Goal: Task Accomplishment & Management: Use online tool/utility

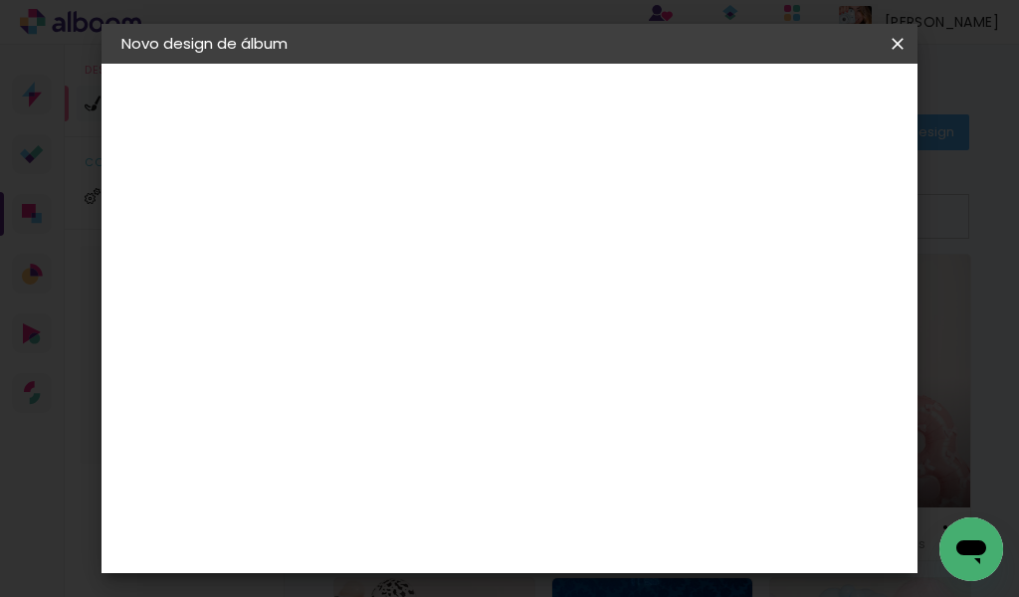
click at [766, 109] on div "Voltar Avançar" at bounding box center [667, 106] width 198 height 34
click at [483, 318] on input "Brasil" at bounding box center [489, 318] width 185 height 25
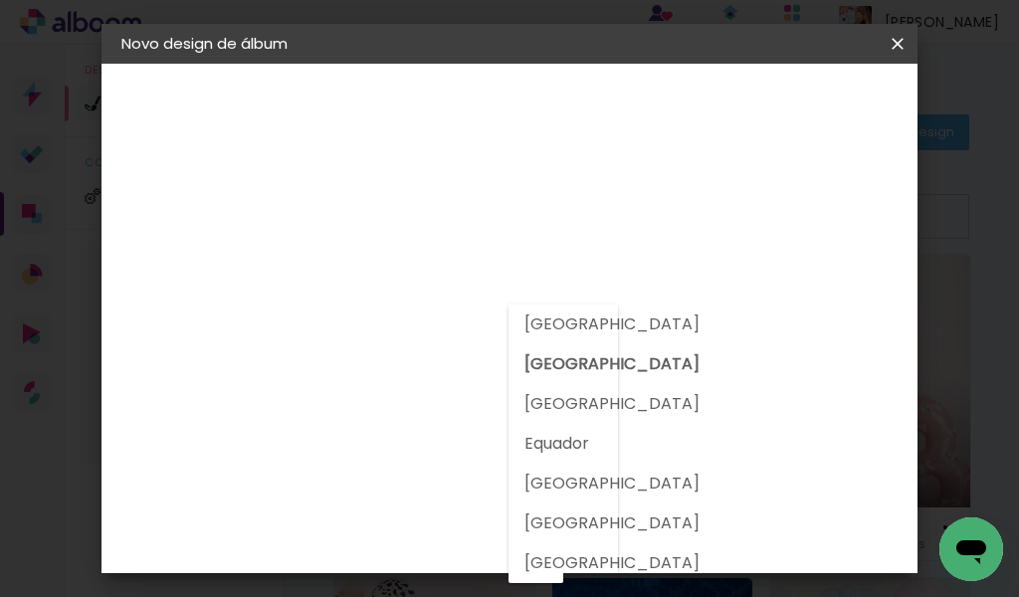
click at [483, 318] on input "Brasil" at bounding box center [489, 318] width 185 height 25
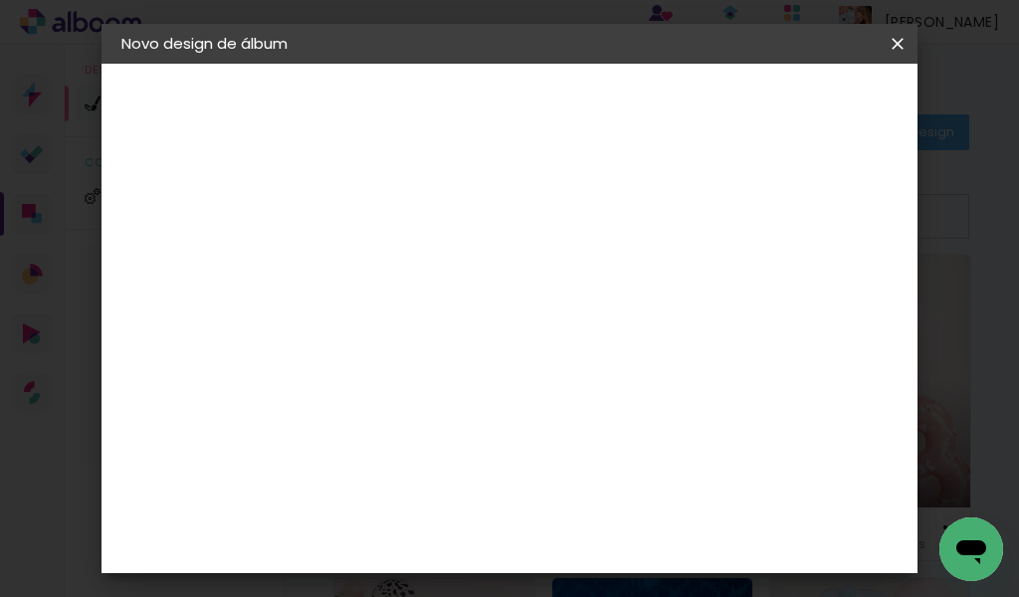
click at [442, 386] on input at bounding box center [497, 378] width 201 height 25
type input "qua"
type paper-input "qua"
click at [458, 451] on div "Quality" at bounding box center [461, 450] width 55 height 16
click at [0, 0] on slot "Avançar" at bounding box center [0, 0] width 0 height 0
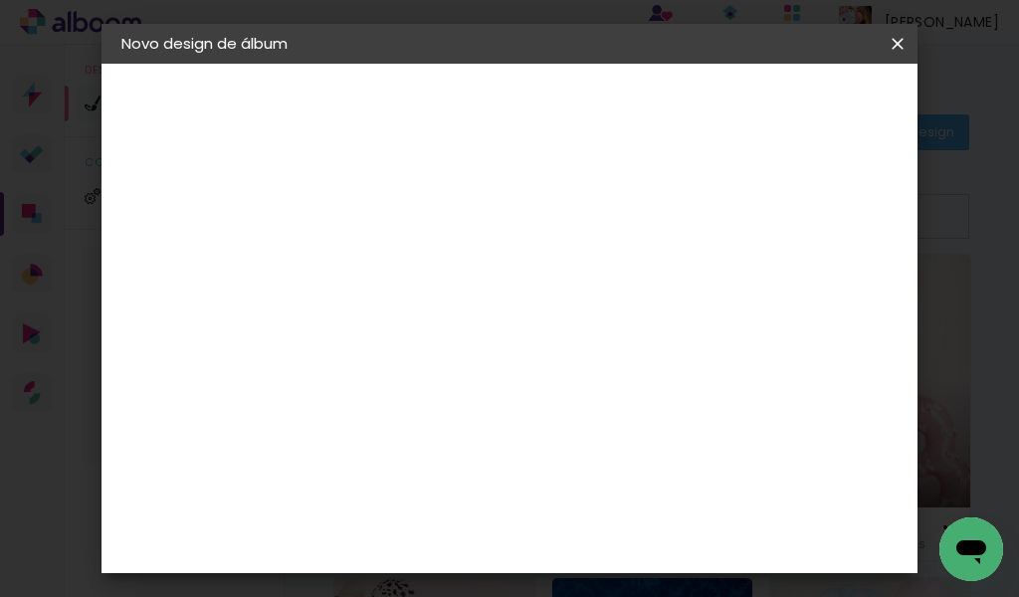
click at [524, 331] on input "text" at bounding box center [486, 346] width 78 height 31
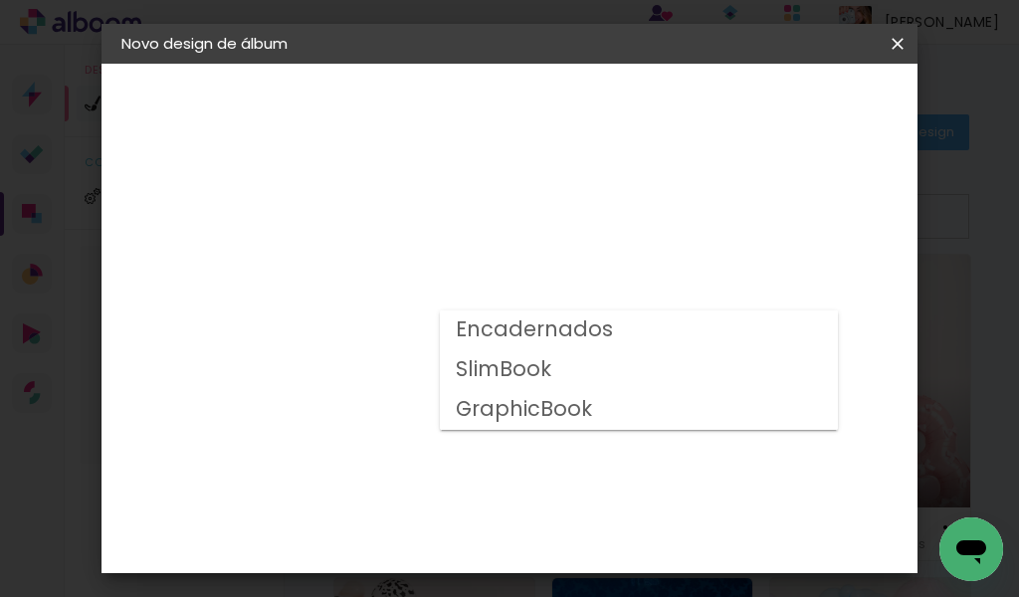
click at [0, 0] on slot "Encadernados" at bounding box center [0, 0] width 0 height 0
type input "Encadernados"
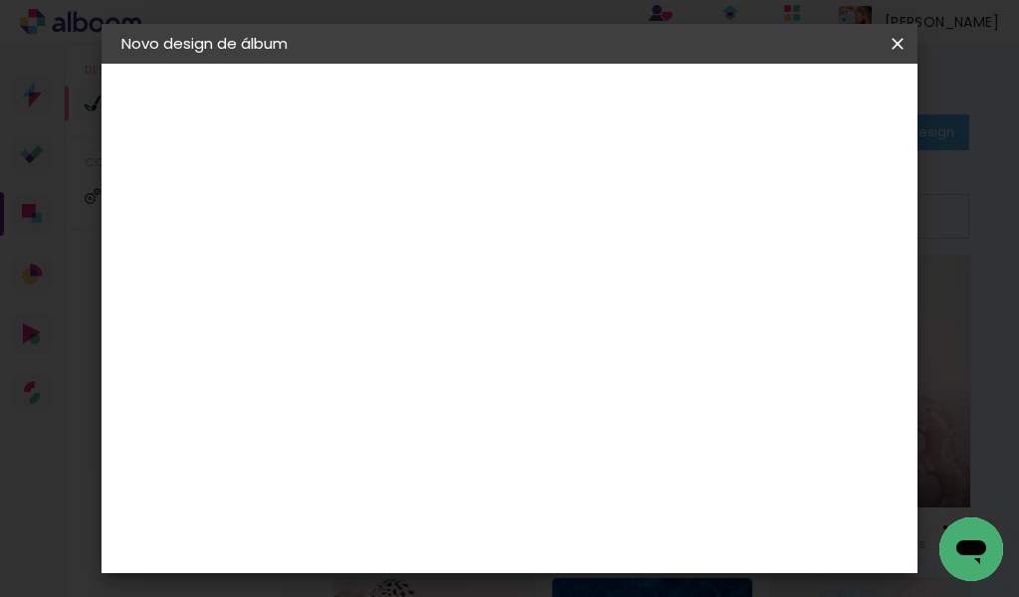
scroll to position [100, 0]
click at [523, 414] on span "15 × 21" at bounding box center [535, 440] width 93 height 53
click at [0, 0] on slot "Avançar" at bounding box center [0, 0] width 0 height 0
click at [658, 213] on div at bounding box center [649, 215] width 18 height 18
type paper-checkbox "on"
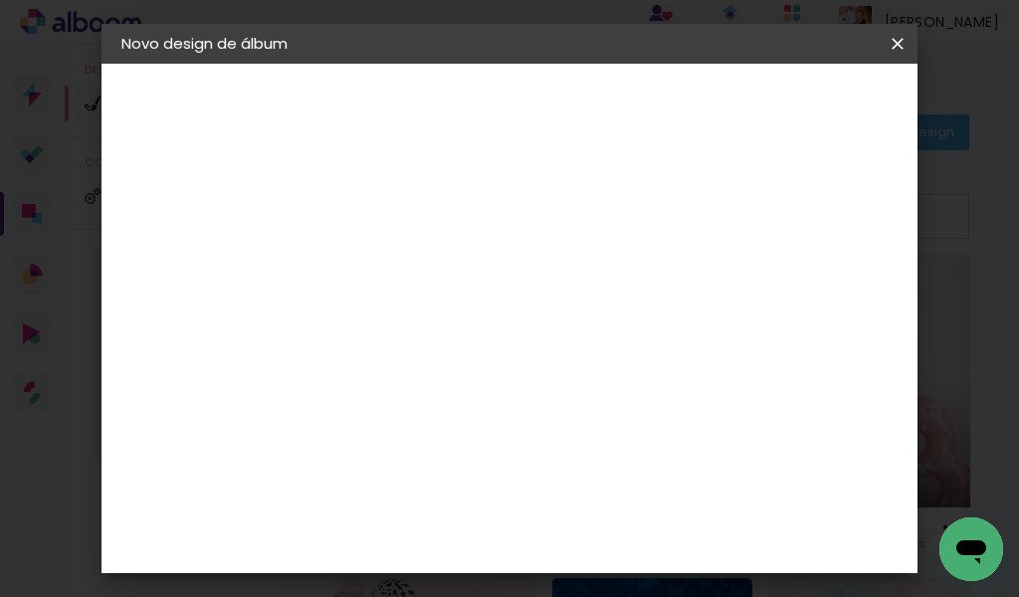
click at [770, 109] on span "Iniciar design" at bounding box center [748, 113] width 46 height 28
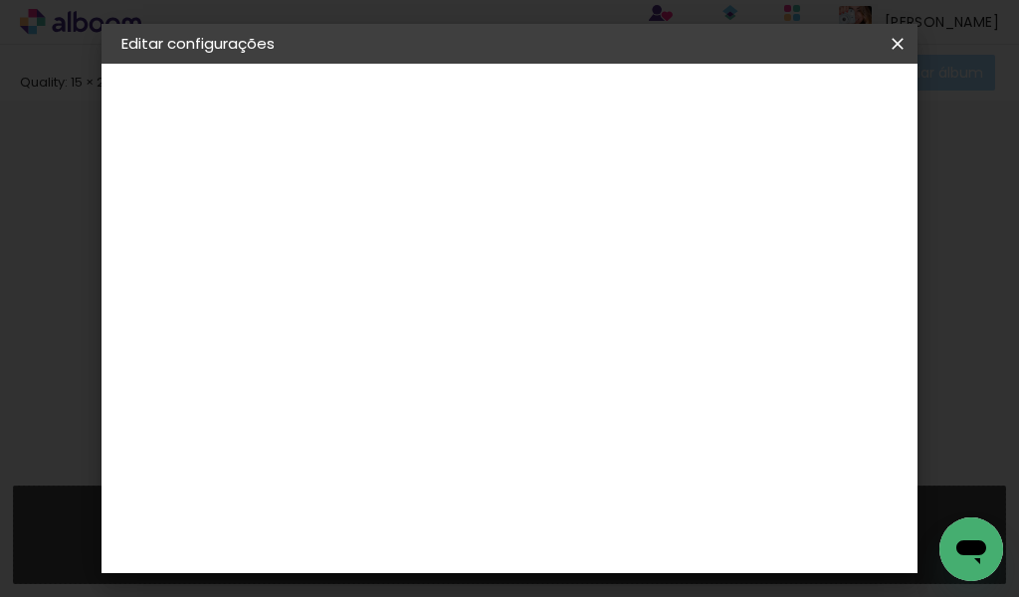
click at [548, 266] on div "21.6 cm Largura da página 15.2 cm Altura 43.2 cm Largura da lâmina (2 páginas) …" at bounding box center [590, 317] width 400 height 159
click at [0, 0] on slot "Voltar" at bounding box center [0, 0] width 0 height 0
click at [555, 322] on div "Escolha o tamanho" at bounding box center [497, 368] width 115 height 93
click at [0, 0] on slot "Voltar" at bounding box center [0, 0] width 0 height 0
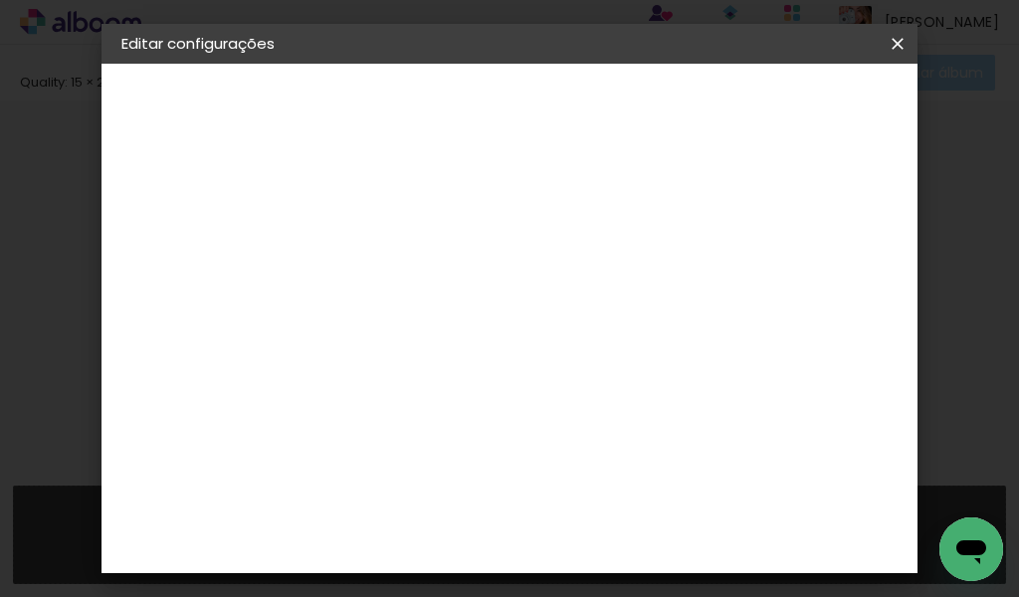
click at [504, 301] on div at bounding box center [446, 268] width 113 height 150
click at [447, 281] on input at bounding box center [447, 267] width 0 height 31
type input "[PERSON_NAME]"
type paper-input "[PERSON_NAME]"
click at [0, 0] on slot "Avançar" at bounding box center [0, 0] width 0 height 0
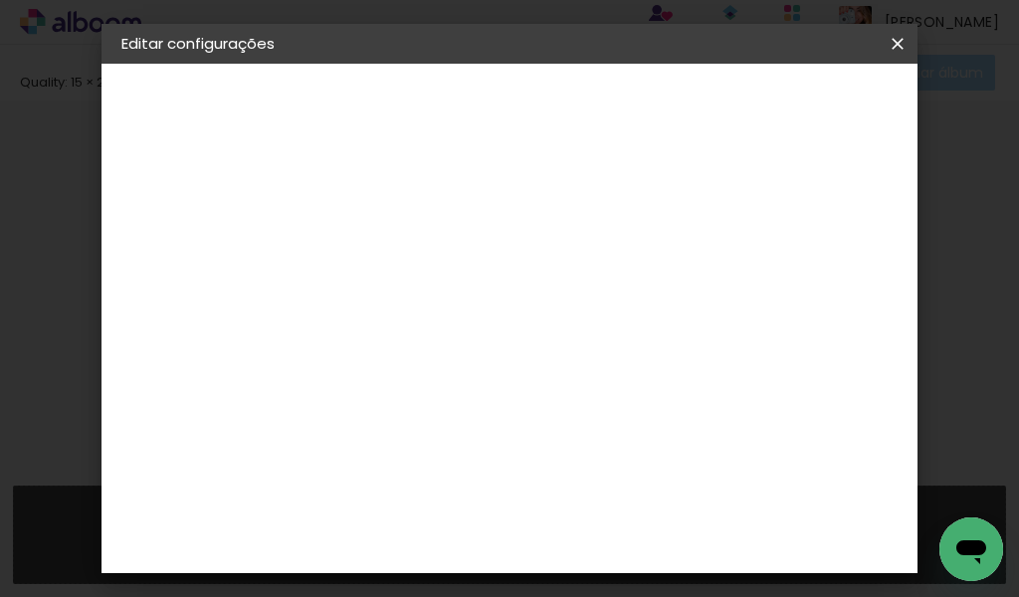
click at [523, 310] on input "Brasil" at bounding box center [489, 318] width 185 height 25
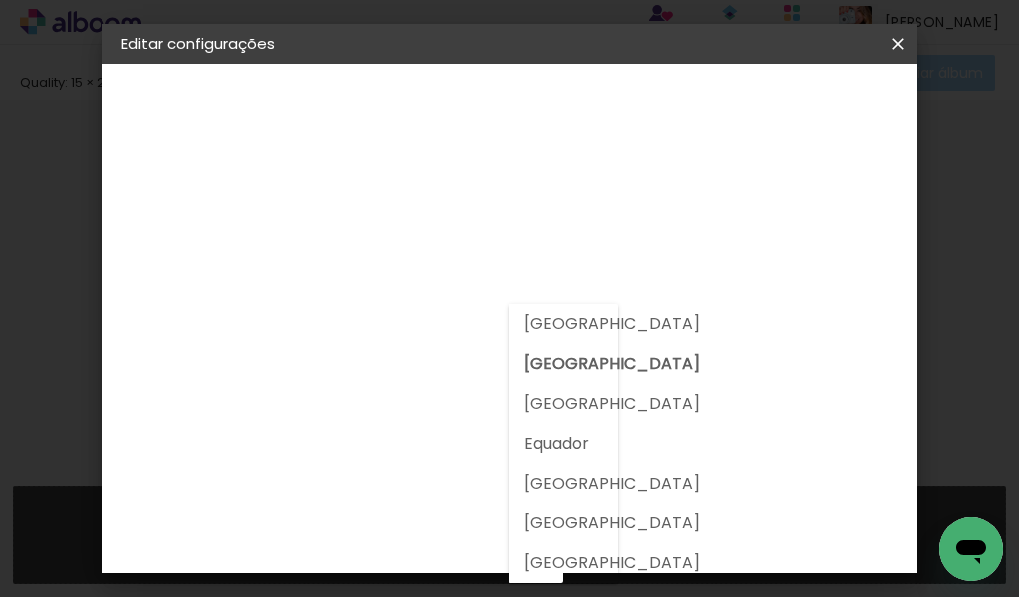
click at [522, 310] on paper-item "Argentina" at bounding box center [536, 325] width 55 height 40
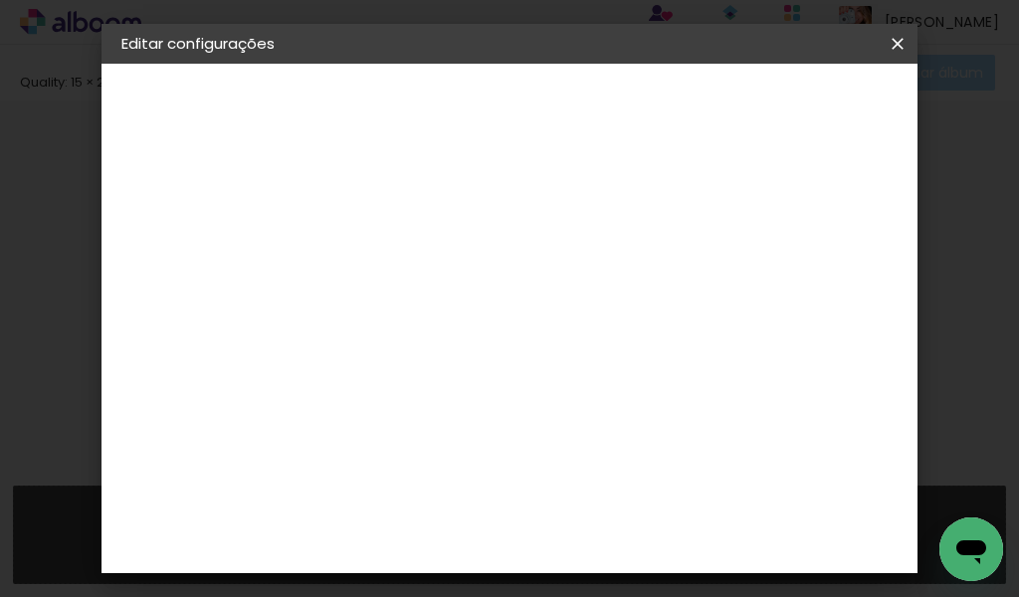
click at [497, 333] on paper-input-container "País de atuação Argentina" at bounding box center [483, 319] width 186 height 45
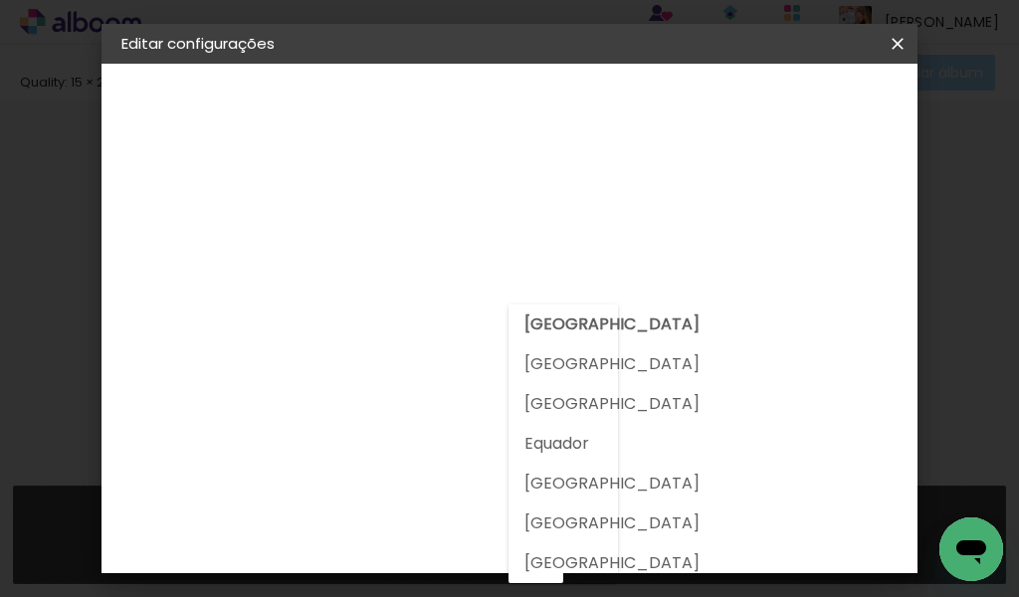
click at [490, 308] on input "Argentina" at bounding box center [475, 318] width 156 height 25
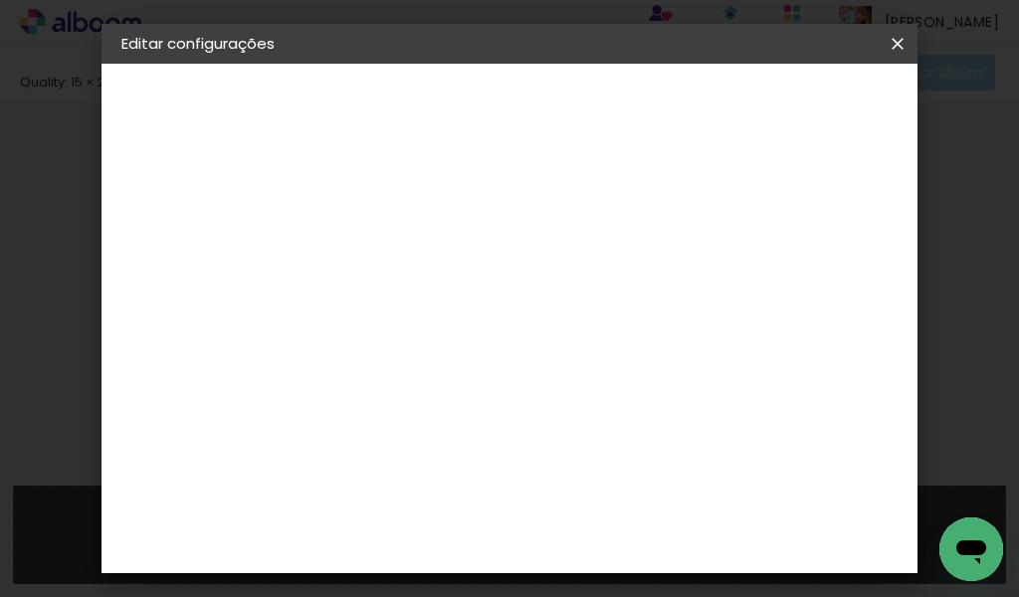
click at [491, 308] on input "Argentina" at bounding box center [475, 318] width 156 height 25
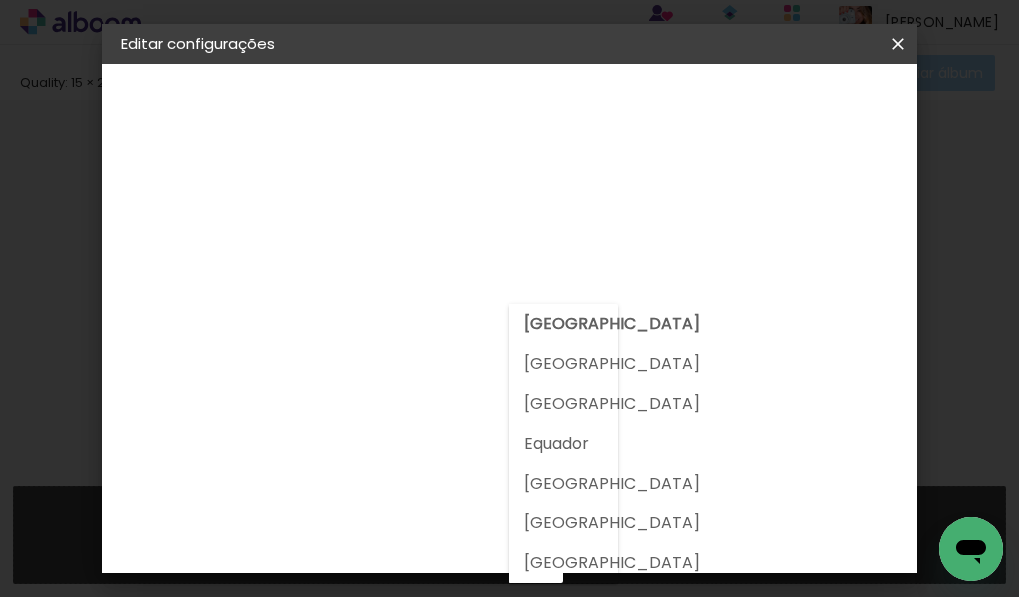
click at [0, 0] on slot "Brasil" at bounding box center [0, 0] width 0 height 0
type input "Brasil"
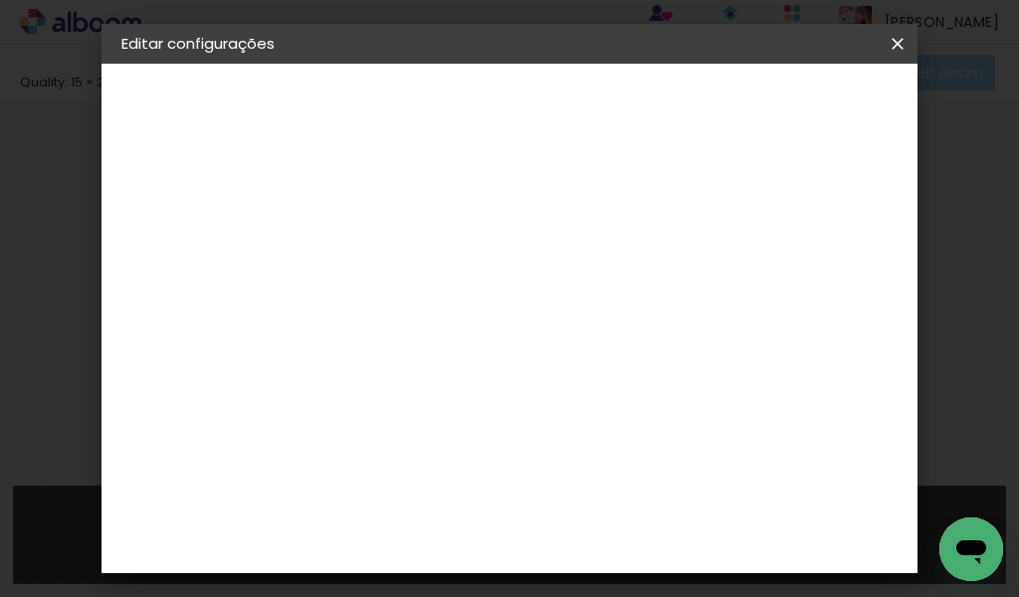
click at [817, 104] on div "Voltar Avançar" at bounding box center [721, 106] width 198 height 34
click at [482, 374] on input at bounding box center [497, 378] width 201 height 25
type input "qua"
type paper-input "qua"
click at [497, 459] on paper-item "Quality" at bounding box center [477, 450] width 175 height 44
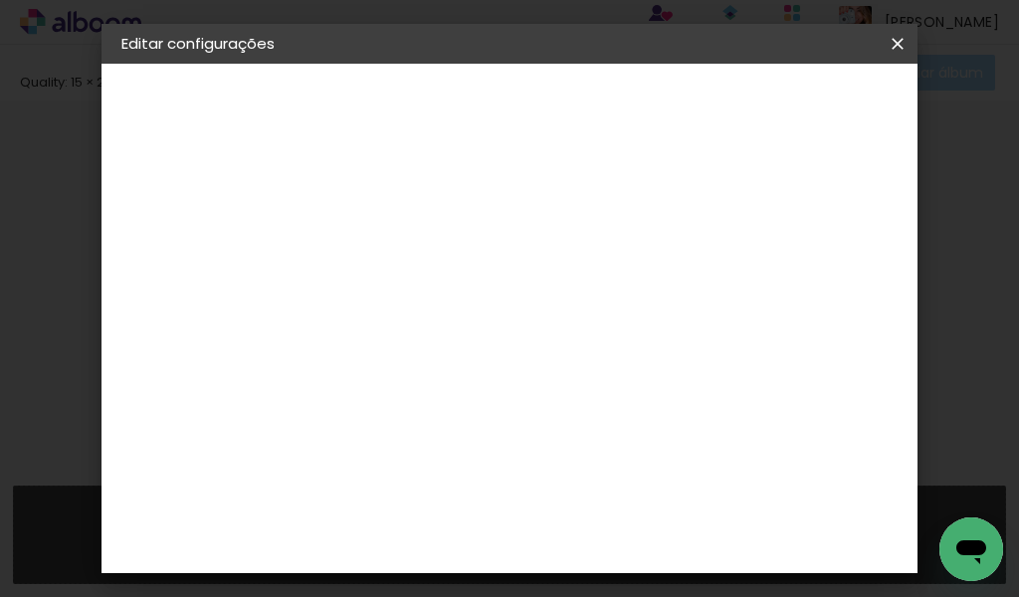
click at [0, 0] on slot "Avançar" at bounding box center [0, 0] width 0 height 0
click at [524, 331] on input "text" at bounding box center [486, 346] width 78 height 31
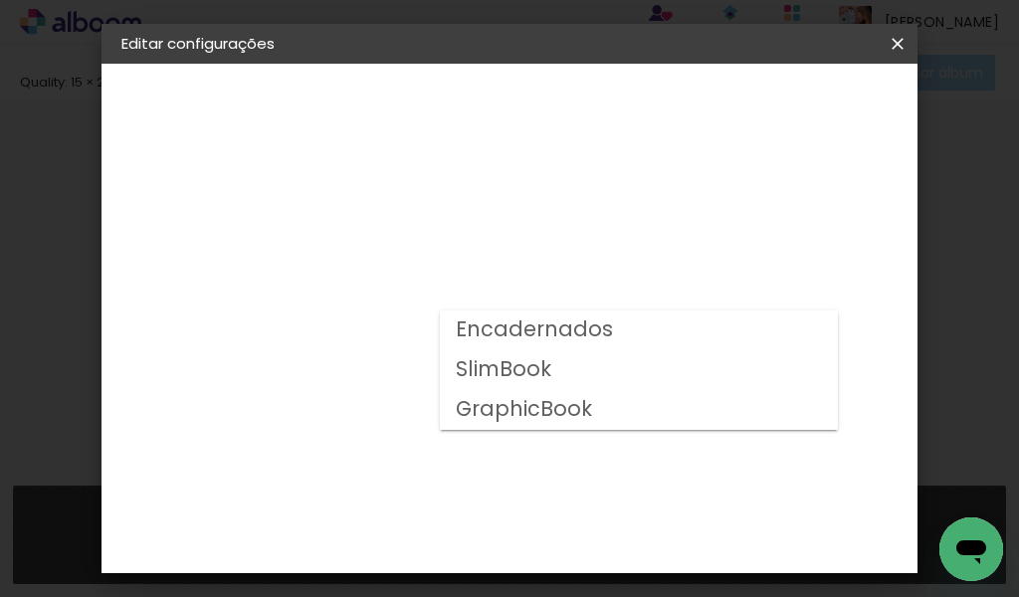
click at [0, 0] on slot "Encadernados" at bounding box center [0, 0] width 0 height 0
type input "Encadernados"
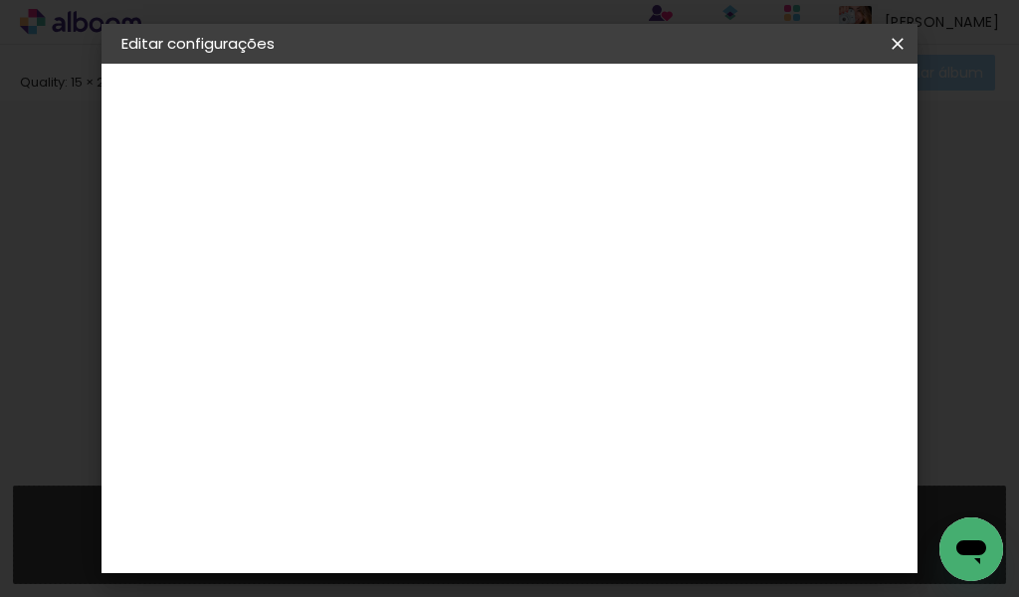
click at [529, 514] on span "15 × 21" at bounding box center [535, 540] width 93 height 53
click at [0, 0] on slot "Avançar" at bounding box center [0, 0] width 0 height 0
click at [658, 215] on div at bounding box center [649, 215] width 18 height 18
type paper-checkbox "on"
click at [770, 111] on span "Salvar configurações" at bounding box center [720, 113] width 102 height 28
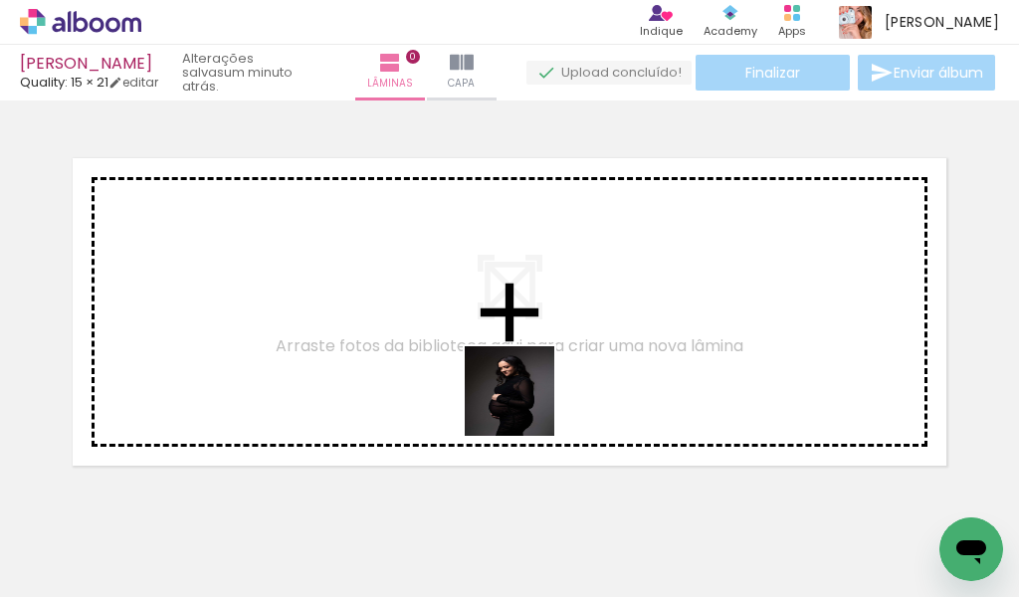
drag, startPoint x: 611, startPoint y: 549, endPoint x: 729, endPoint y: 526, distance: 120.6
click at [508, 386] on quentale-workspace at bounding box center [509, 298] width 1019 height 597
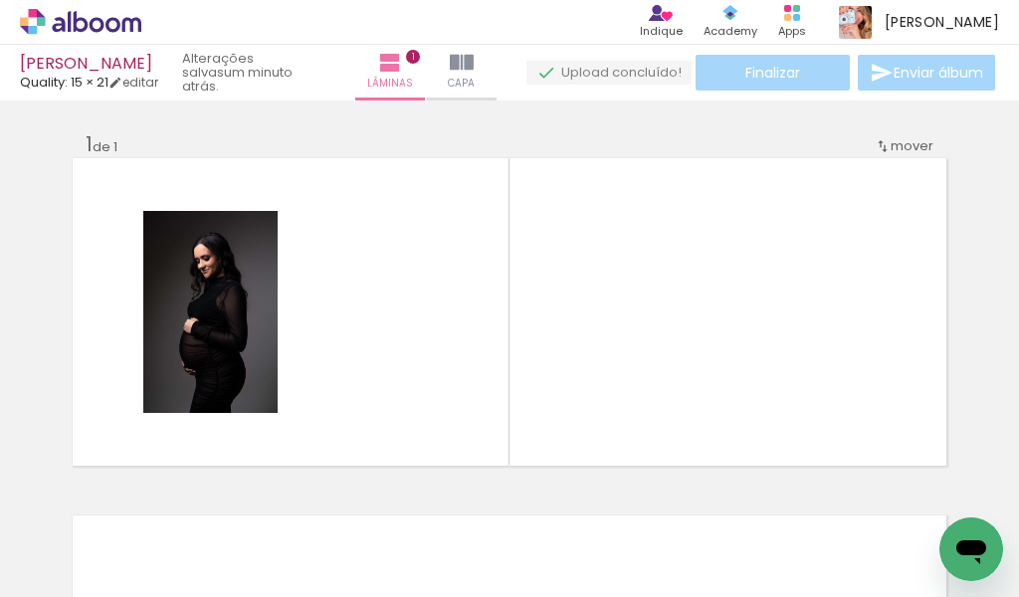
scroll to position [25, 0]
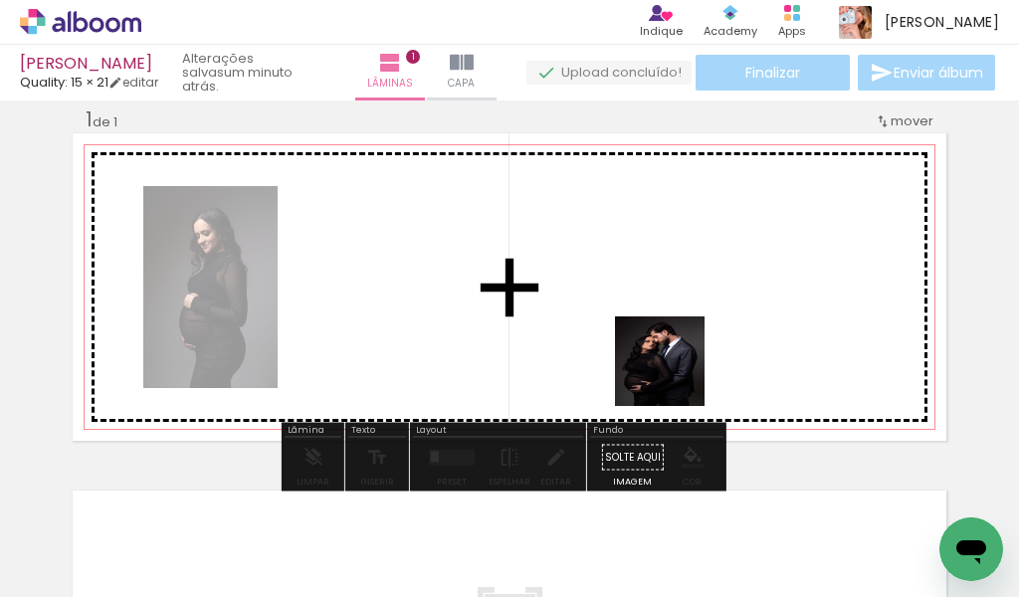
drag, startPoint x: 732, startPoint y: 528, endPoint x: 827, endPoint y: 509, distance: 96.6
click at [648, 334] on quentale-workspace at bounding box center [509, 298] width 1019 height 597
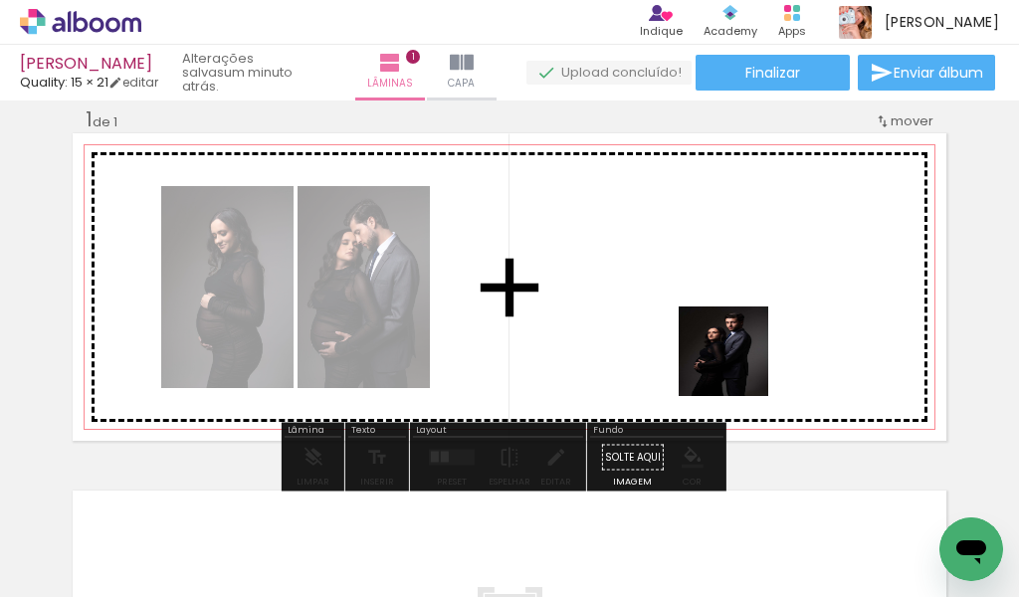
drag, startPoint x: 845, startPoint y: 534, endPoint x: 713, endPoint y: 333, distance: 240.7
click at [713, 333] on quentale-workspace at bounding box center [509, 298] width 1019 height 597
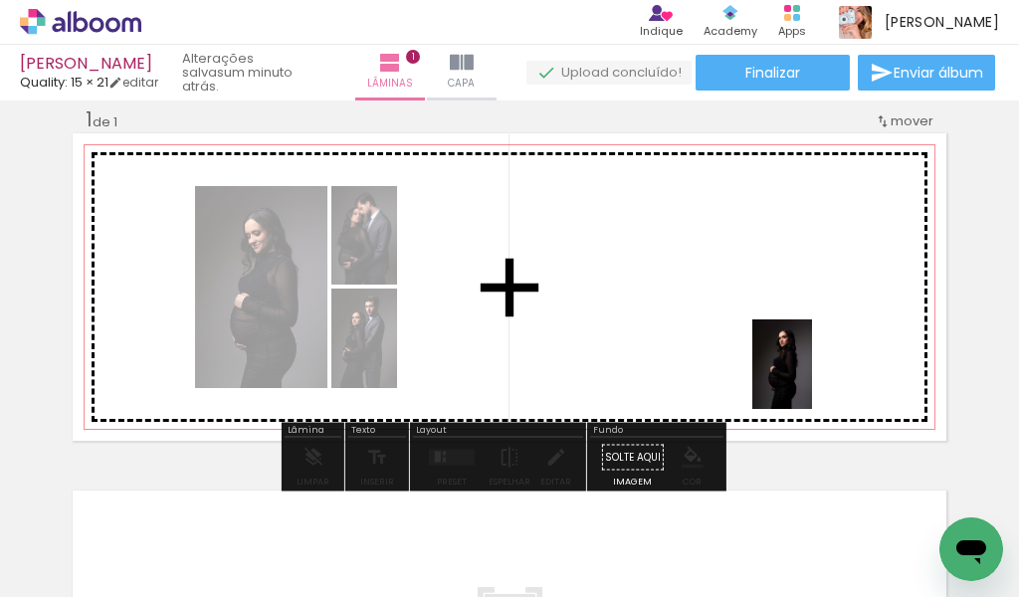
drag, startPoint x: 932, startPoint y: 521, endPoint x: 796, endPoint y: 363, distance: 208.2
click at [797, 364] on quentale-workspace at bounding box center [509, 298] width 1019 height 597
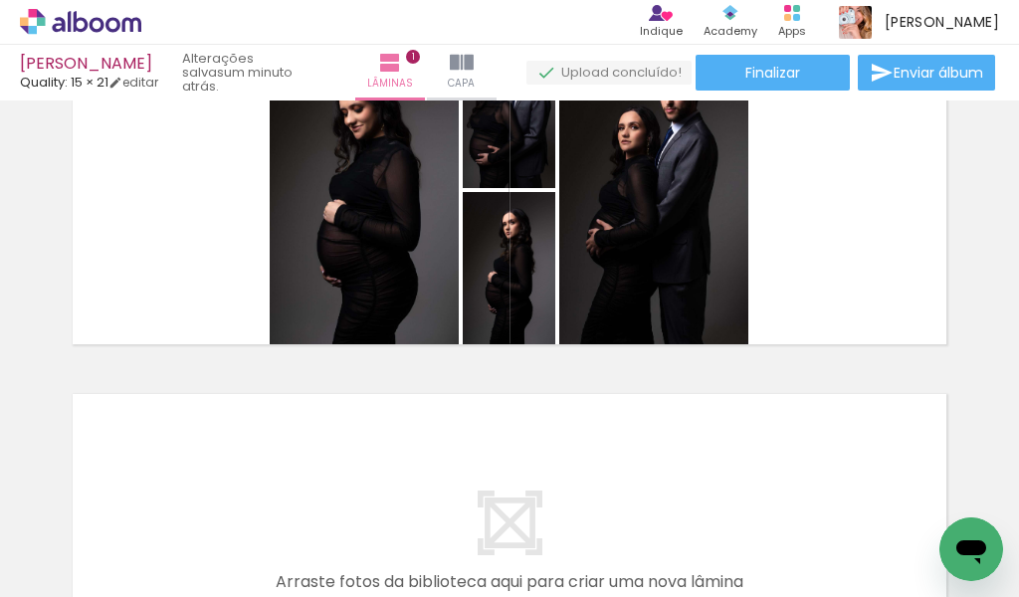
scroll to position [420, 0]
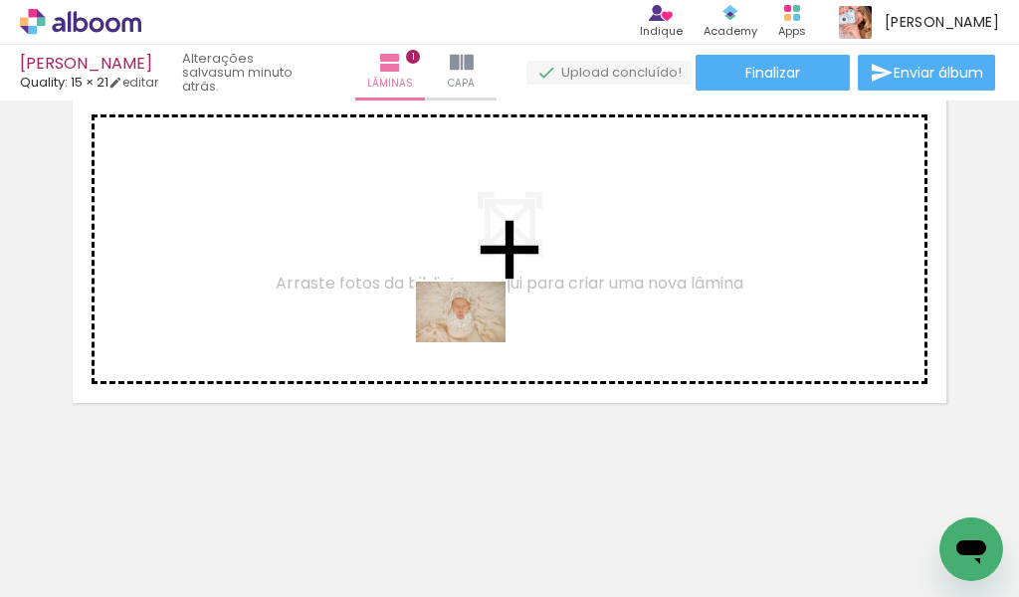
drag, startPoint x: 480, startPoint y: 545, endPoint x: 405, endPoint y: 538, distance: 75.0
click at [477, 341] on quentale-workspace at bounding box center [509, 298] width 1019 height 597
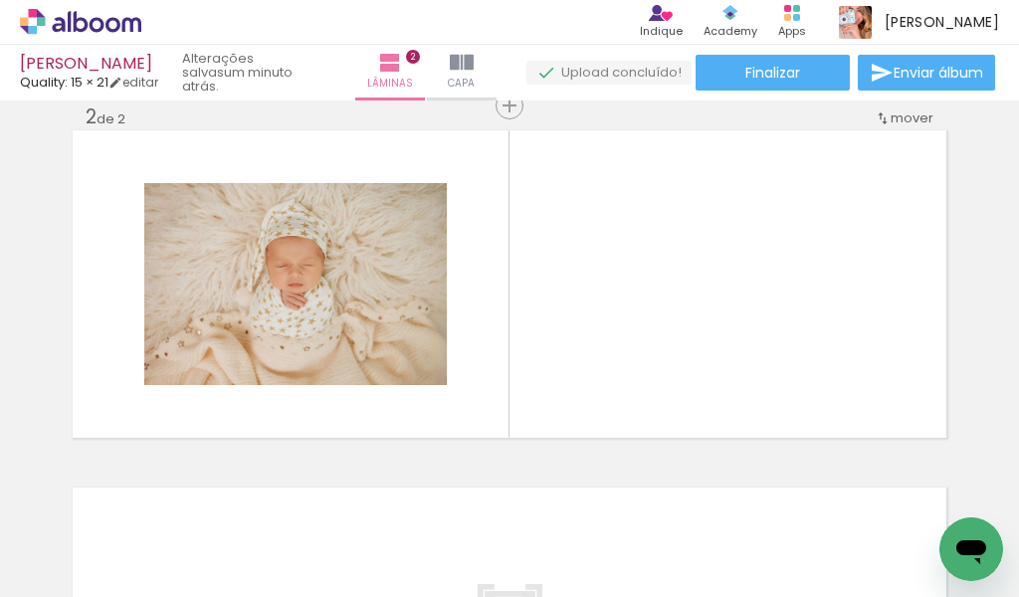
scroll to position [382, 0]
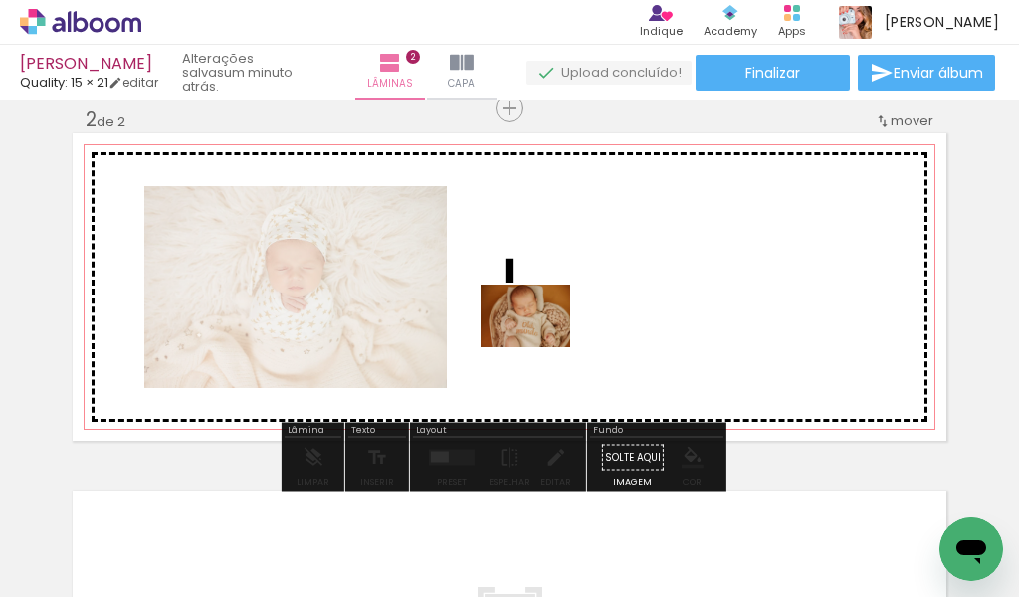
drag, startPoint x: 399, startPoint y: 536, endPoint x: 540, endPoint y: 344, distance: 238.5
click at [540, 344] on quentale-workspace at bounding box center [509, 298] width 1019 height 597
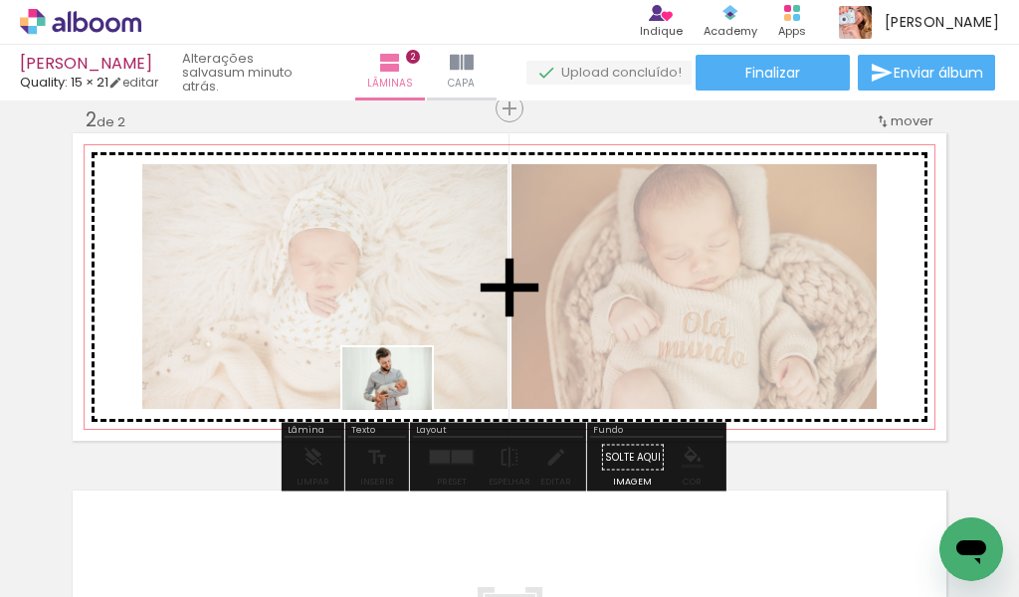
drag, startPoint x: 264, startPoint y: 547, endPoint x: 434, endPoint y: 381, distance: 237.9
click at [434, 381] on quentale-workspace at bounding box center [509, 298] width 1019 height 597
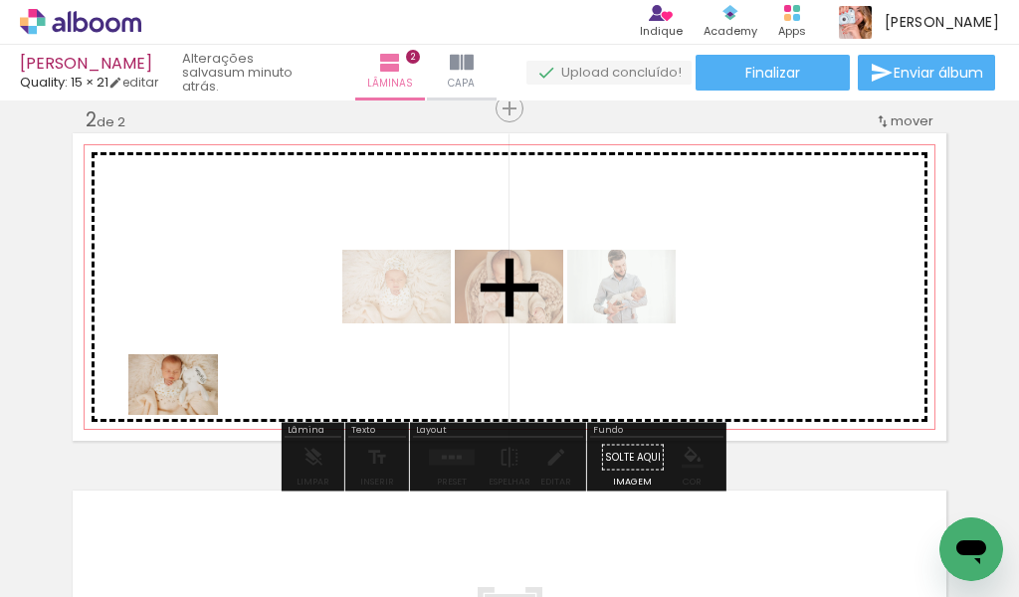
drag, startPoint x: 150, startPoint y: 544, endPoint x: 198, endPoint y: 446, distance: 109.5
click at [193, 402] on quentale-workspace at bounding box center [509, 298] width 1019 height 597
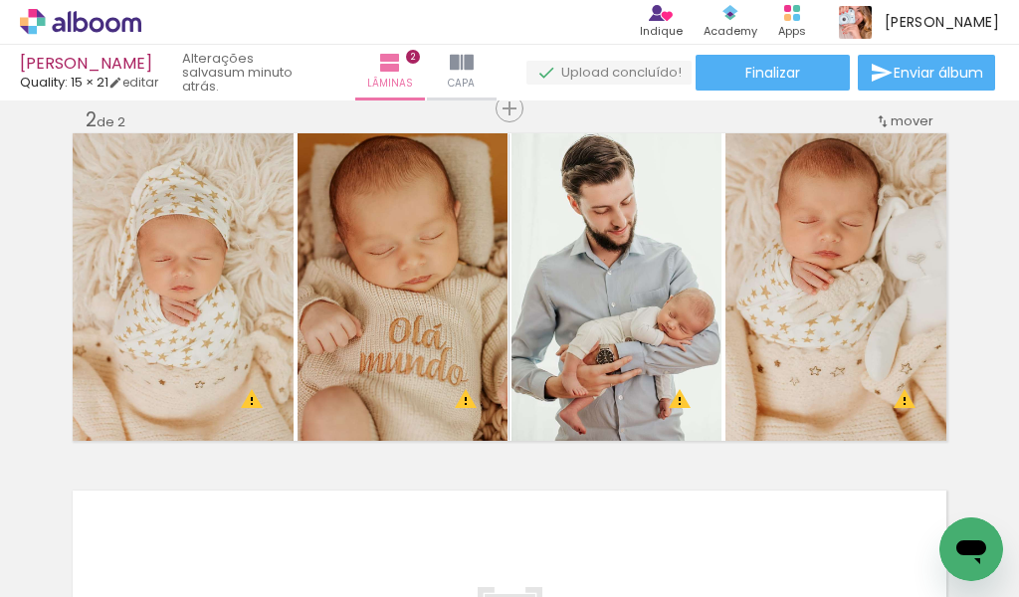
scroll to position [0, 555]
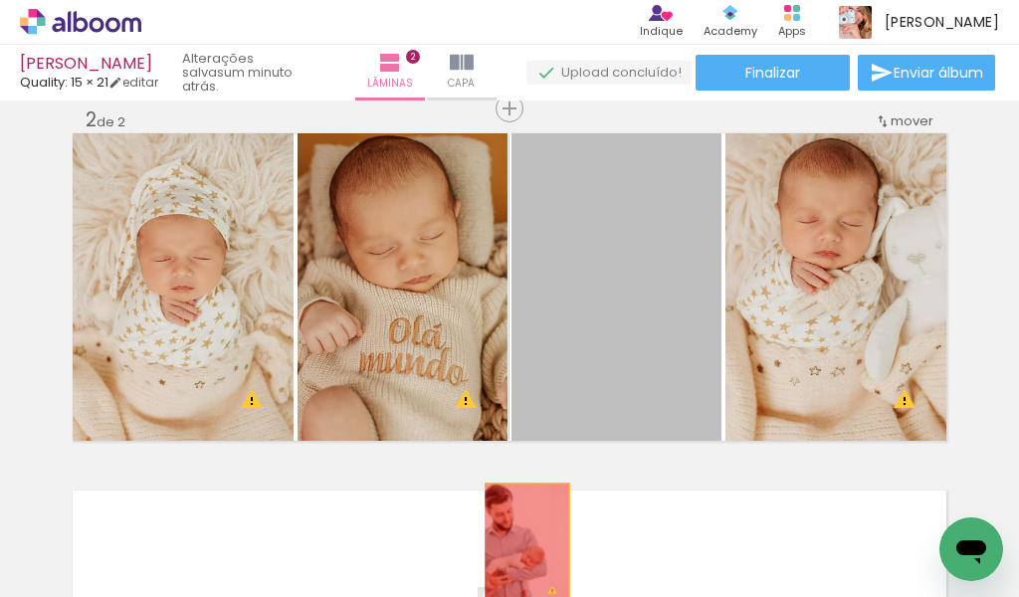
drag, startPoint x: 625, startPoint y: 337, endPoint x: 519, endPoint y: 545, distance: 233.7
click at [519, 545] on quentale-workspace at bounding box center [509, 298] width 1019 height 597
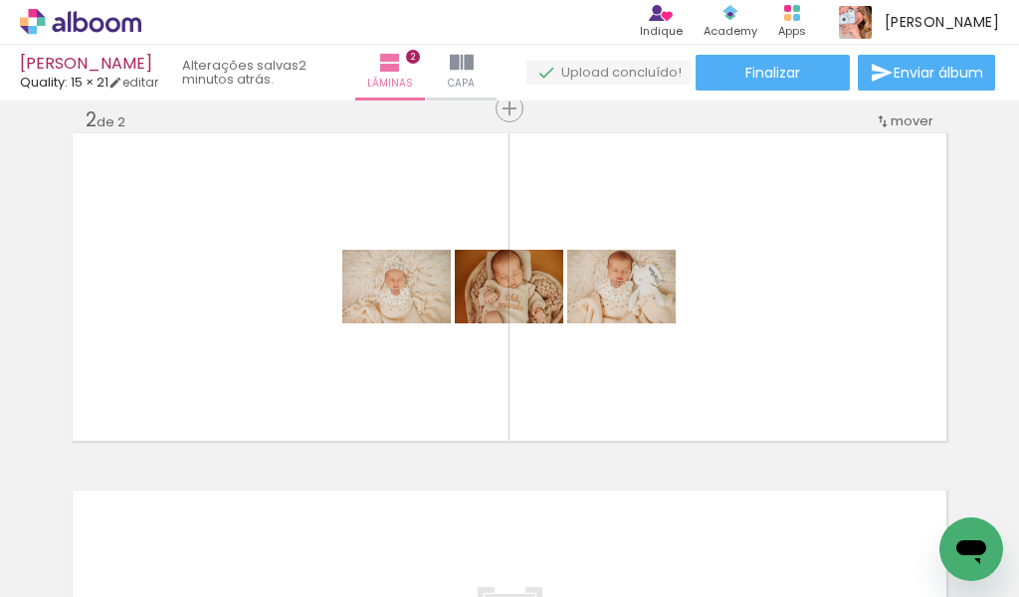
scroll to position [0, 1437]
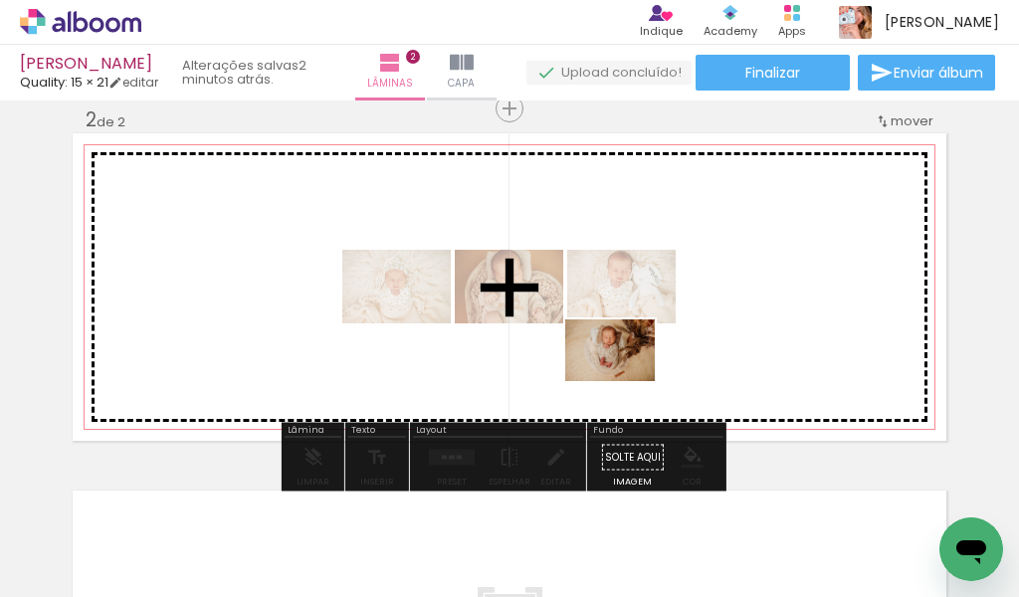
drag, startPoint x: 548, startPoint y: 533, endPoint x: 625, endPoint y: 378, distance: 173.1
click at [625, 378] on quentale-workspace at bounding box center [509, 298] width 1019 height 597
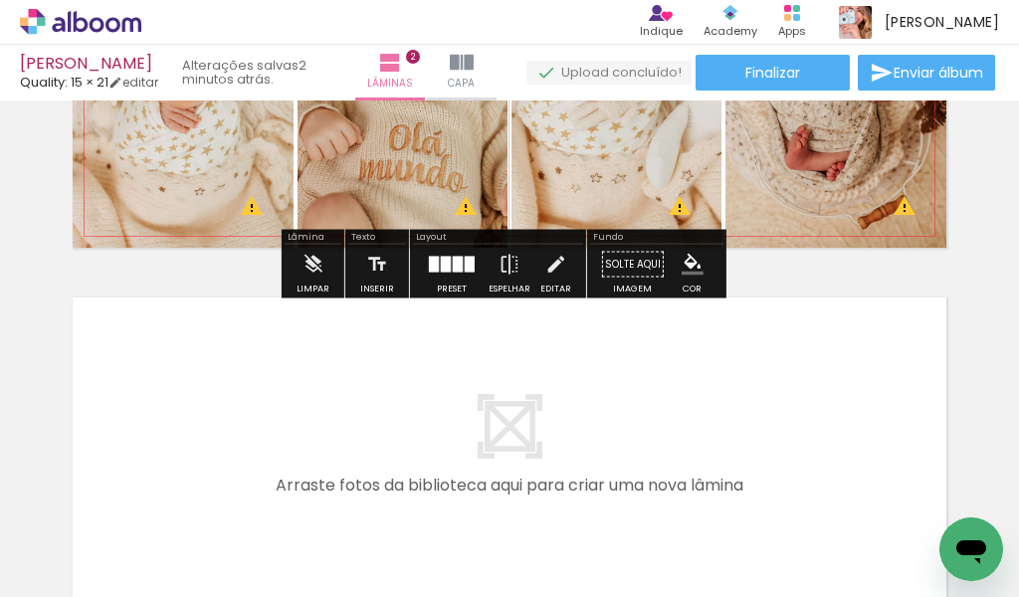
scroll to position [581, 0]
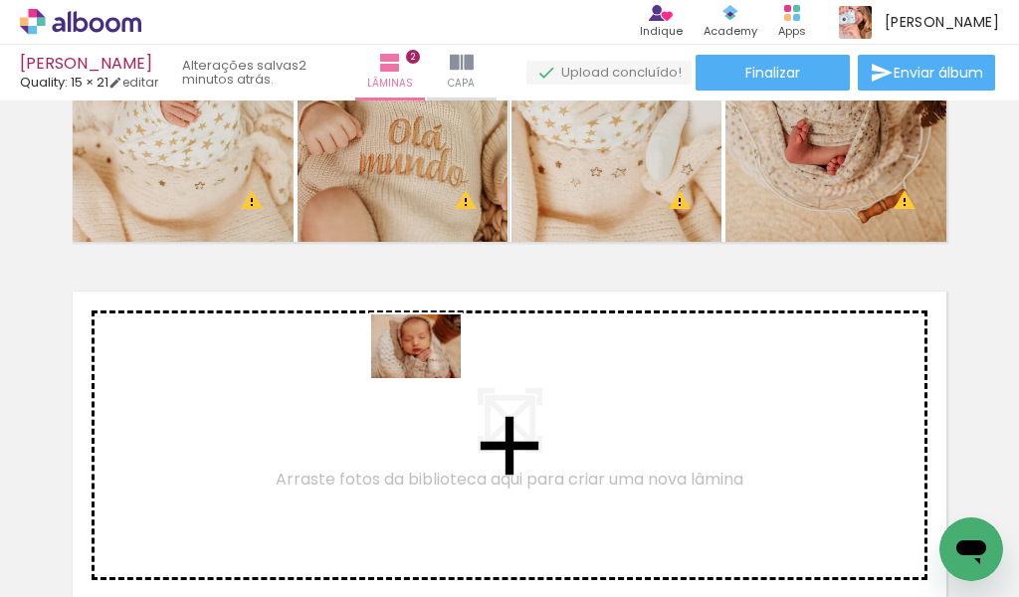
drag, startPoint x: 436, startPoint y: 518, endPoint x: 431, endPoint y: 373, distance: 144.4
click at [431, 373] on quentale-workspace at bounding box center [509, 298] width 1019 height 597
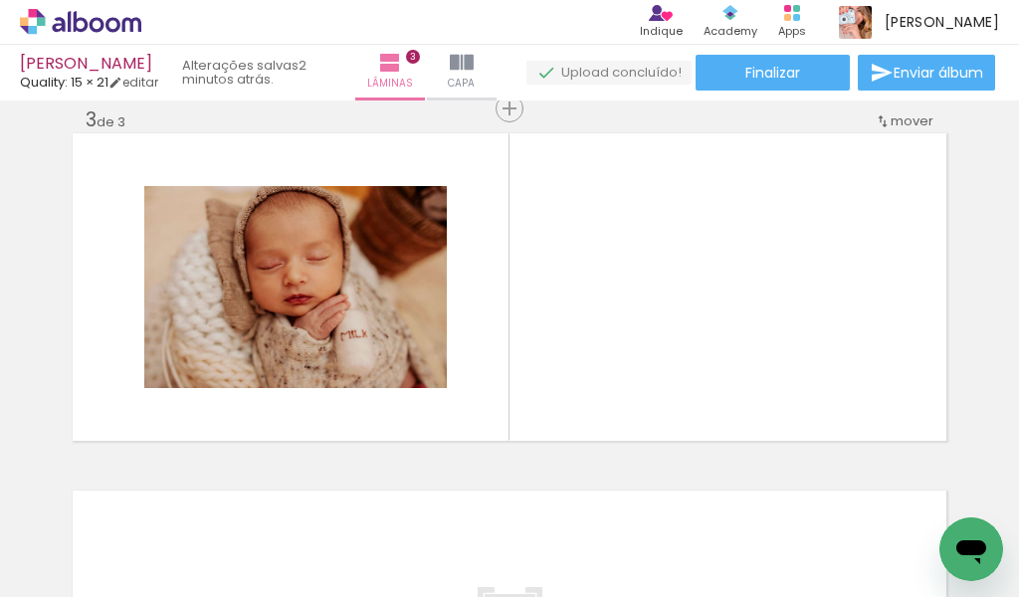
scroll to position [0, 1128]
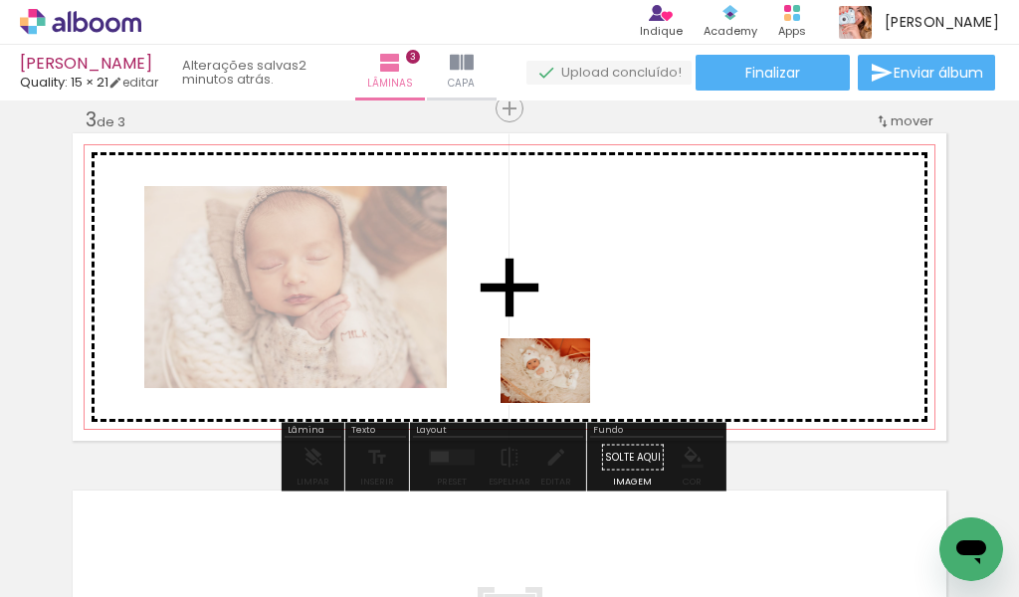
drag, startPoint x: 550, startPoint y: 518, endPoint x: 563, endPoint y: 365, distance: 152.8
click at [563, 365] on quentale-workspace at bounding box center [509, 298] width 1019 height 597
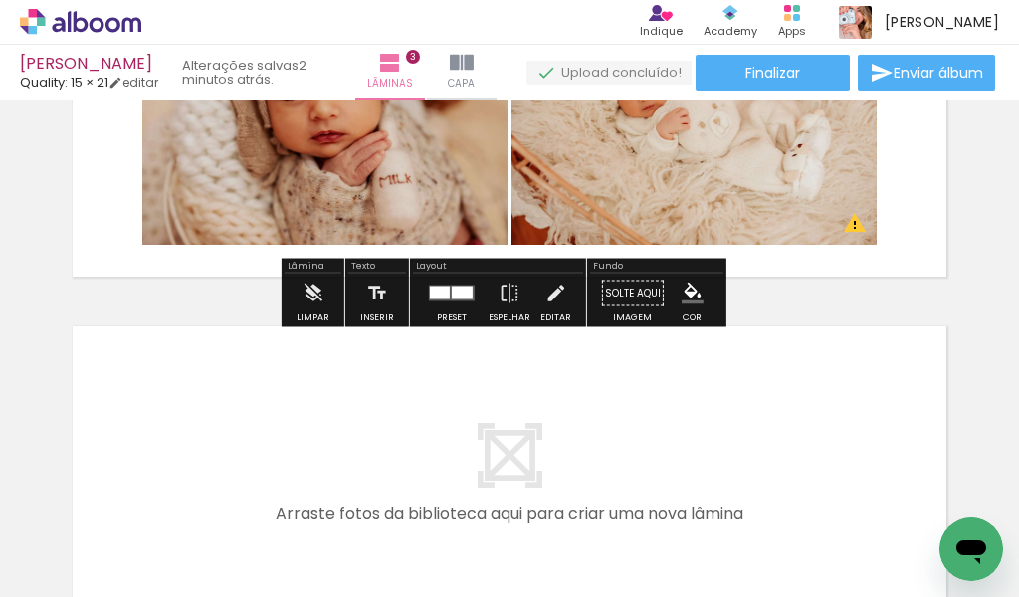
scroll to position [938, 0]
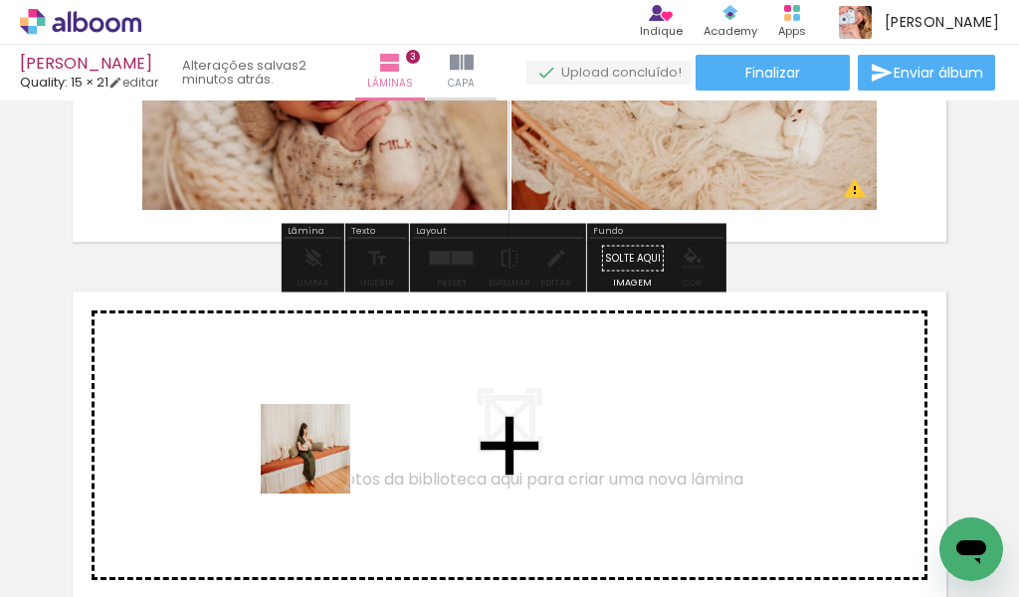
drag, startPoint x: 310, startPoint y: 515, endPoint x: 325, endPoint y: 424, distance: 92.0
click at [325, 424] on quentale-workspace at bounding box center [509, 298] width 1019 height 597
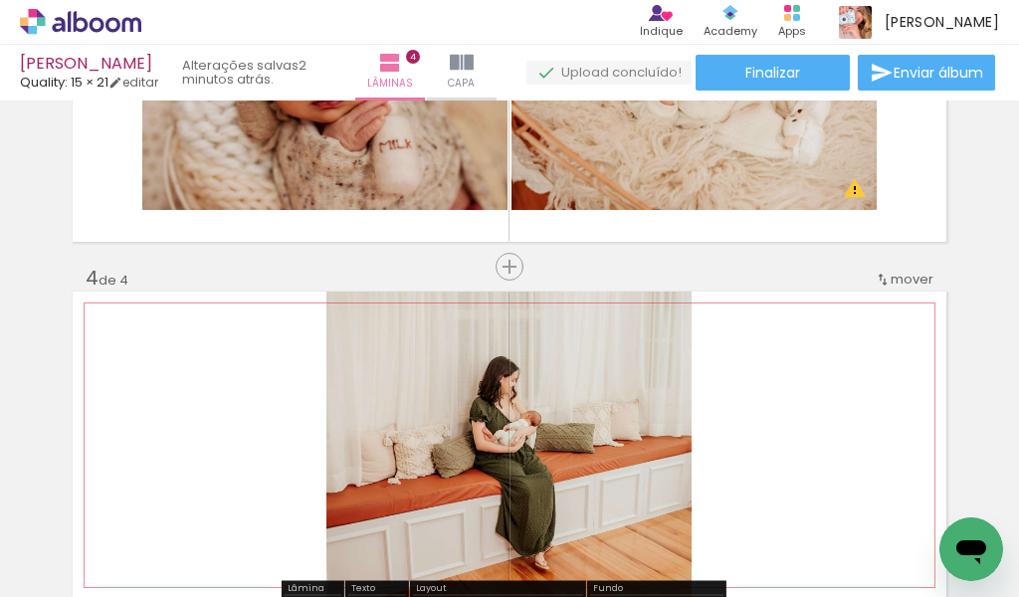
scroll to position [1097, 0]
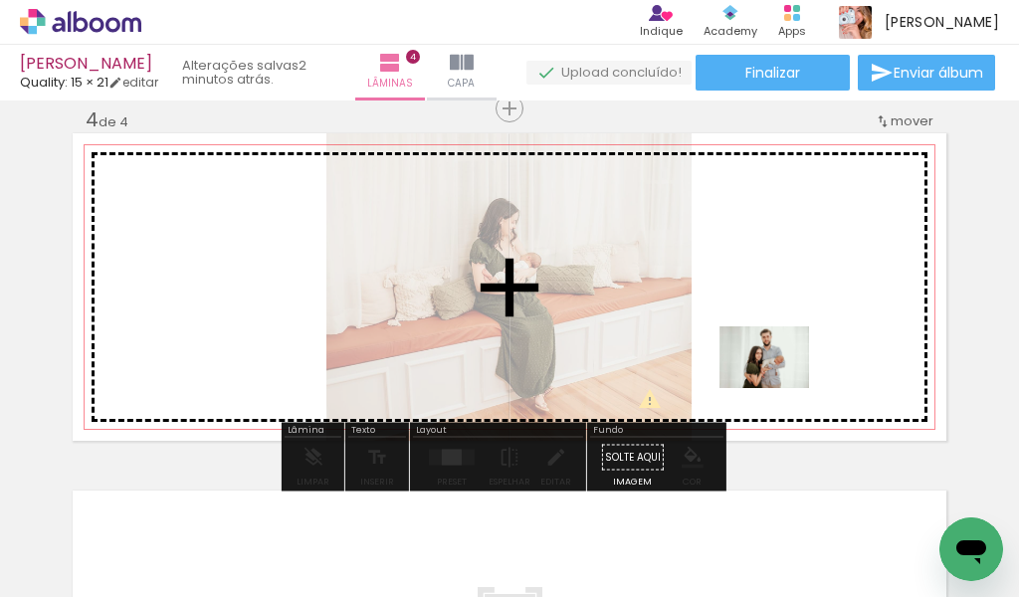
drag, startPoint x: 417, startPoint y: 555, endPoint x: 798, endPoint y: 378, distance: 420.3
click at [798, 378] on quentale-workspace at bounding box center [509, 298] width 1019 height 597
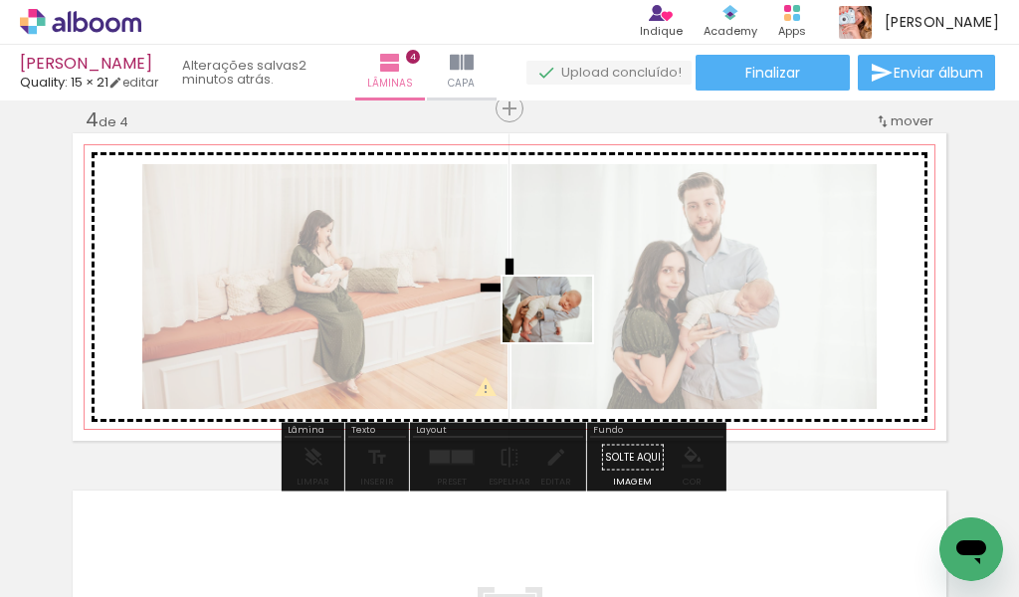
drag, startPoint x: 554, startPoint y: 555, endPoint x: 556, endPoint y: 330, distance: 224.9
click at [562, 324] on quentale-workspace at bounding box center [509, 298] width 1019 height 597
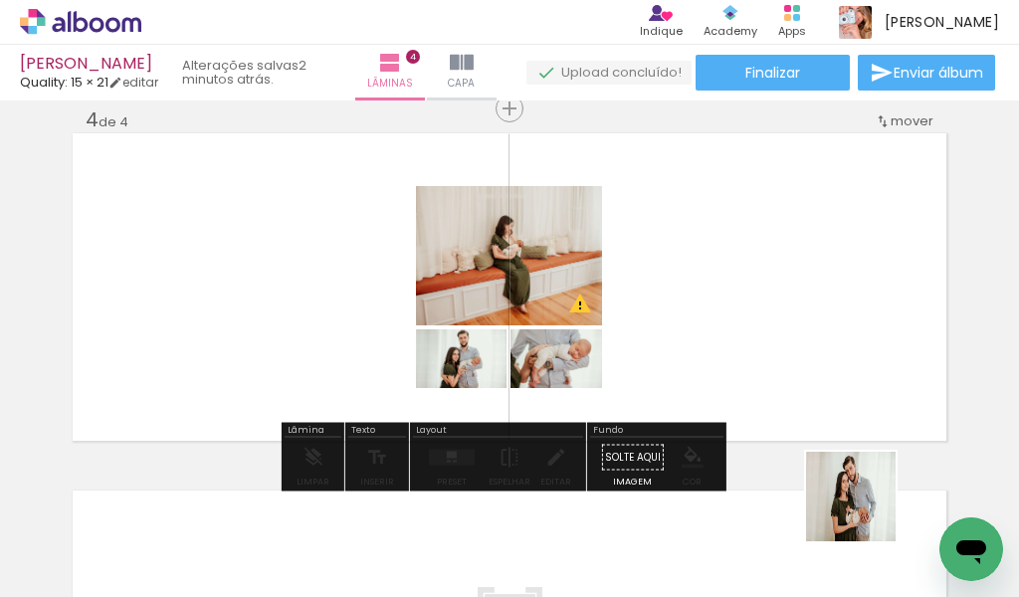
drag, startPoint x: 866, startPoint y: 543, endPoint x: 953, endPoint y: 477, distance: 110.1
click at [841, 328] on quentale-workspace at bounding box center [509, 298] width 1019 height 597
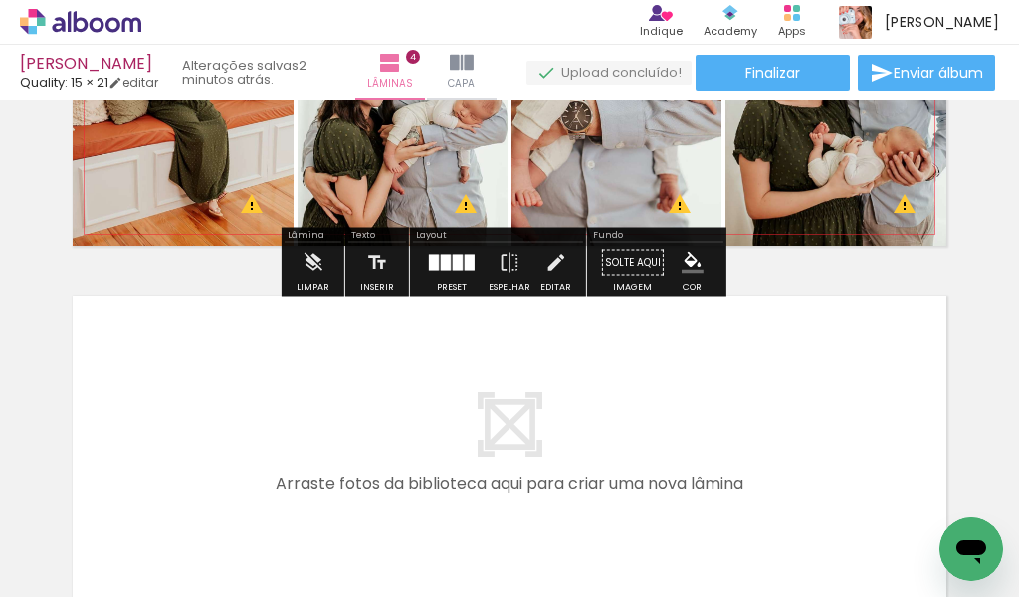
scroll to position [1296, 0]
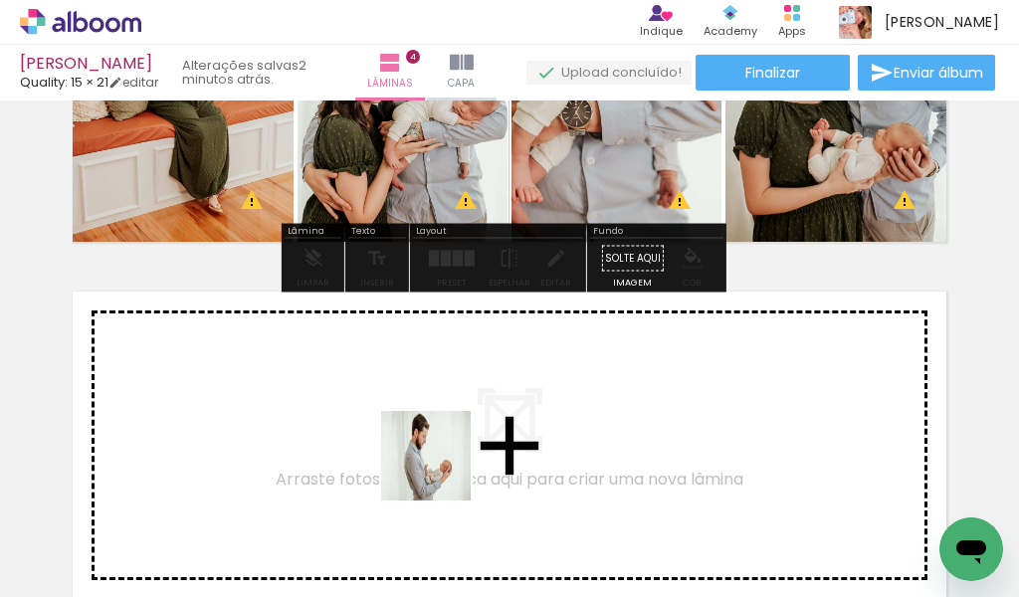
drag, startPoint x: 444, startPoint y: 529, endPoint x: 542, endPoint y: 553, distance: 101.4
click at [430, 418] on quentale-workspace at bounding box center [509, 298] width 1019 height 597
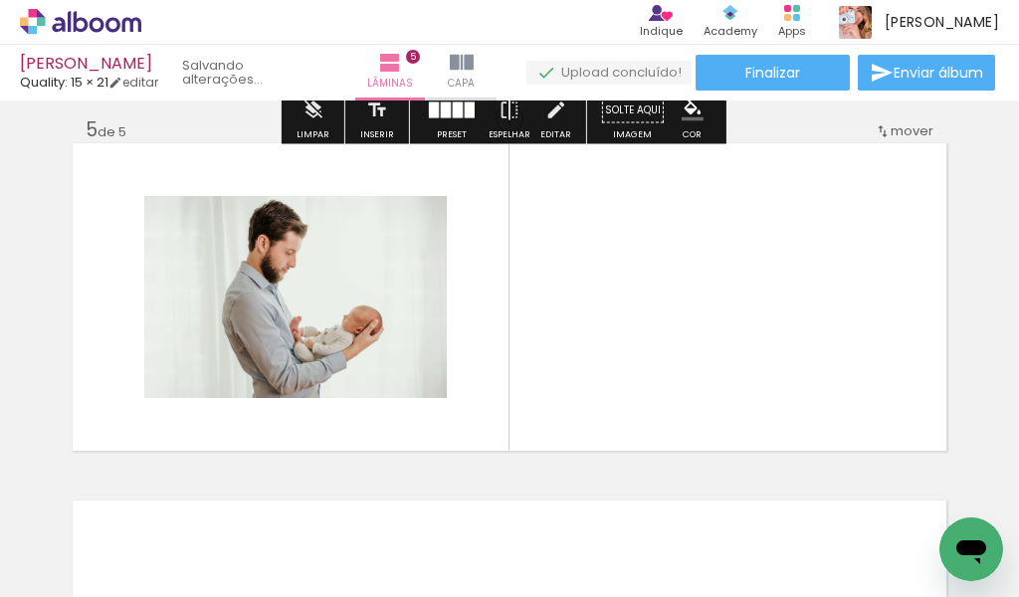
scroll to position [1454, 0]
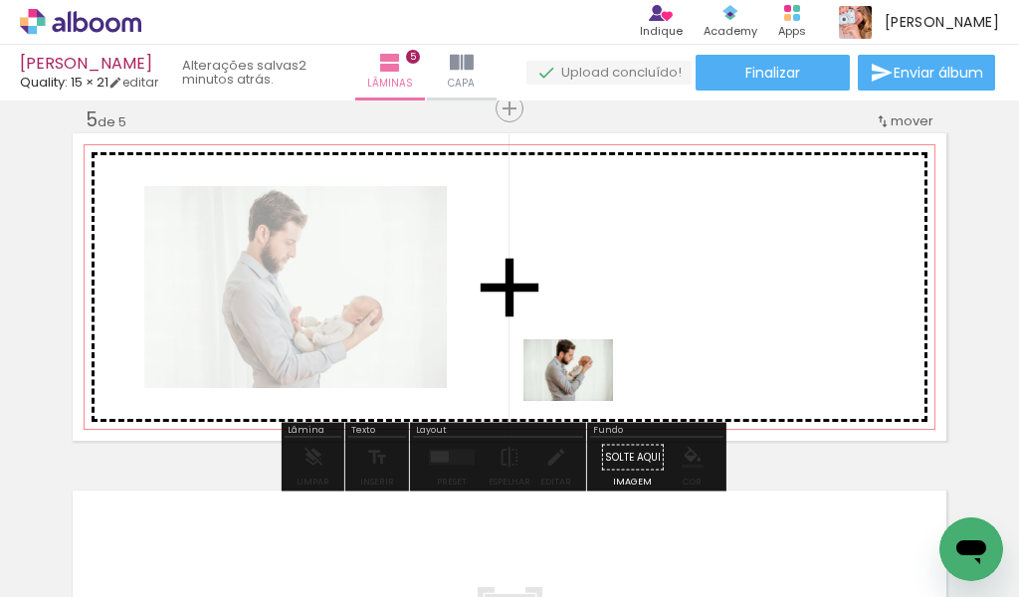
drag, startPoint x: 555, startPoint y: 552, endPoint x: 583, endPoint y: 368, distance: 186.2
click at [583, 368] on quentale-workspace at bounding box center [509, 298] width 1019 height 597
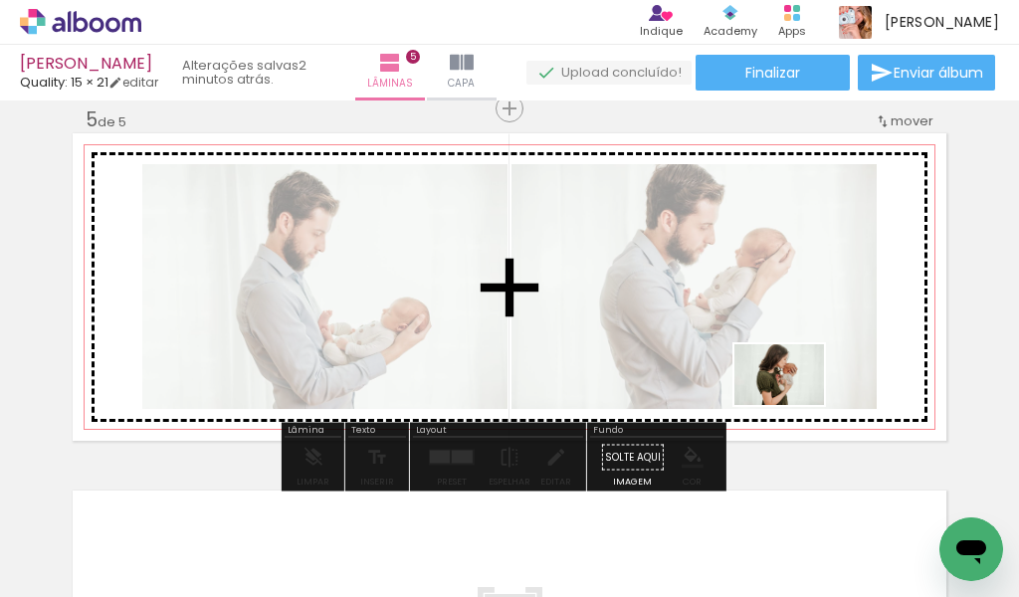
drag, startPoint x: 773, startPoint y: 565, endPoint x: 794, endPoint y: 401, distance: 165.5
click at [794, 401] on quentale-workspace at bounding box center [509, 298] width 1019 height 597
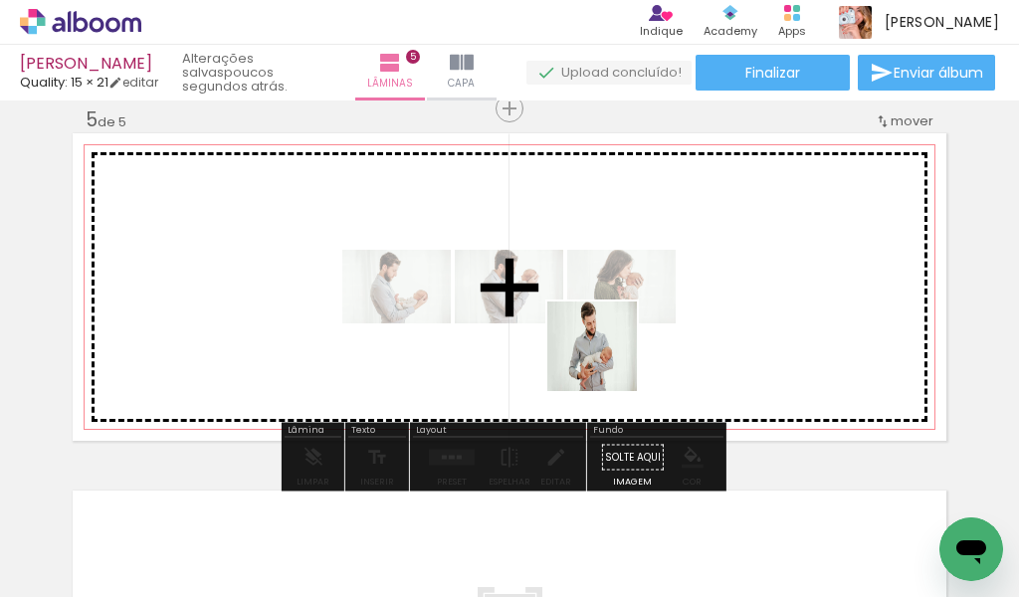
drag, startPoint x: 542, startPoint y: 553, endPoint x: 604, endPoint y: 343, distance: 218.9
click at [611, 351] on quentale-workspace at bounding box center [509, 298] width 1019 height 597
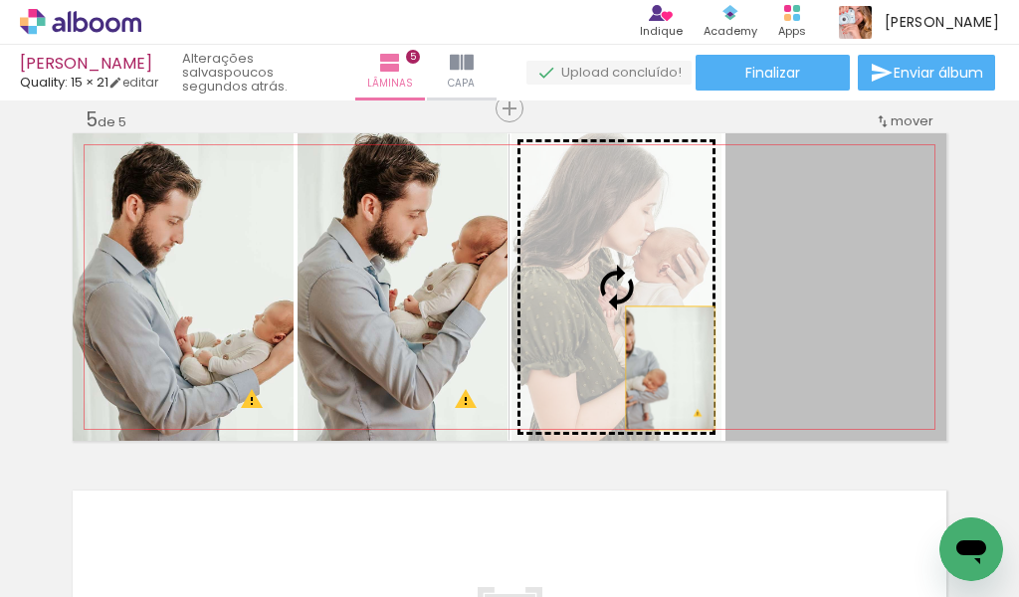
drag, startPoint x: 843, startPoint y: 364, endPoint x: 662, endPoint y: 368, distance: 181.2
click at [0, 0] on slot at bounding box center [0, 0] width 0 height 0
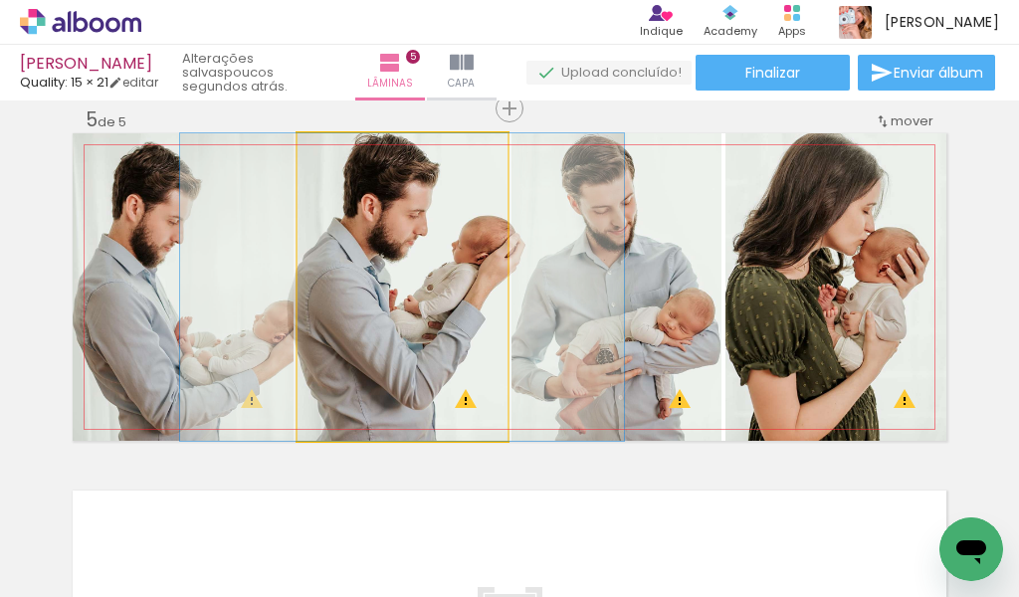
click at [449, 305] on quentale-photo at bounding box center [403, 287] width 210 height 308
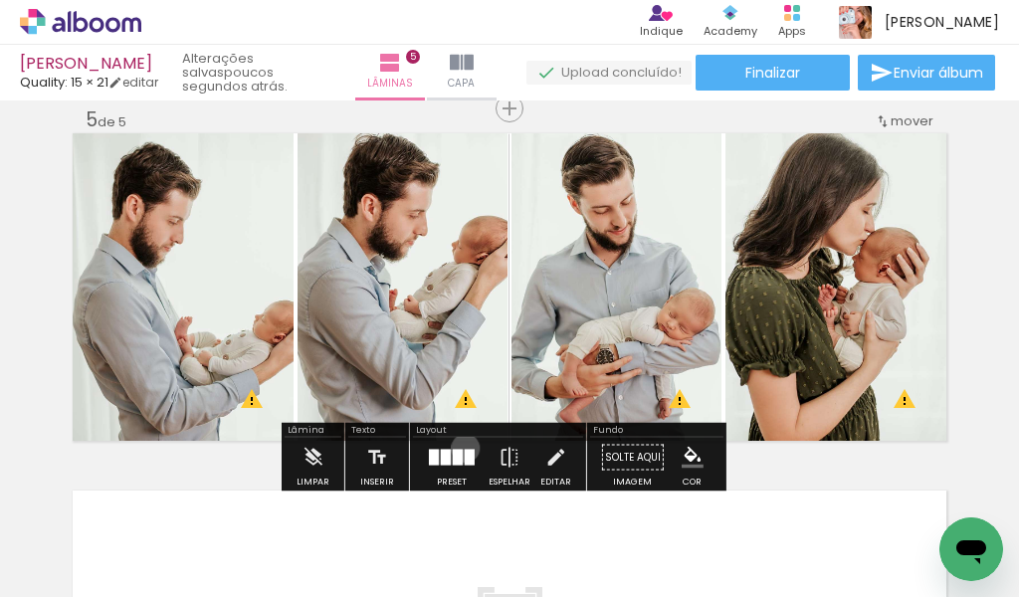
click at [461, 448] on div at bounding box center [452, 458] width 54 height 40
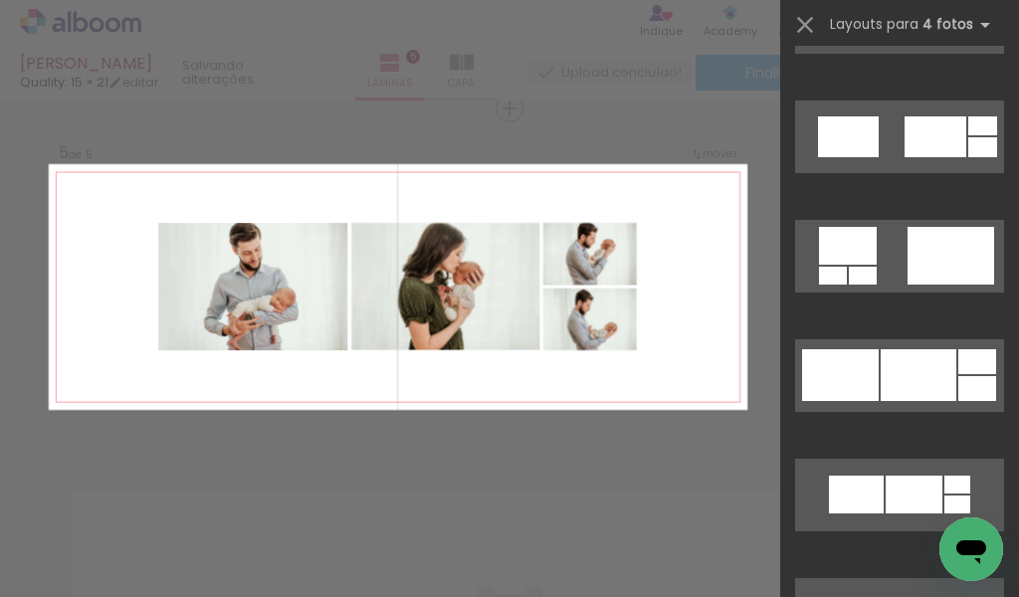
scroll to position [7564, 0]
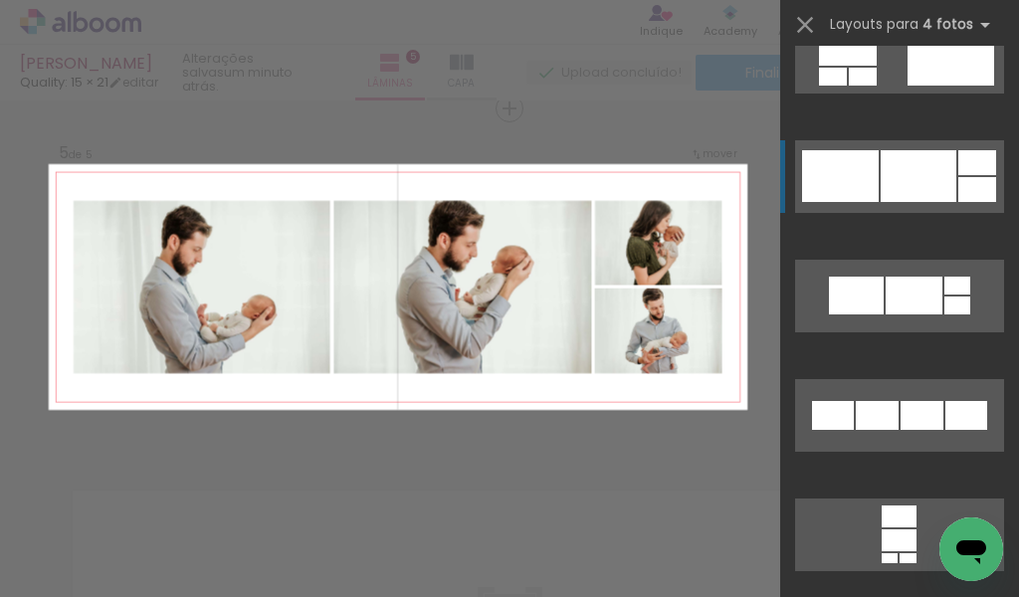
click at [859, 173] on div at bounding box center [840, 176] width 77 height 52
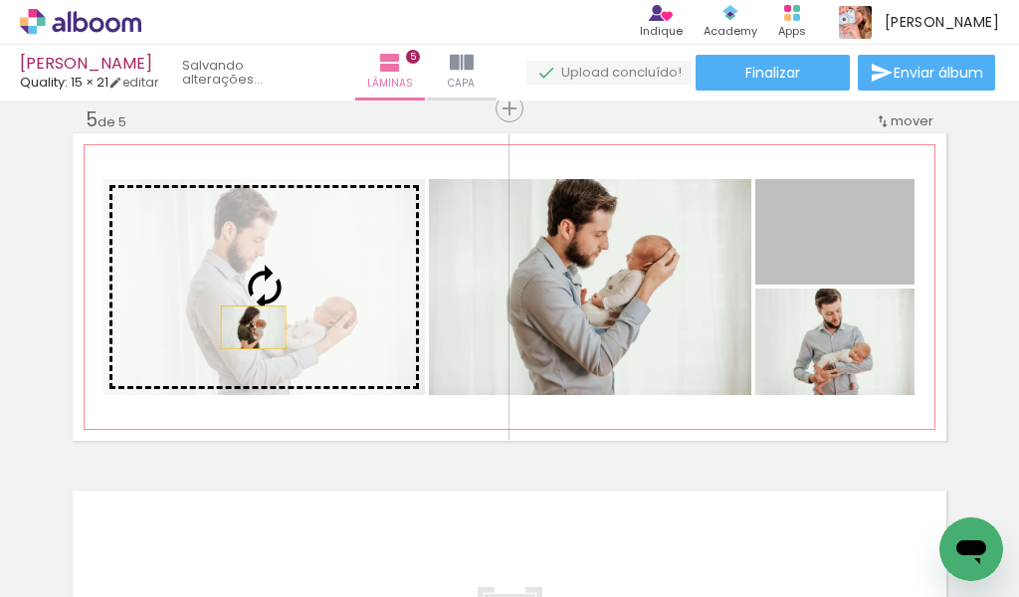
drag, startPoint x: 834, startPoint y: 253, endPoint x: 225, endPoint y: 328, distance: 613.7
click at [0, 0] on slot at bounding box center [0, 0] width 0 height 0
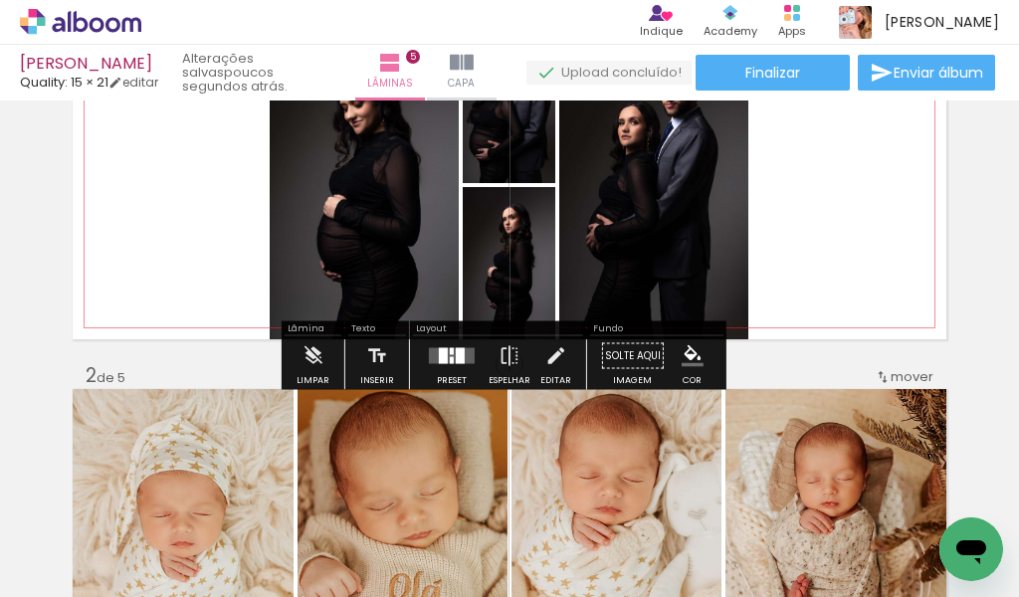
scroll to position [199, 0]
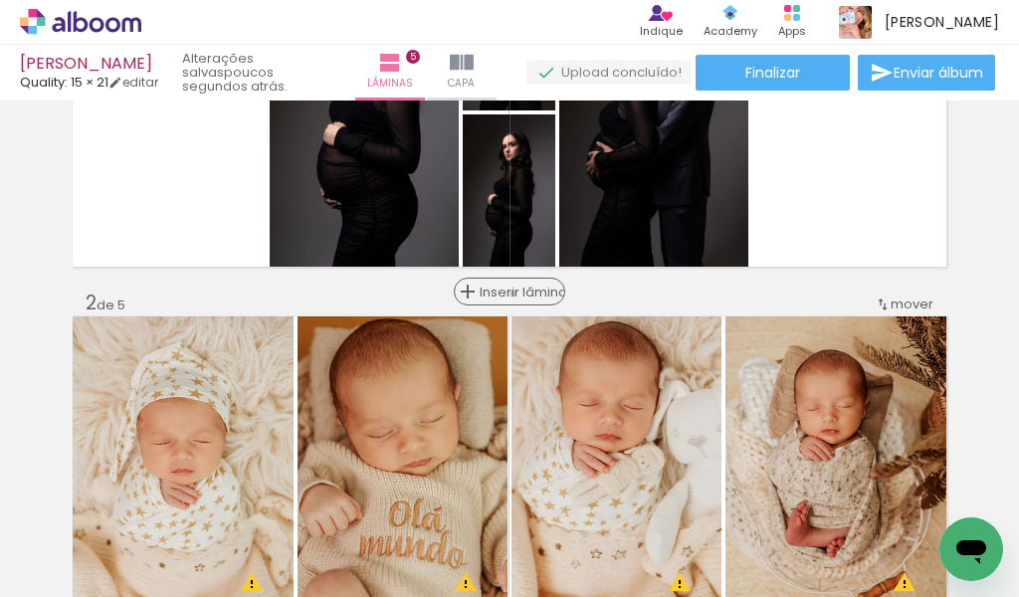
click at [505, 294] on span "Inserir lâmina" at bounding box center [519, 292] width 78 height 13
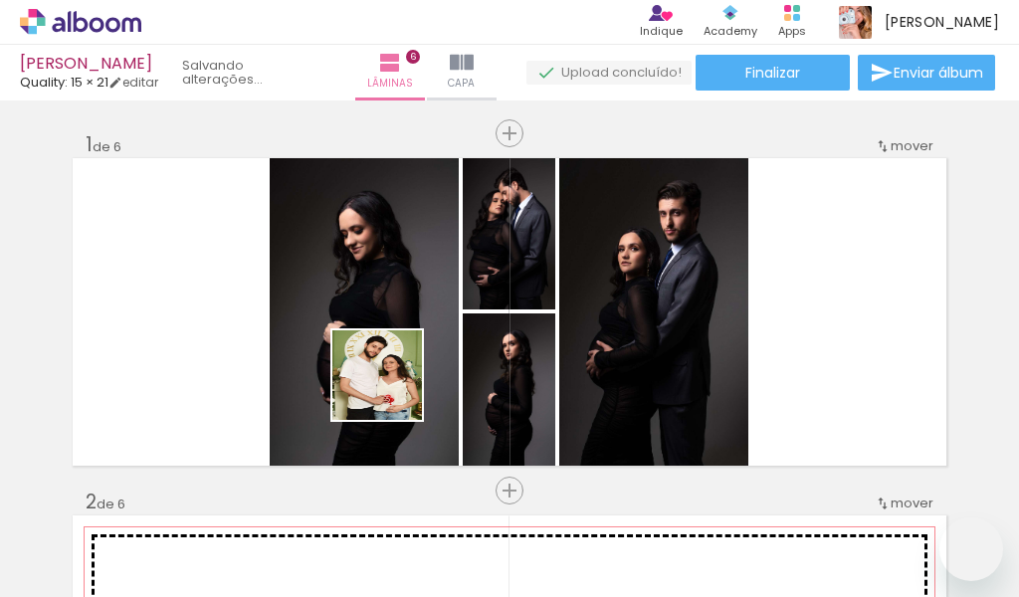
click at [392, 390] on quentale-workspace at bounding box center [509, 298] width 1019 height 597
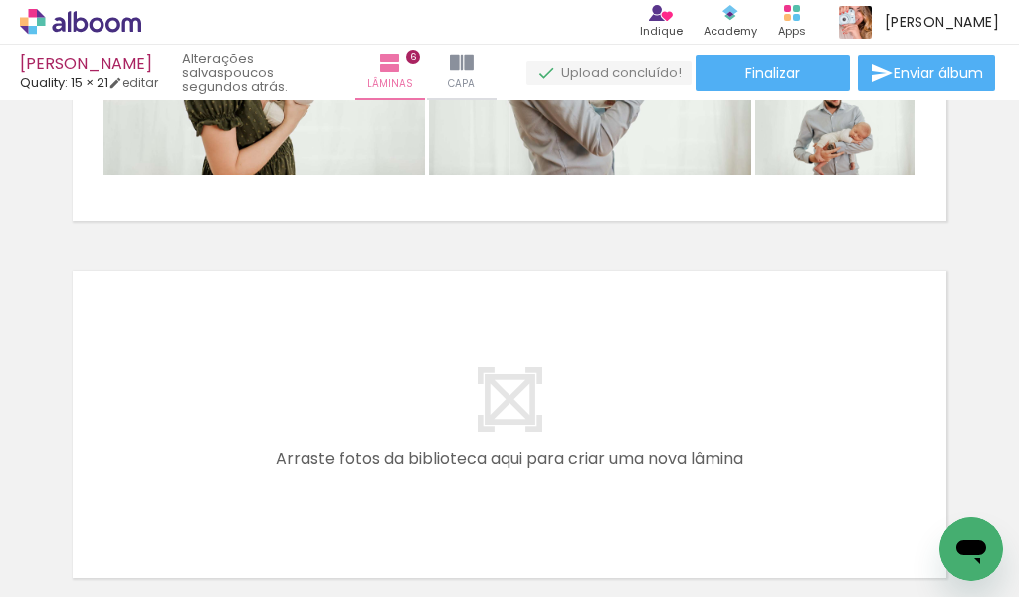
scroll to position [2189, 0]
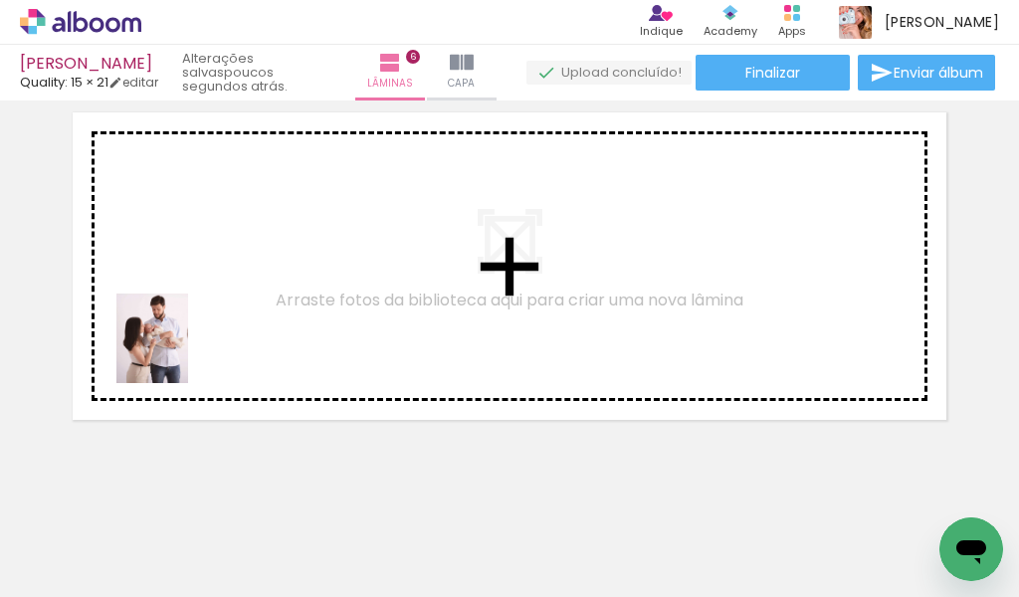
drag, startPoint x: 208, startPoint y: 557, endPoint x: 179, endPoint y: 343, distance: 215.9
click at [178, 343] on quentale-workspace at bounding box center [509, 298] width 1019 height 597
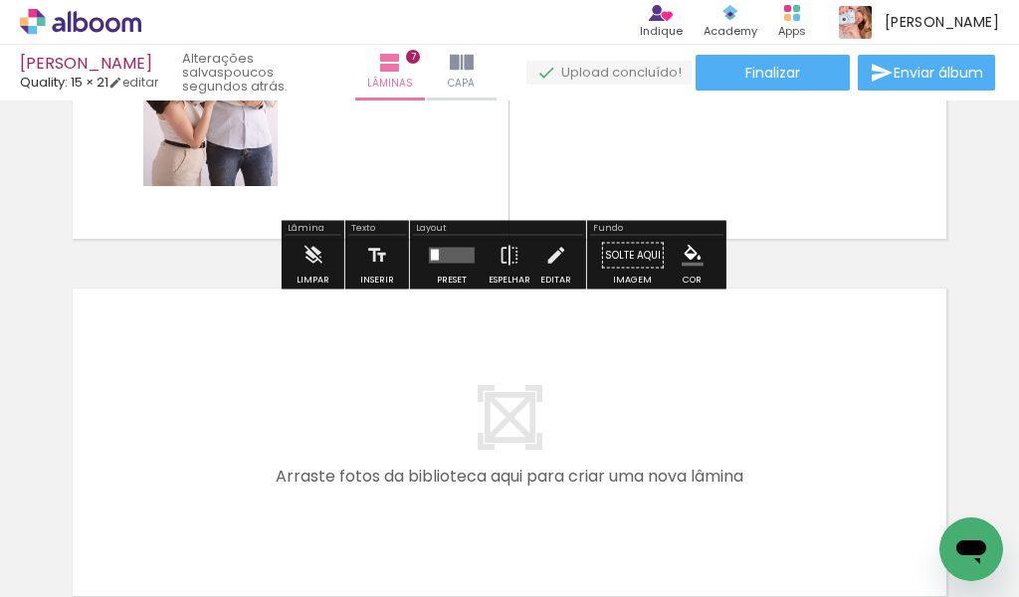
scroll to position [2467, 0]
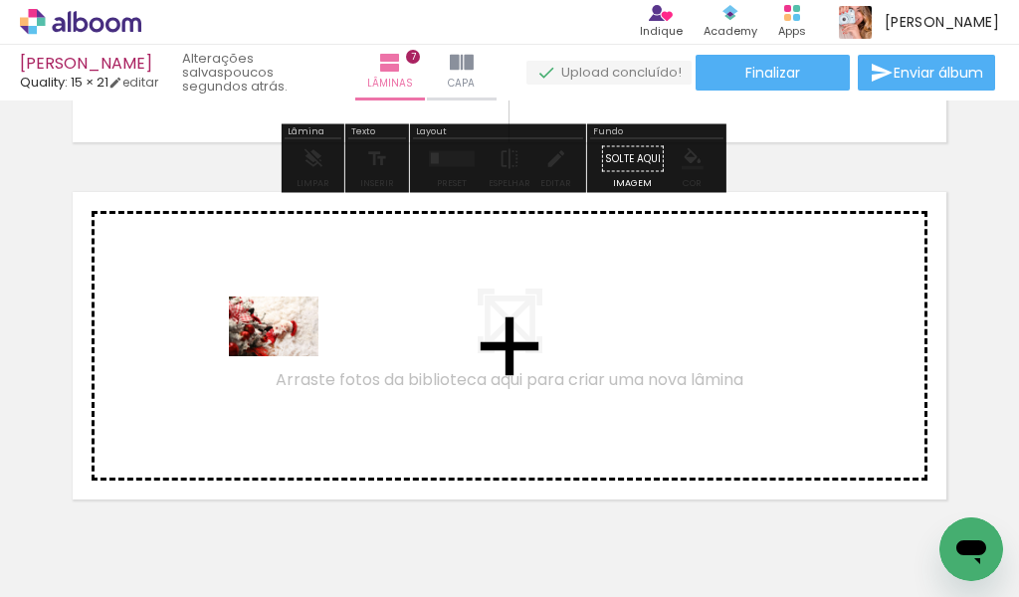
drag, startPoint x: 520, startPoint y: 534, endPoint x: 289, endPoint y: 356, distance: 292.4
click at [289, 356] on quentale-workspace at bounding box center [509, 298] width 1019 height 597
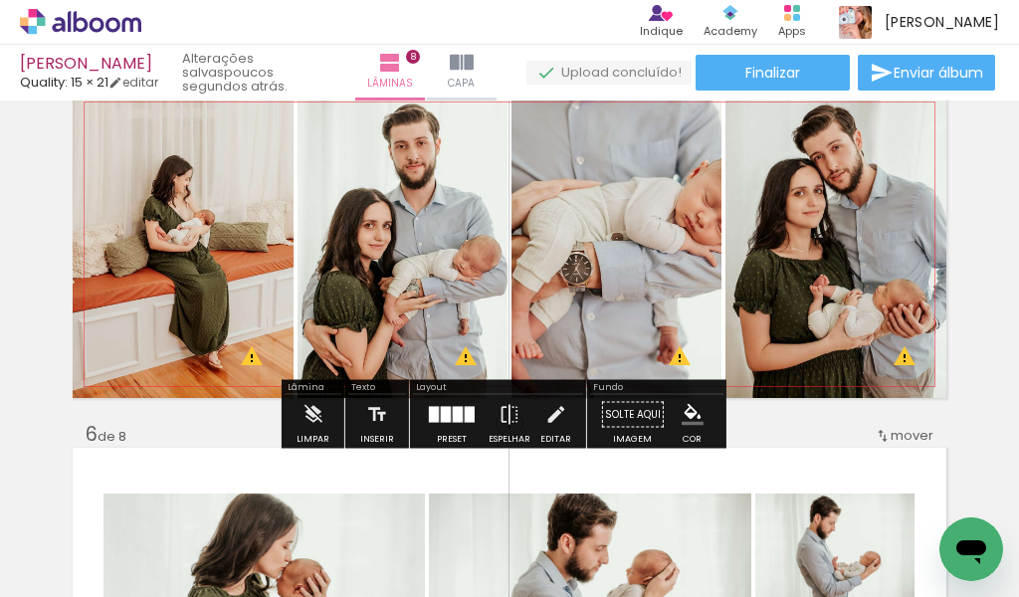
scroll to position [1531, 0]
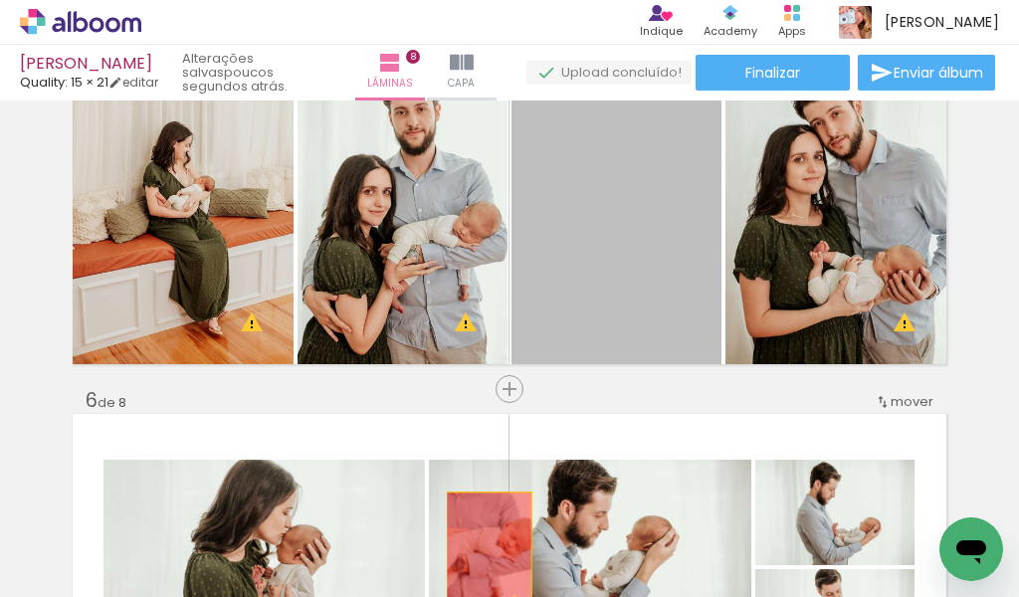
drag, startPoint x: 623, startPoint y: 234, endPoint x: 481, endPoint y: 554, distance: 350.6
click at [481, 554] on quentale-workspace at bounding box center [509, 298] width 1019 height 597
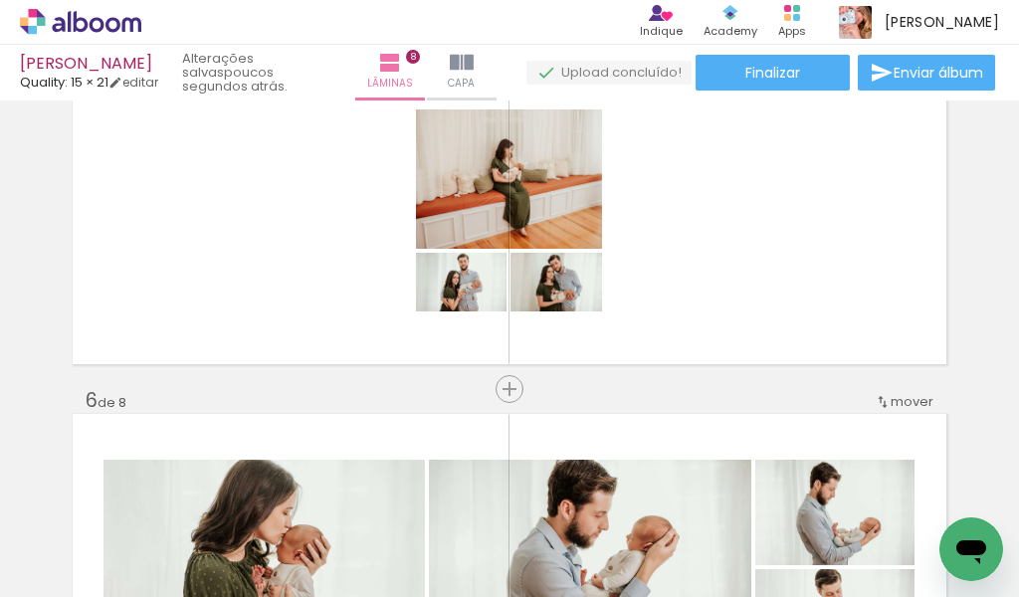
scroll to position [0, 1036]
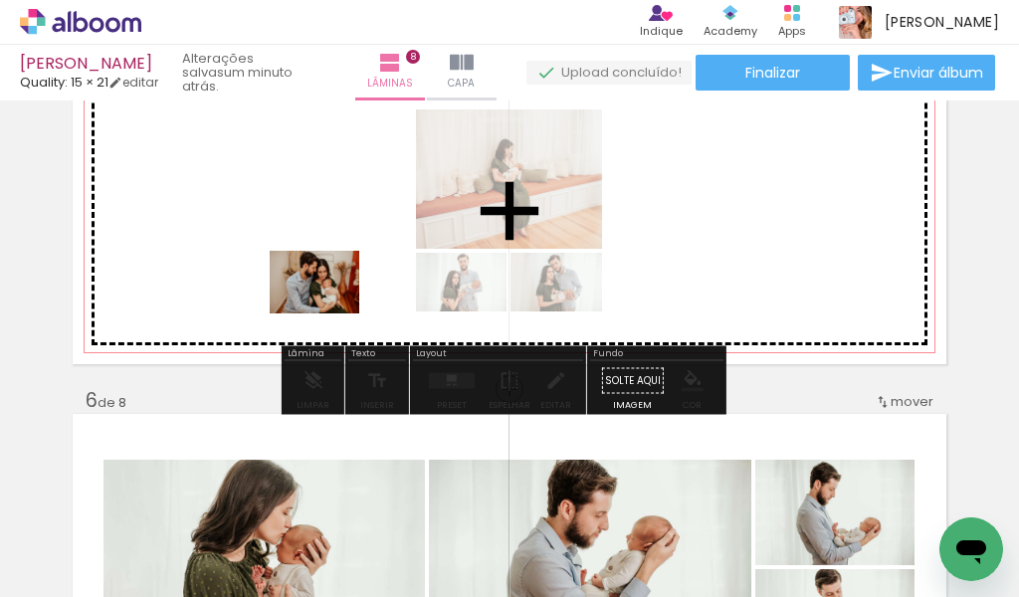
drag, startPoint x: 403, startPoint y: 546, endPoint x: 329, endPoint y: 311, distance: 247.1
click at [329, 311] on quentale-workspace at bounding box center [509, 298] width 1019 height 597
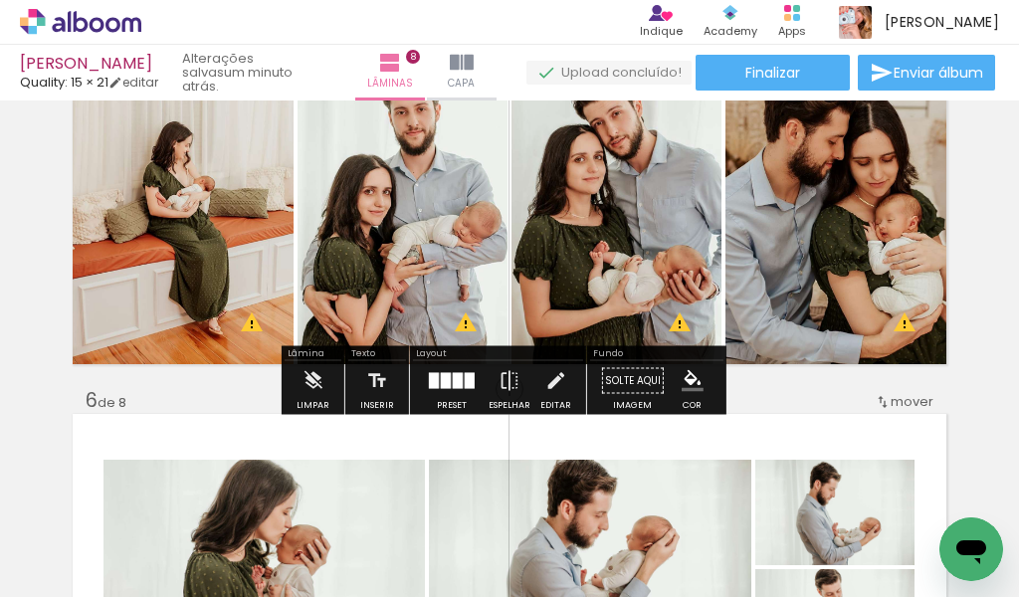
click at [457, 378] on div at bounding box center [458, 381] width 10 height 16
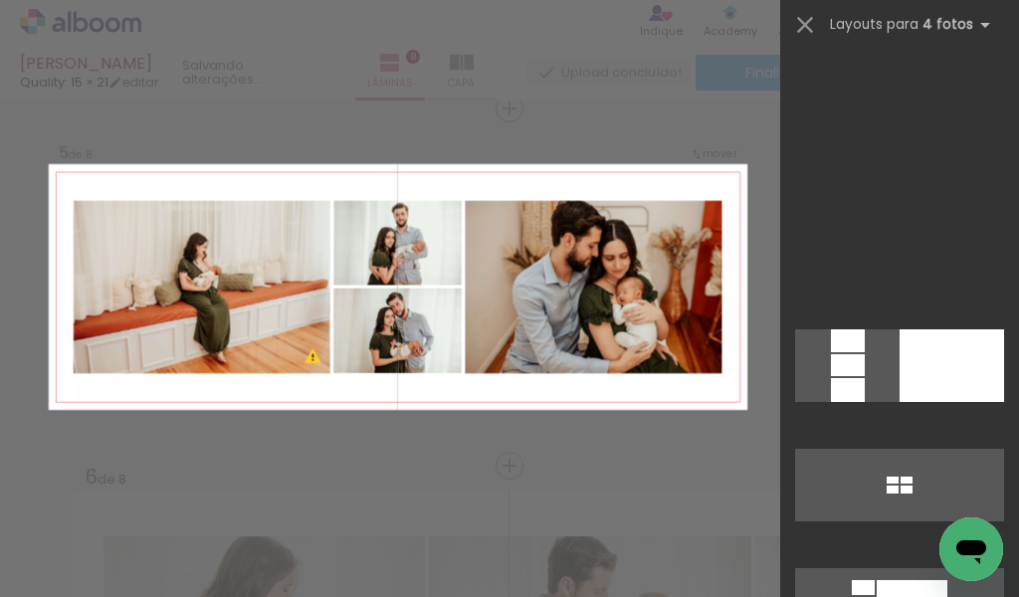
scroll to position [3682, 0]
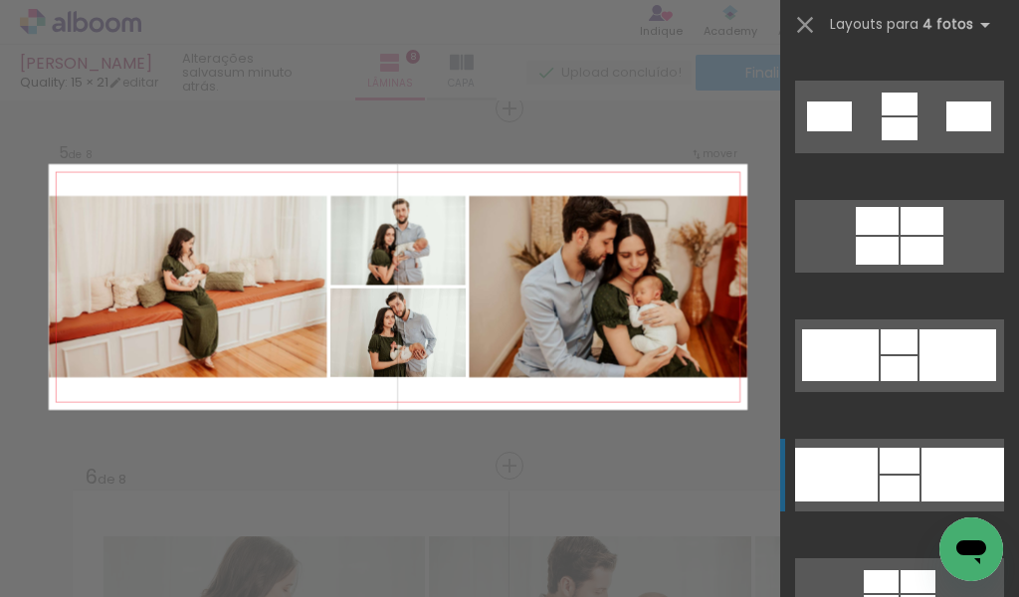
click at [880, 484] on div at bounding box center [900, 489] width 40 height 26
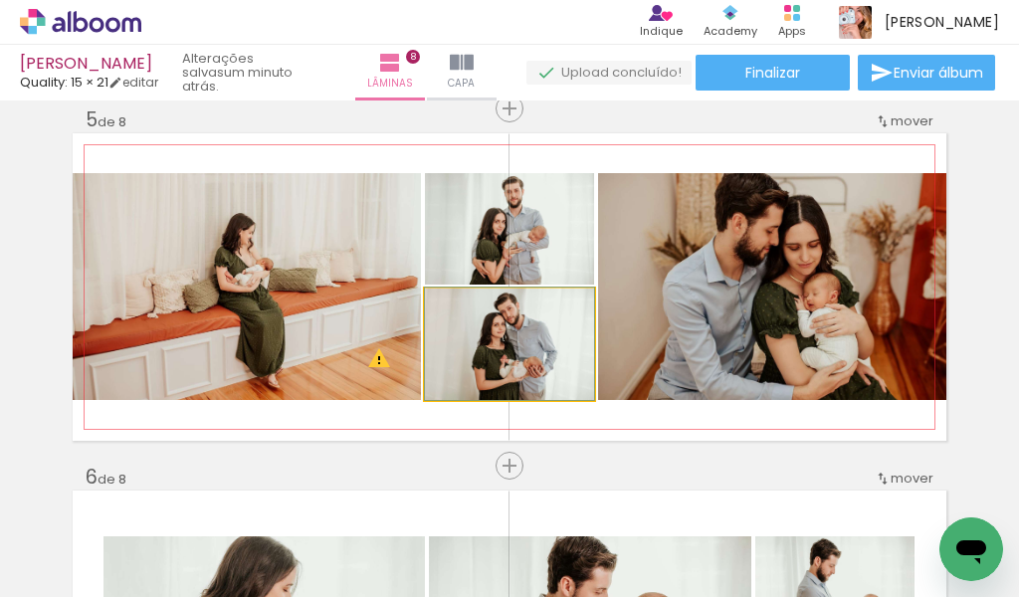
drag, startPoint x: 538, startPoint y: 381, endPoint x: 561, endPoint y: 381, distance: 22.9
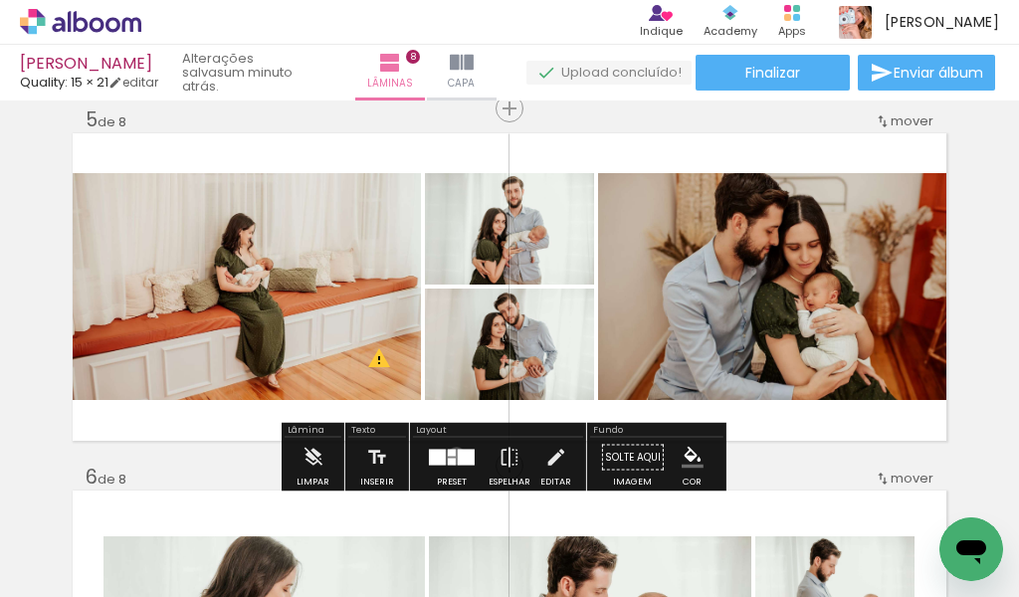
click at [452, 456] on quentale-layouter at bounding box center [452, 458] width 46 height 16
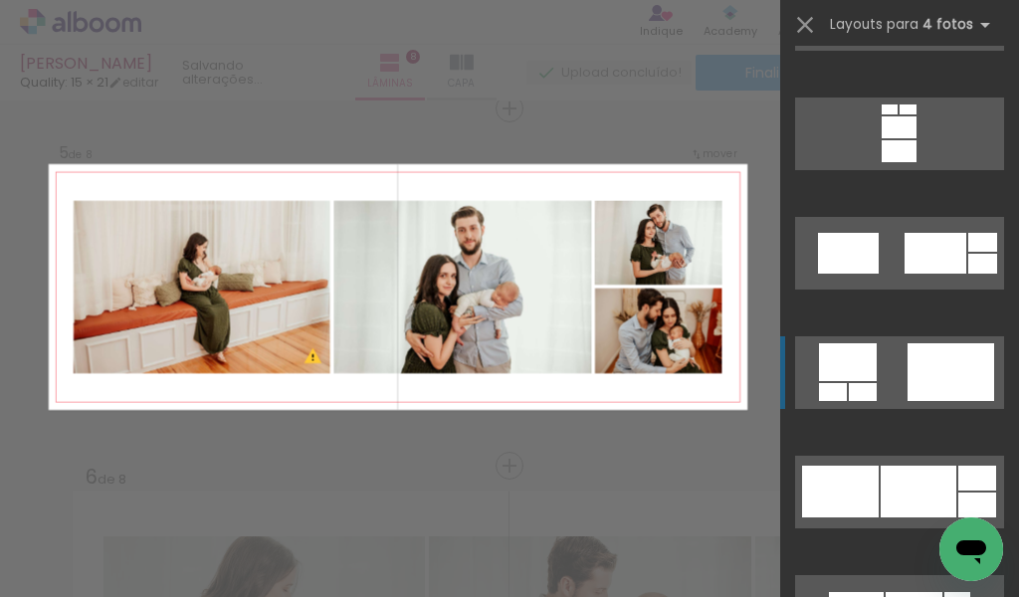
scroll to position [7245, 0]
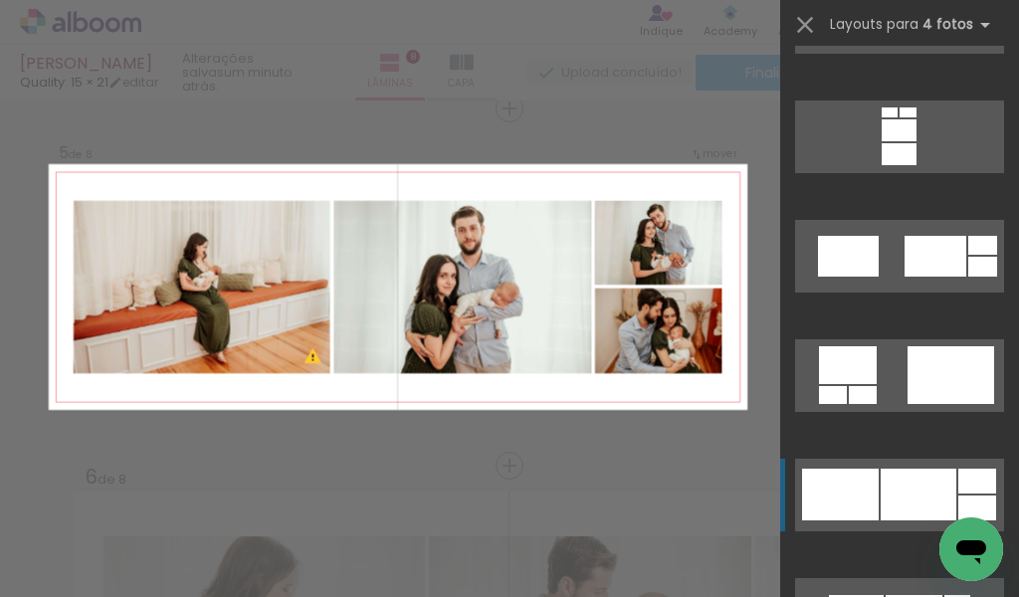
click at [908, 478] on div at bounding box center [919, 495] width 76 height 52
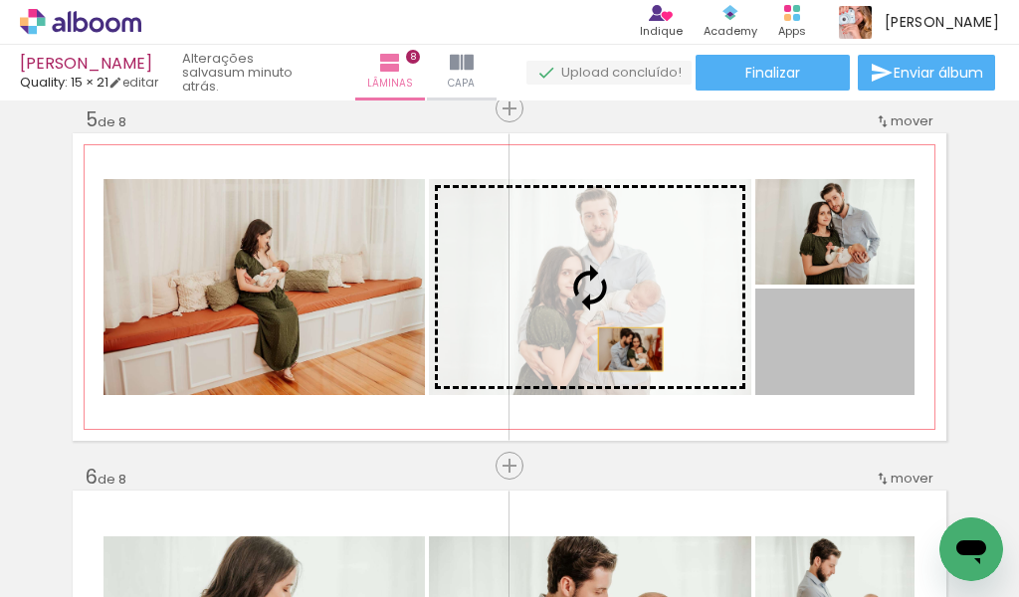
drag, startPoint x: 864, startPoint y: 350, endPoint x: 612, endPoint y: 349, distance: 251.8
click at [0, 0] on slot at bounding box center [0, 0] width 0 height 0
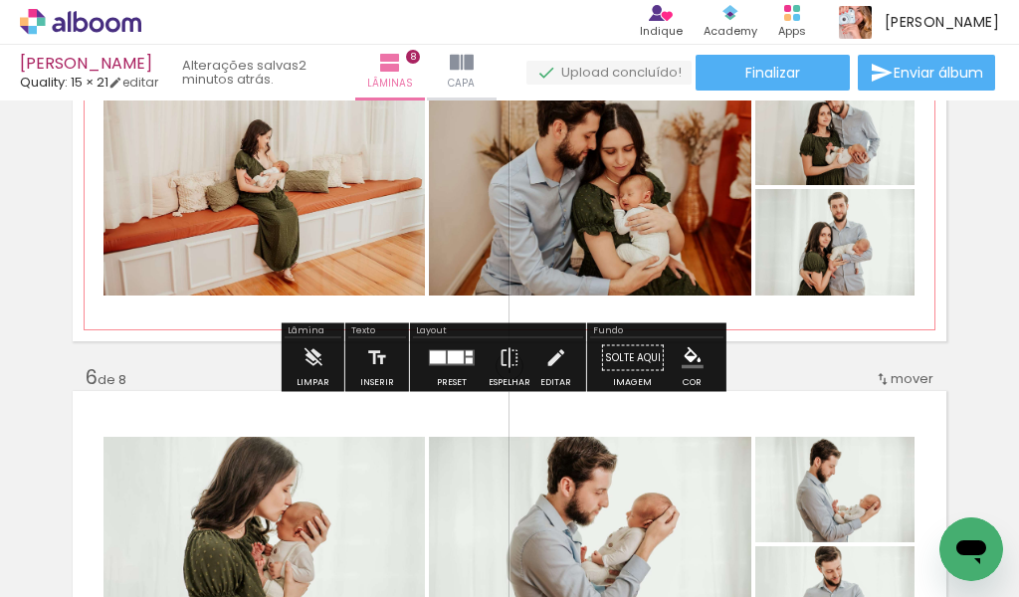
scroll to position [1653, 0]
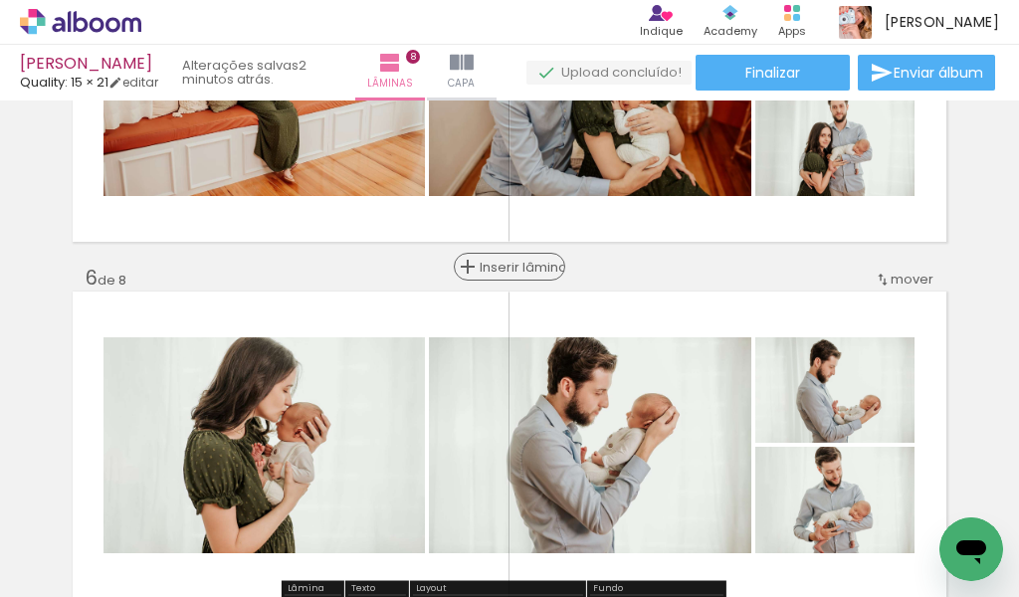
click at [489, 278] on div "Inserir lâmina" at bounding box center [509, 267] width 107 height 24
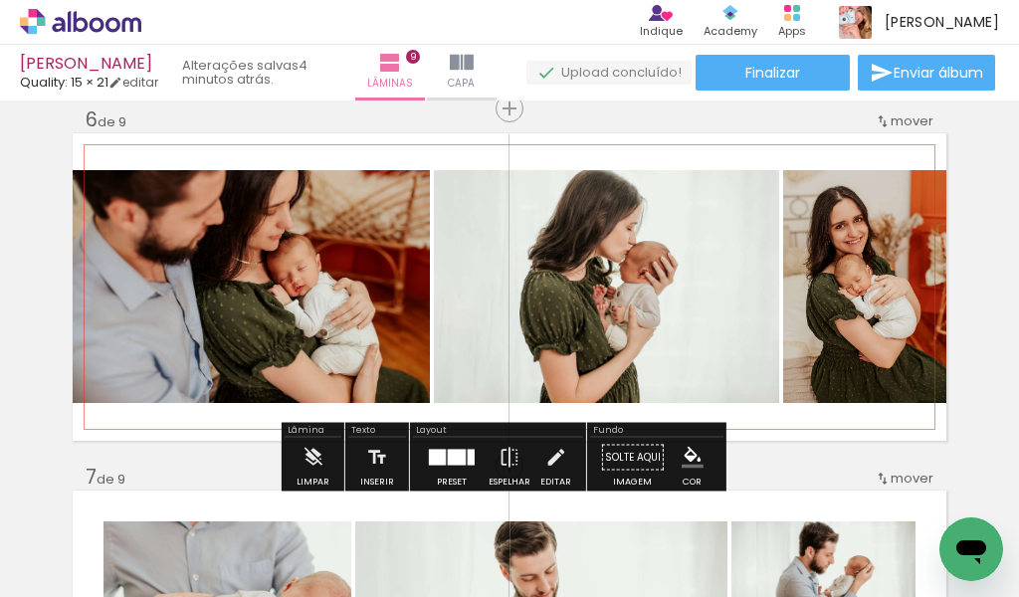
scroll to position [0, 641]
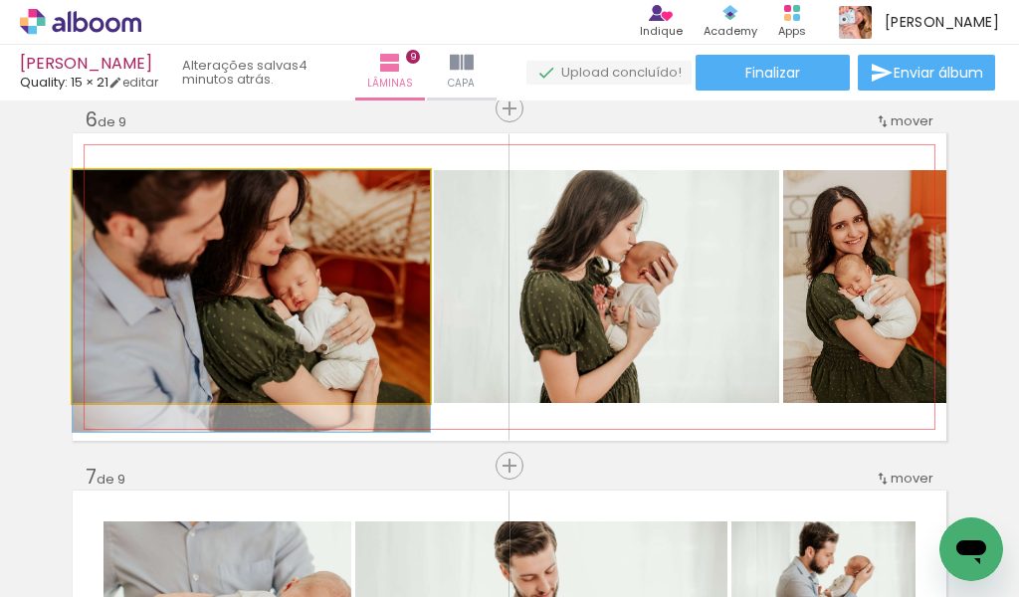
drag, startPoint x: 401, startPoint y: 330, endPoint x: 401, endPoint y: 348, distance: 17.9
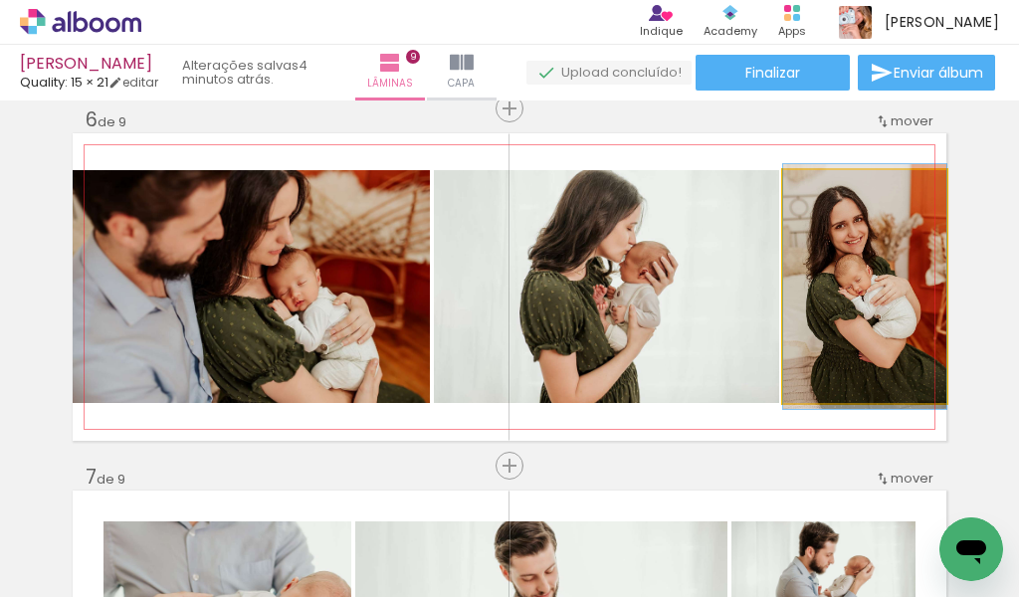
click at [783, 304] on quentale-photo at bounding box center [864, 286] width 163 height 233
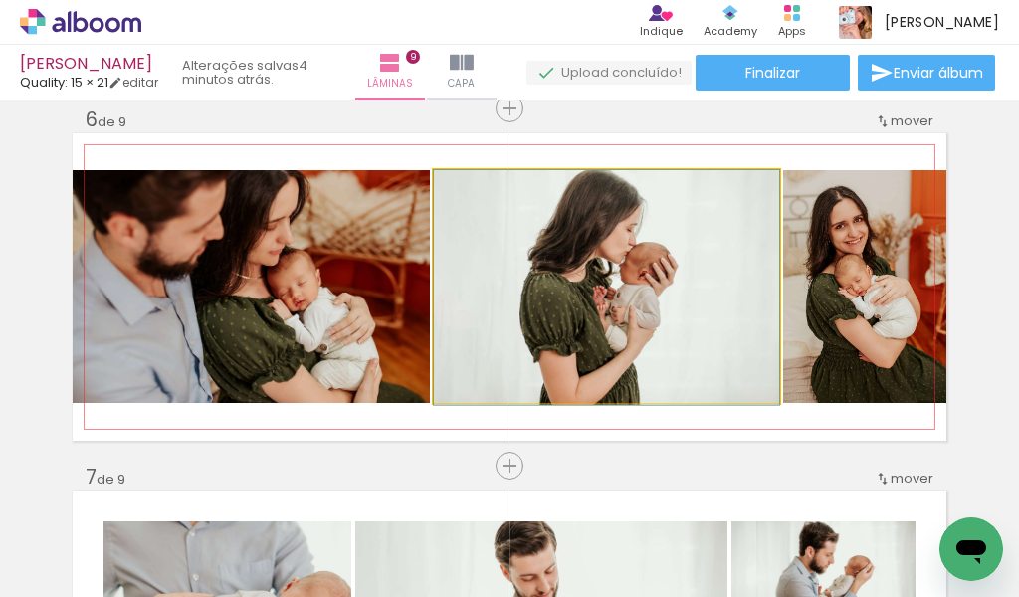
drag, startPoint x: 706, startPoint y: 287, endPoint x: 706, endPoint y: 305, distance: 17.9
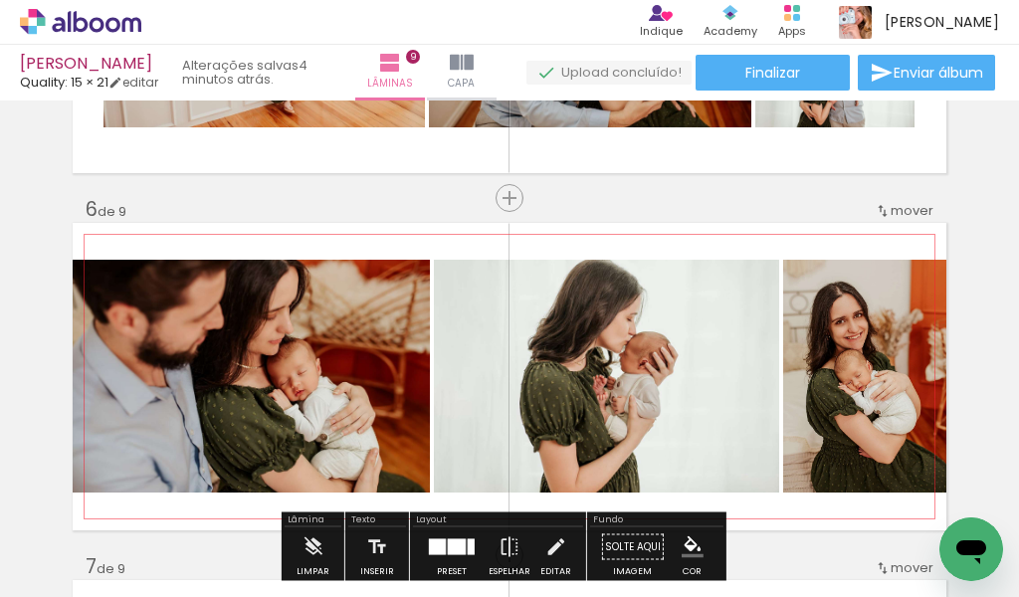
scroll to position [1712, 0]
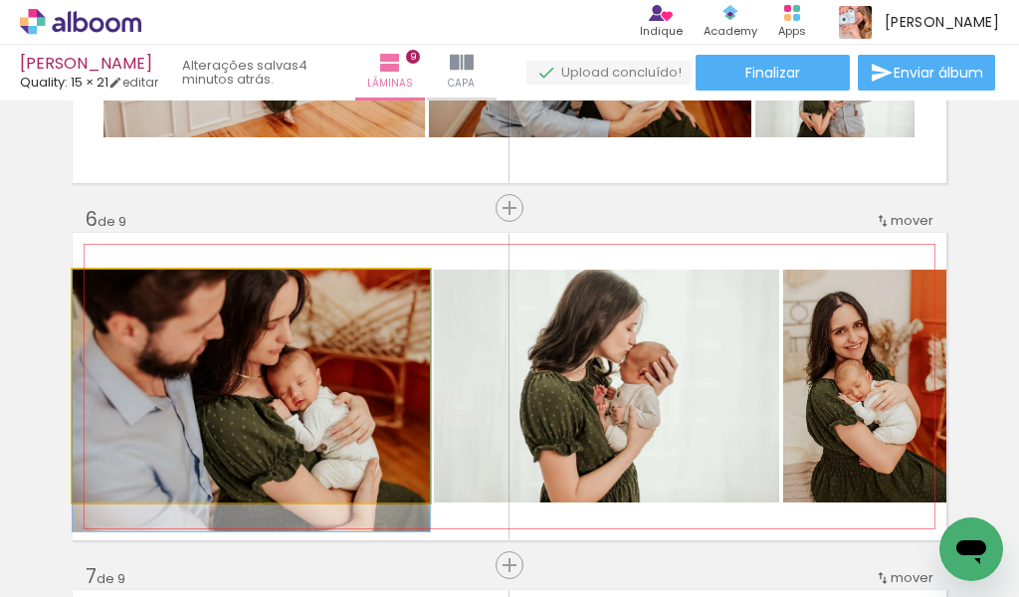
drag, startPoint x: 248, startPoint y: 373, endPoint x: 248, endPoint y: 393, distance: 19.9
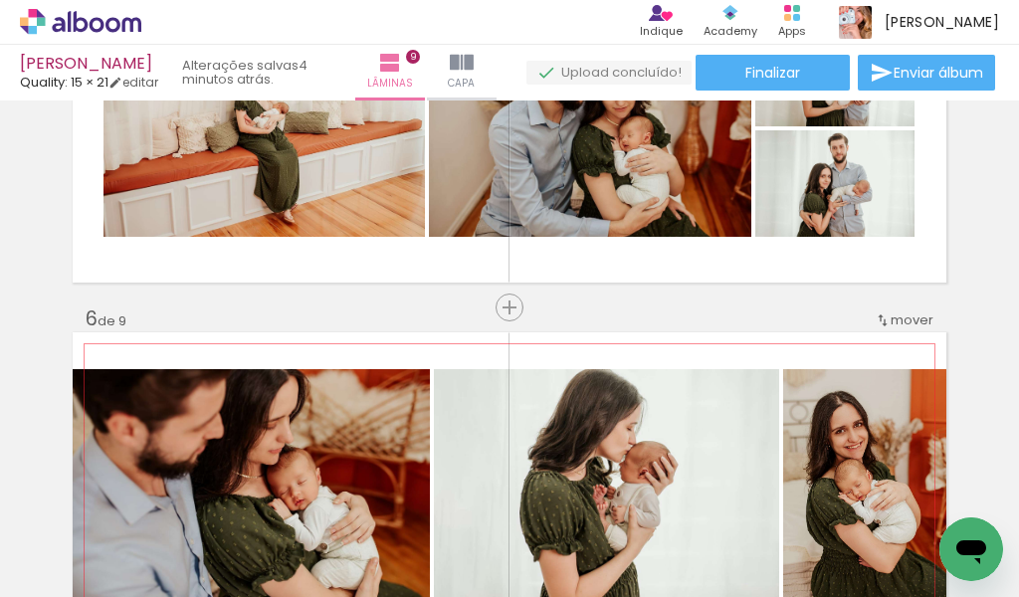
scroll to position [1413, 0]
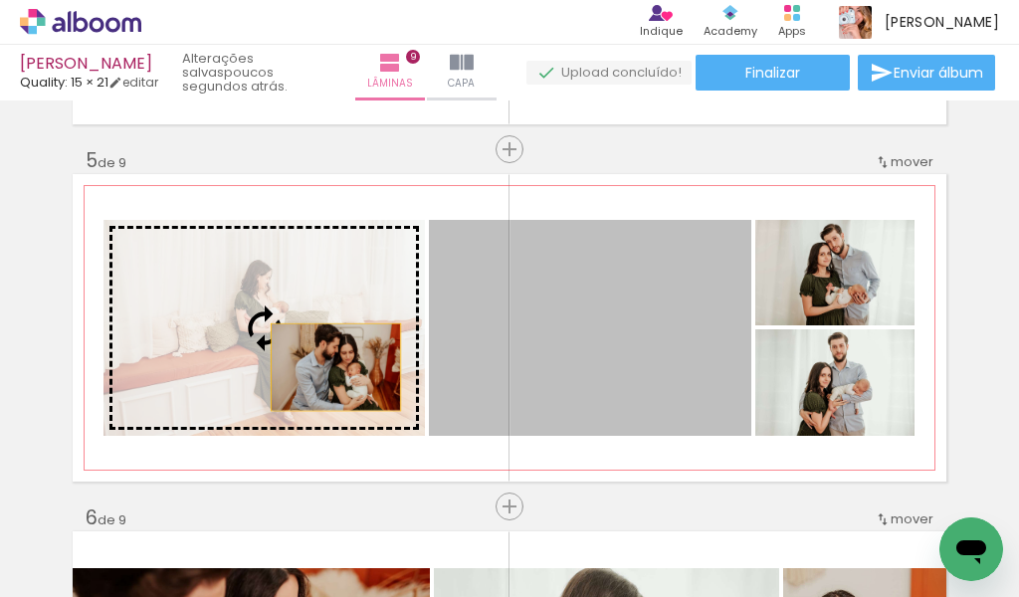
drag, startPoint x: 595, startPoint y: 366, endPoint x: 327, endPoint y: 367, distance: 267.7
click at [0, 0] on slot at bounding box center [0, 0] width 0 height 0
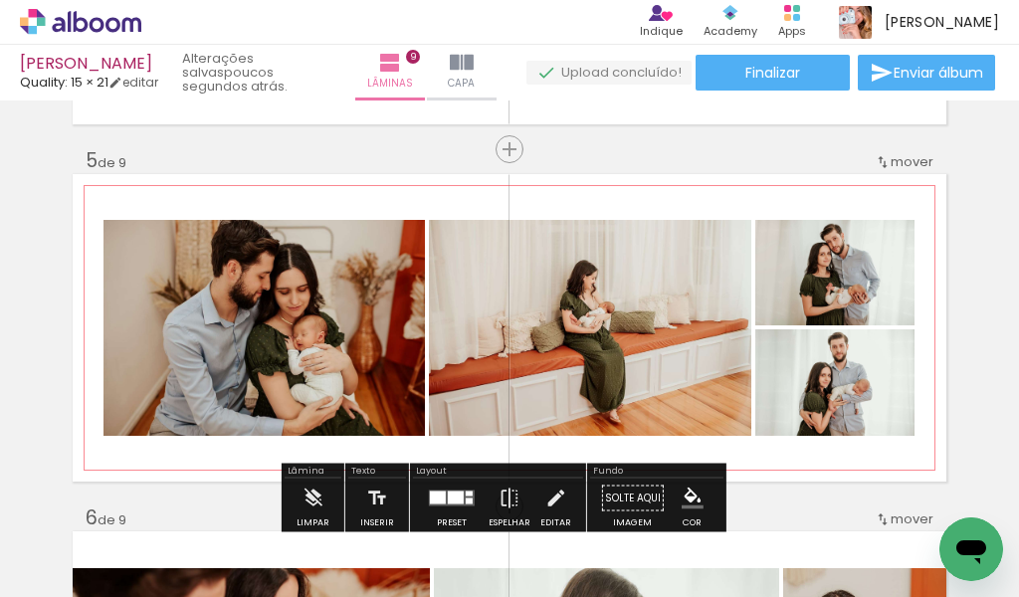
scroll to position [1513, 0]
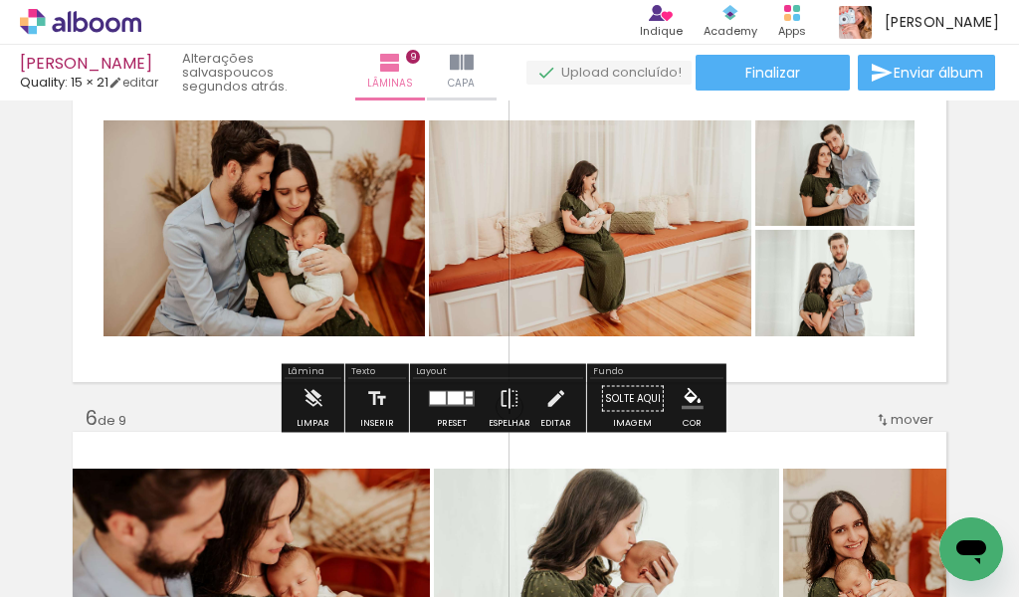
click at [453, 404] on div at bounding box center [456, 398] width 16 height 13
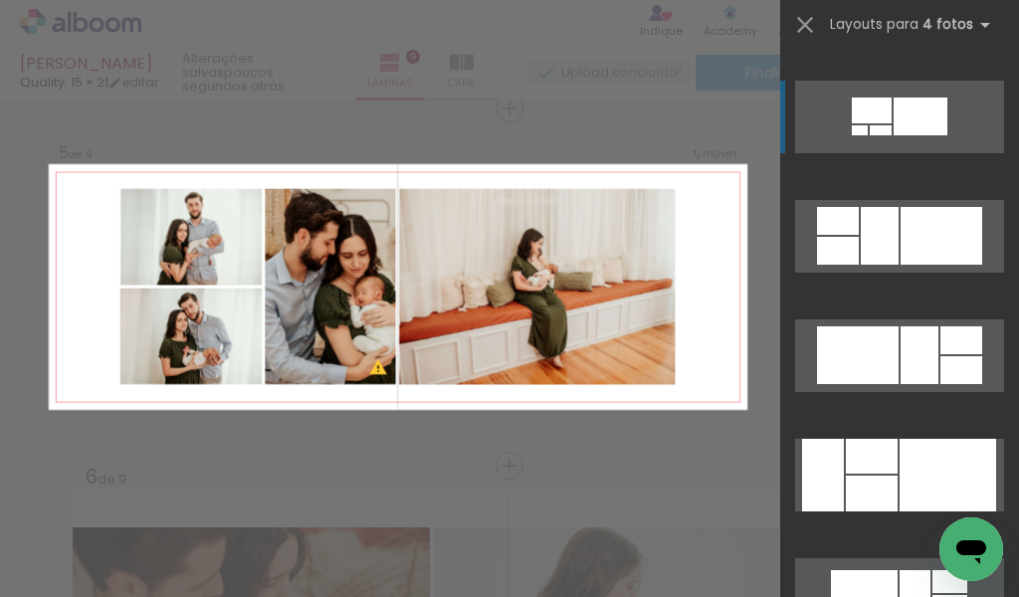
scroll to position [10231, 0]
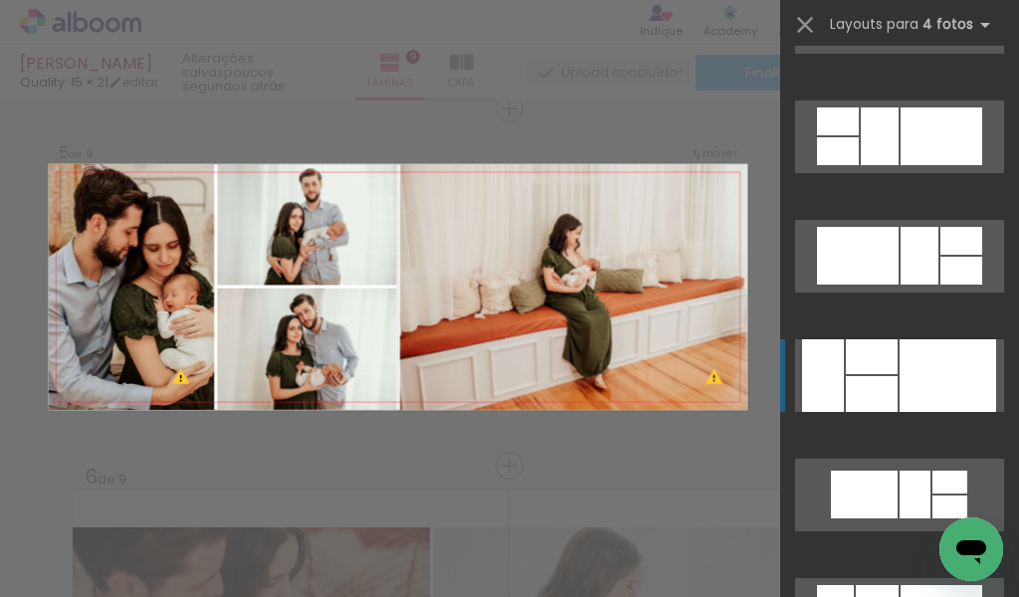
click at [882, 366] on div at bounding box center [872, 356] width 52 height 35
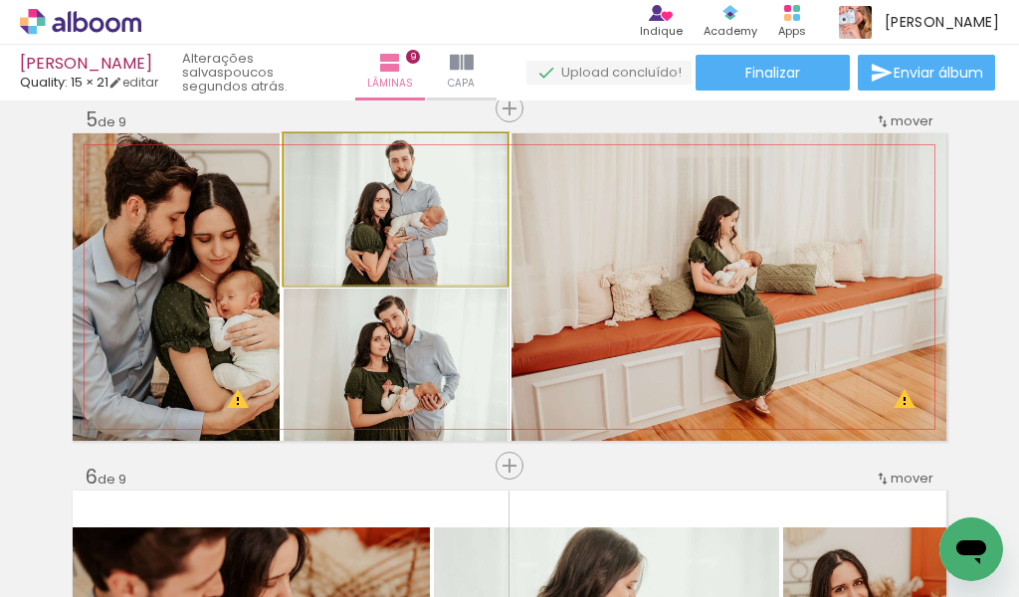
drag, startPoint x: 429, startPoint y: 240, endPoint x: 431, endPoint y: 283, distance: 42.8
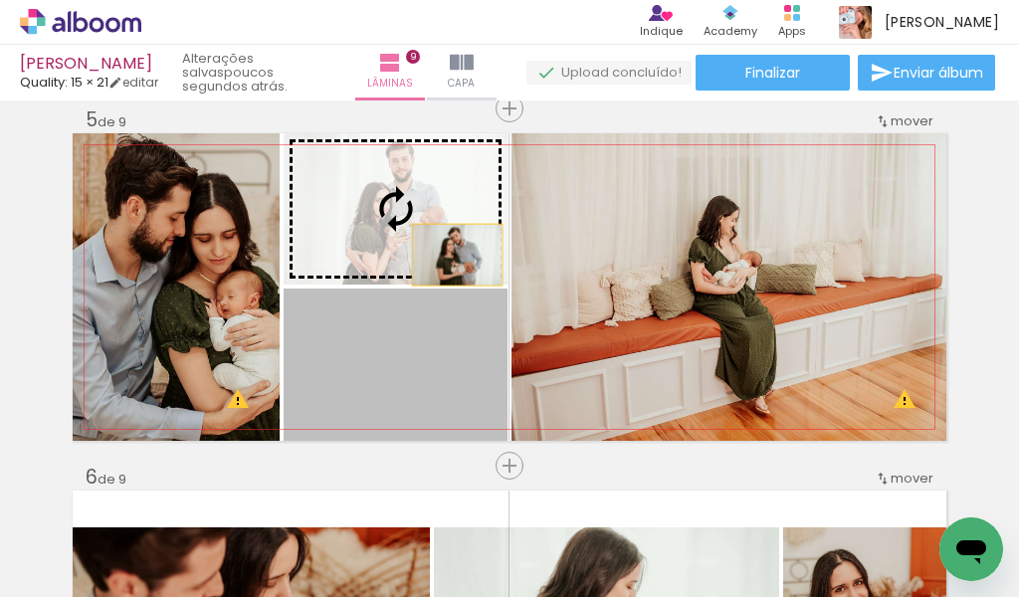
drag, startPoint x: 459, startPoint y: 371, endPoint x: 449, endPoint y: 255, distance: 116.9
click at [0, 0] on slot at bounding box center [0, 0] width 0 height 0
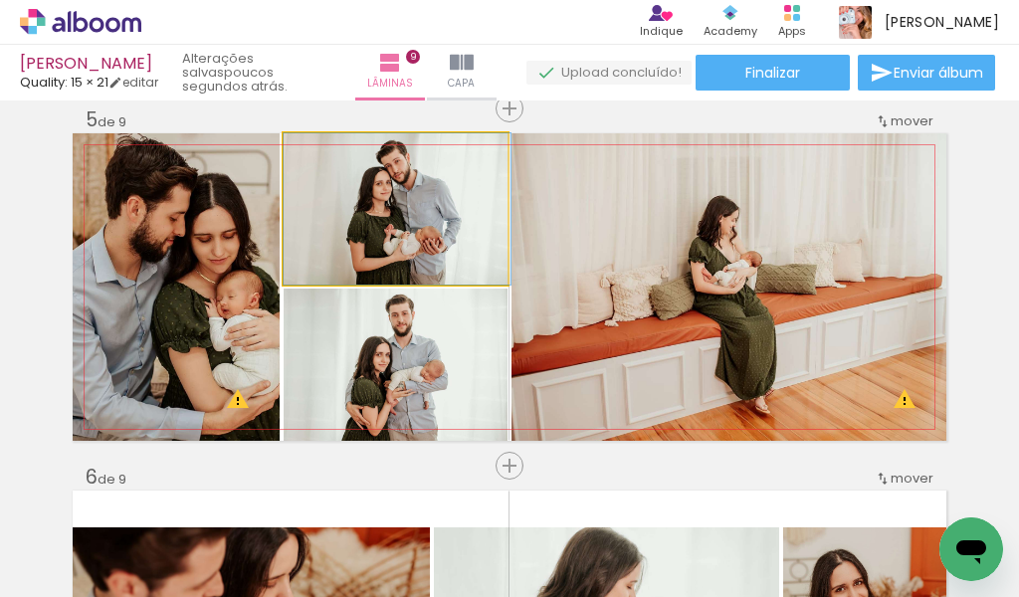
drag, startPoint x: 408, startPoint y: 218, endPoint x: 413, endPoint y: 242, distance: 24.4
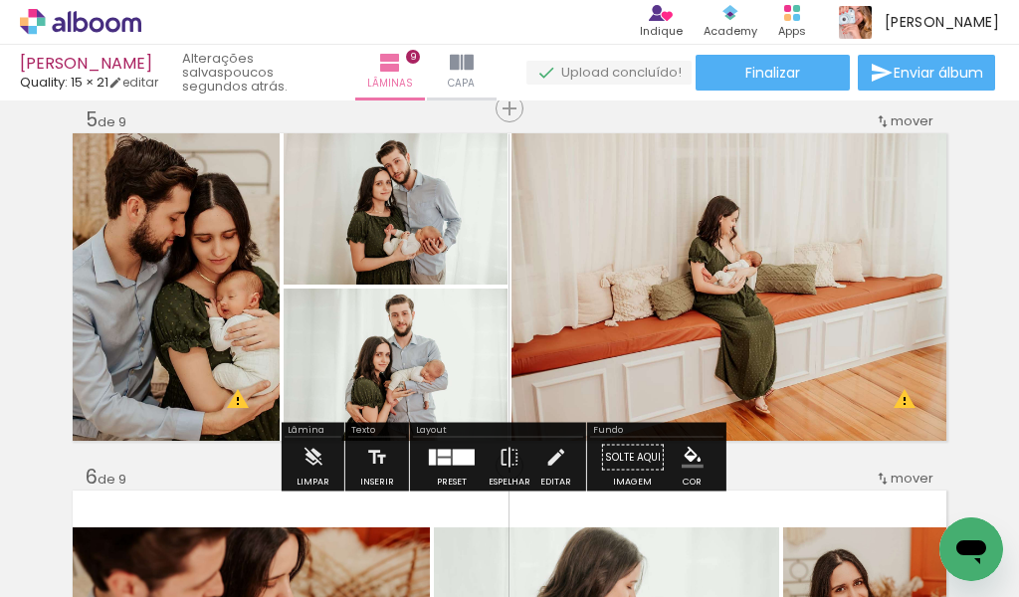
click at [438, 463] on div at bounding box center [444, 462] width 13 height 7
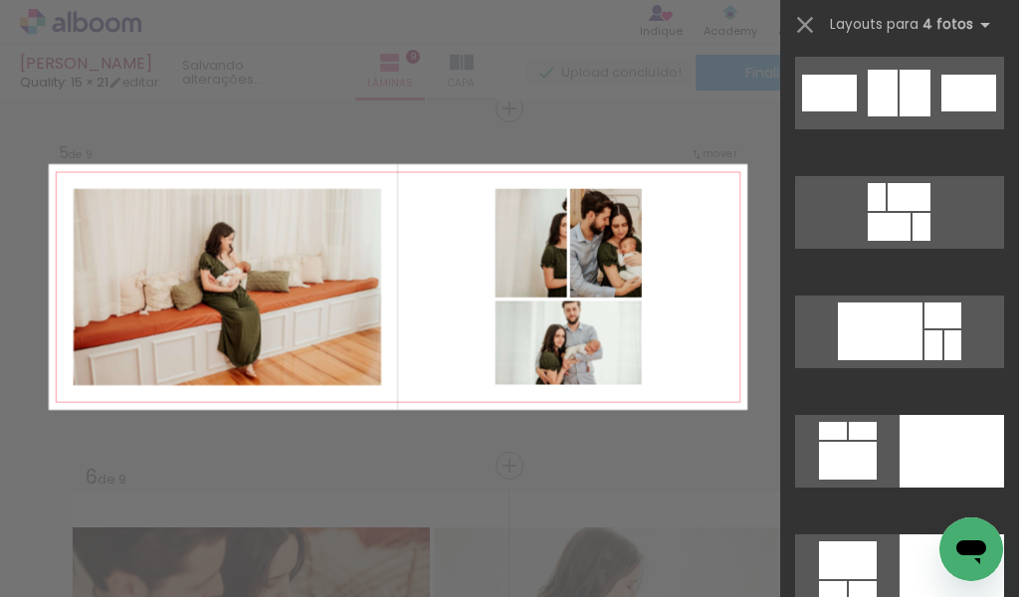
scroll to position [22850, 0]
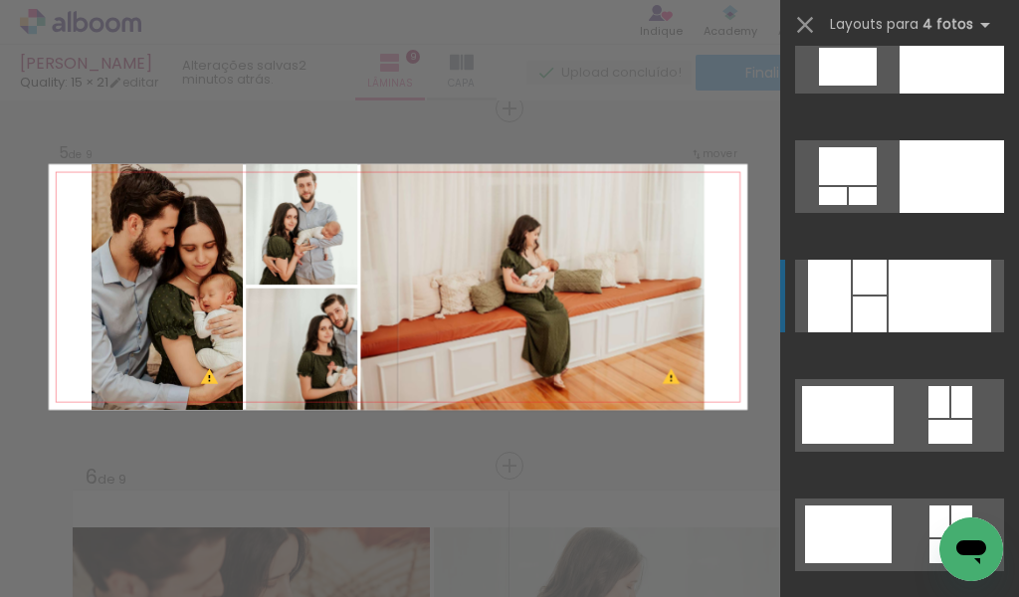
click at [833, 277] on div at bounding box center [829, 296] width 43 height 73
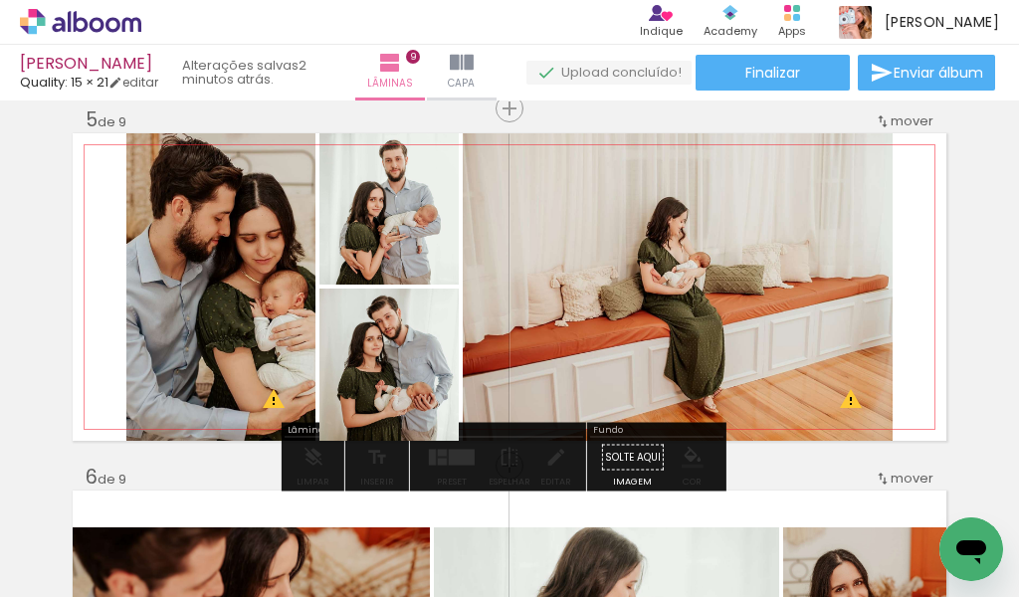
drag, startPoint x: 377, startPoint y: 377, endPoint x: 331, endPoint y: 368, distance: 46.6
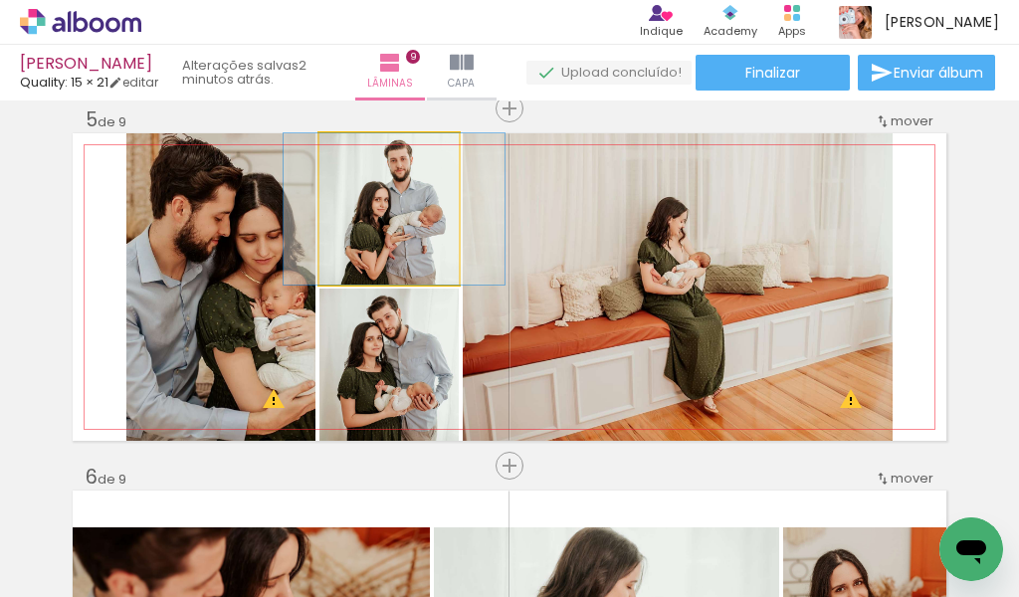
drag, startPoint x: 403, startPoint y: 235, endPoint x: 408, endPoint y: 262, distance: 27.3
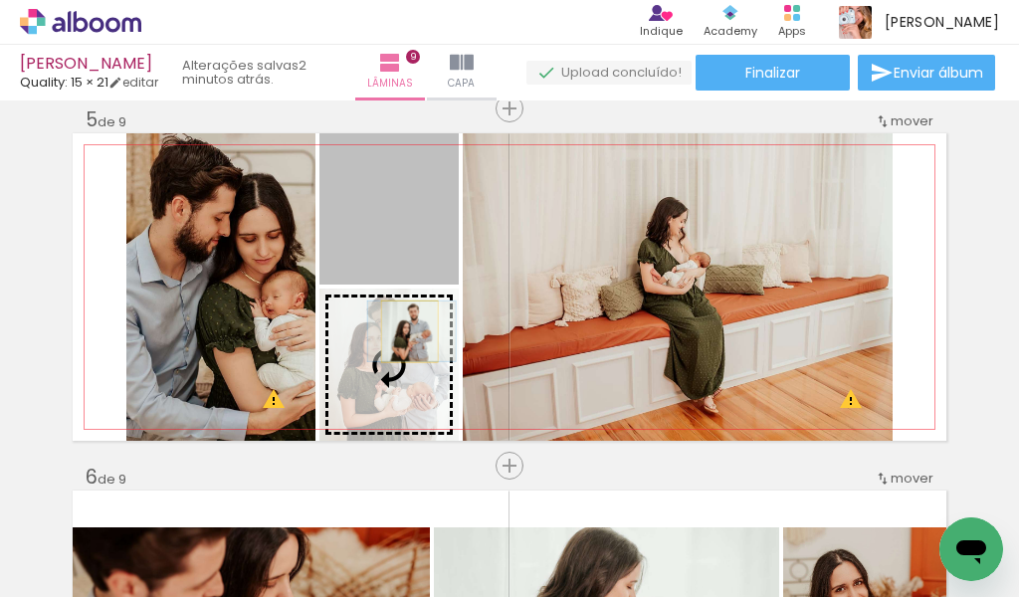
drag, startPoint x: 407, startPoint y: 244, endPoint x: 401, endPoint y: 331, distance: 87.8
click at [0, 0] on slot at bounding box center [0, 0] width 0 height 0
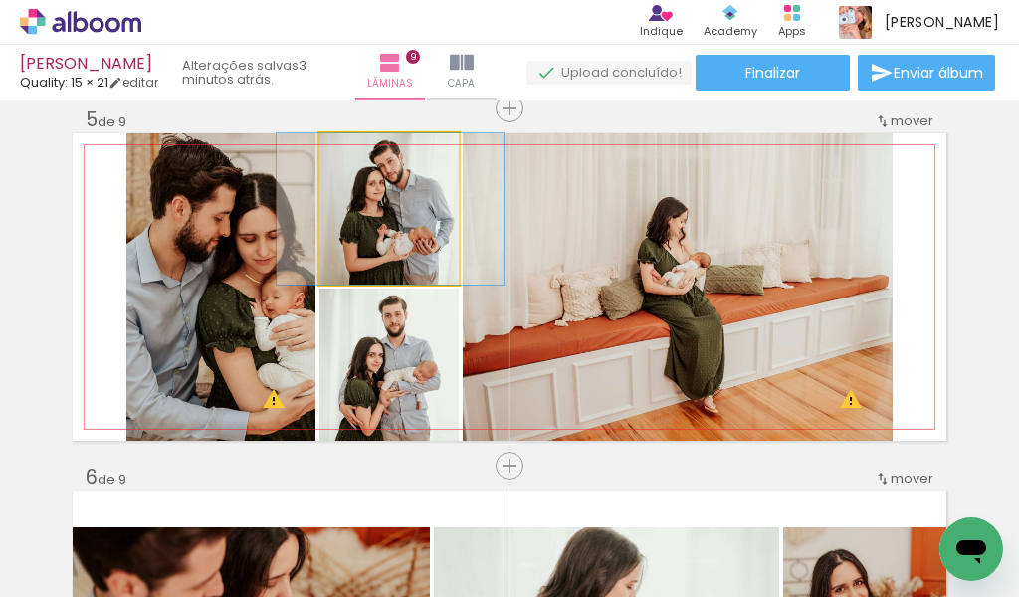
drag, startPoint x: 410, startPoint y: 237, endPoint x: 411, endPoint y: 250, distance: 13.0
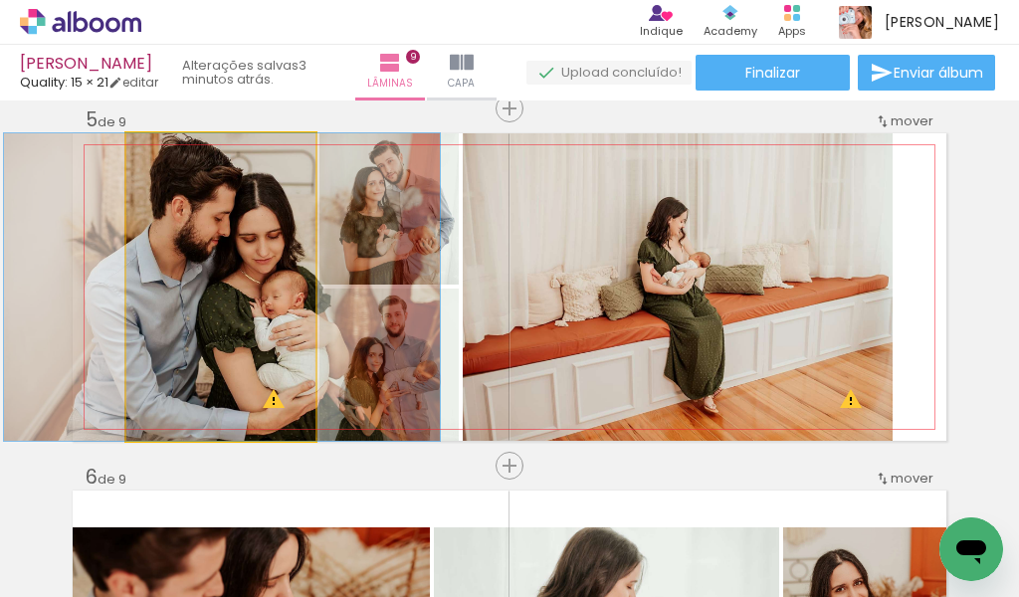
drag, startPoint x: 158, startPoint y: 246, endPoint x: 158, endPoint y: 276, distance: 29.9
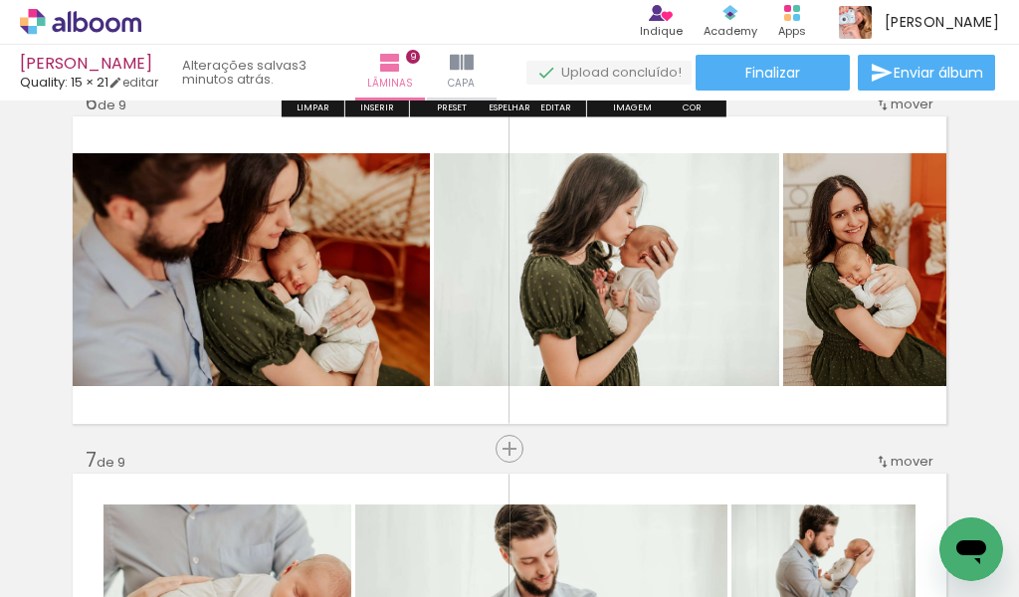
scroll to position [1852, 0]
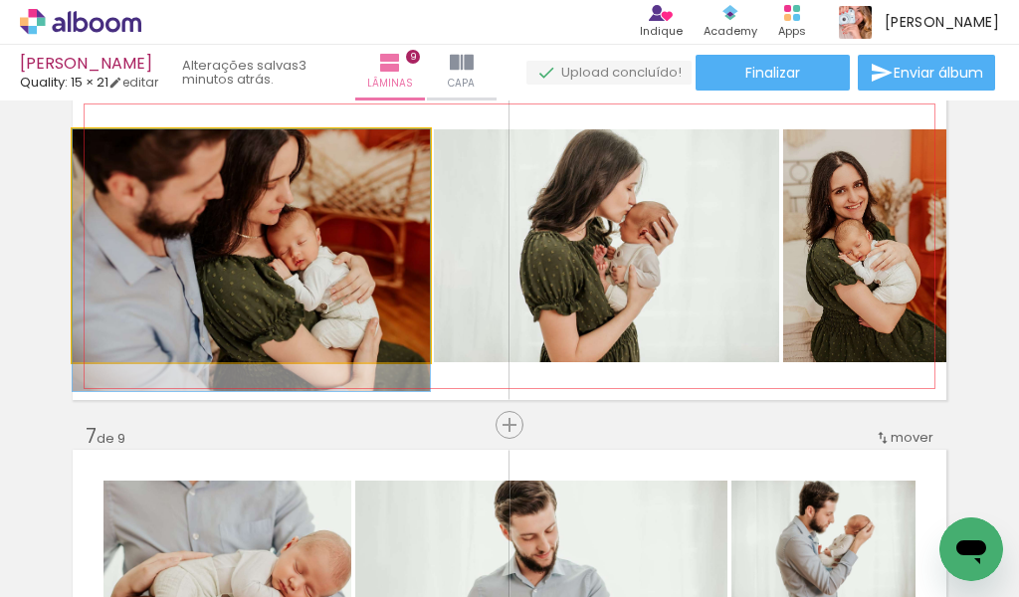
drag, startPoint x: 272, startPoint y: 296, endPoint x: 273, endPoint y: 326, distance: 30.9
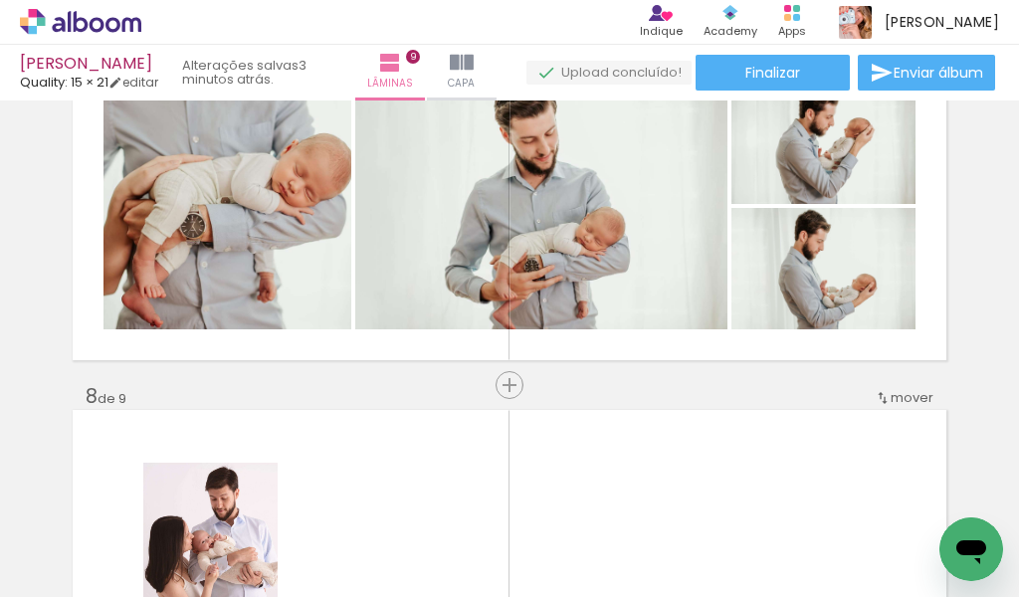
scroll to position [2250, 0]
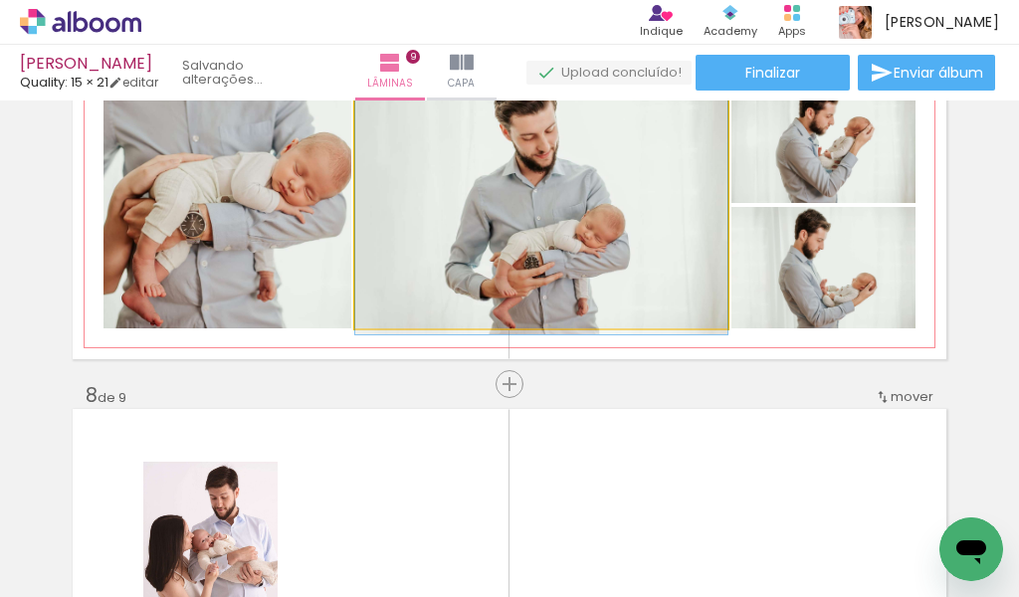
drag, startPoint x: 544, startPoint y: 232, endPoint x: 561, endPoint y: 230, distance: 17.0
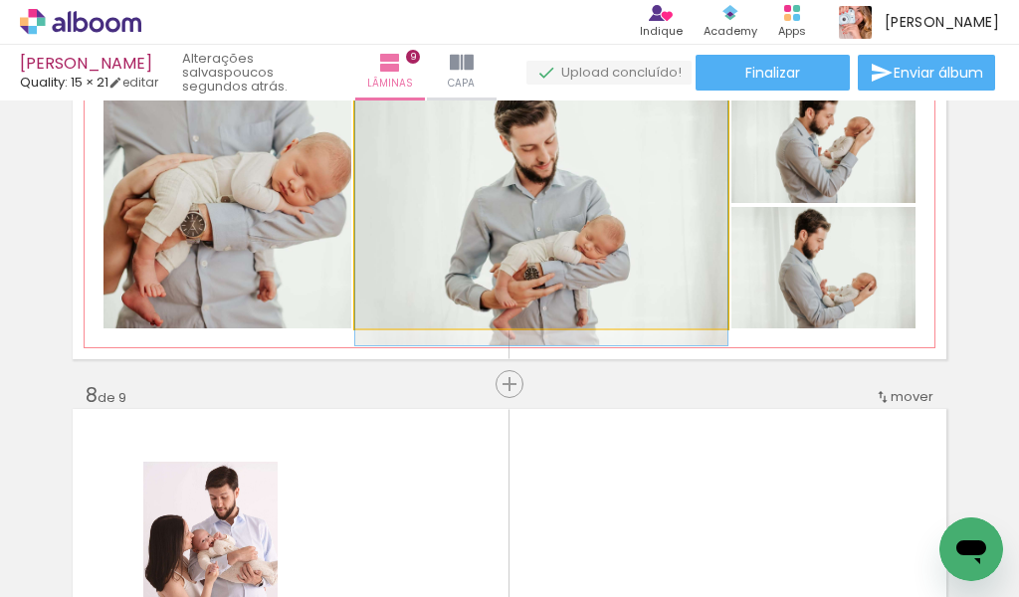
drag, startPoint x: 556, startPoint y: 246, endPoint x: 556, endPoint y: 262, distance: 15.9
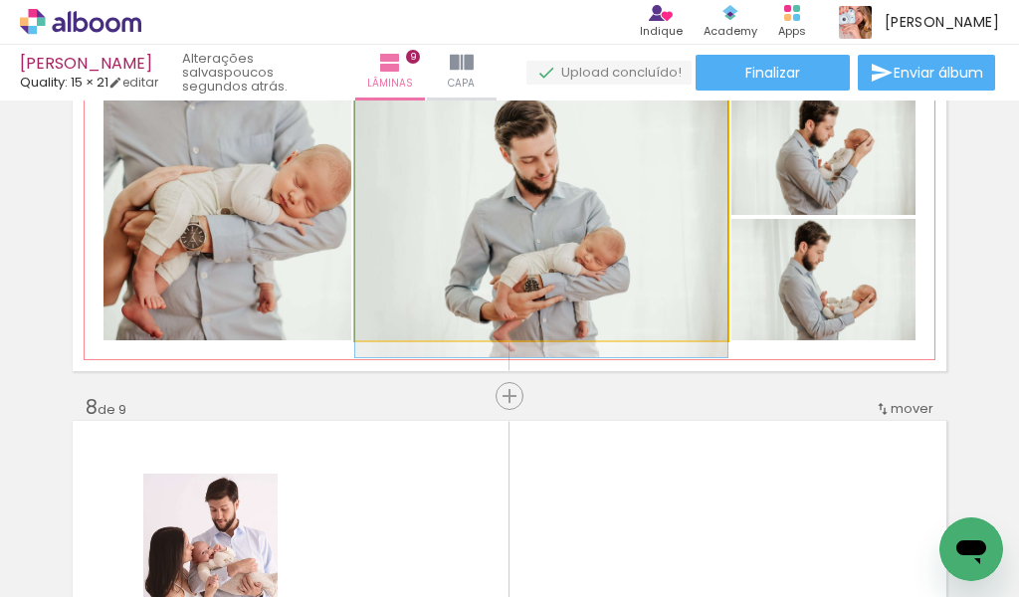
type paper-slider "100"
click at [394, 106] on div at bounding box center [402, 116] width 32 height 32
drag, startPoint x: 397, startPoint y: 114, endPoint x: 367, endPoint y: 126, distance: 32.2
click at [367, 126] on div at bounding box center [430, 116] width 138 height 30
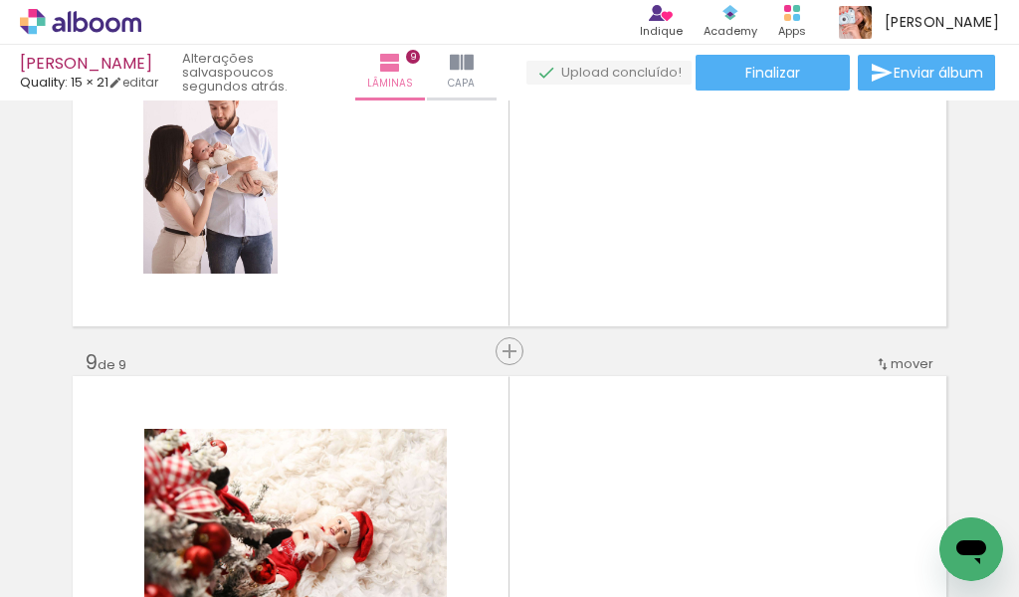
scroll to position [2636, 0]
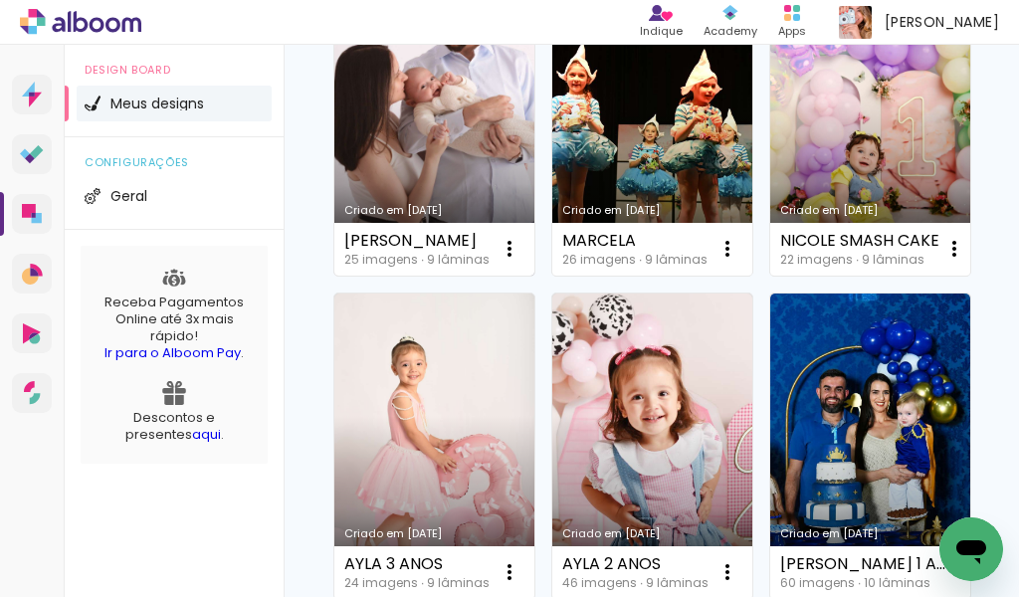
scroll to position [299, 0]
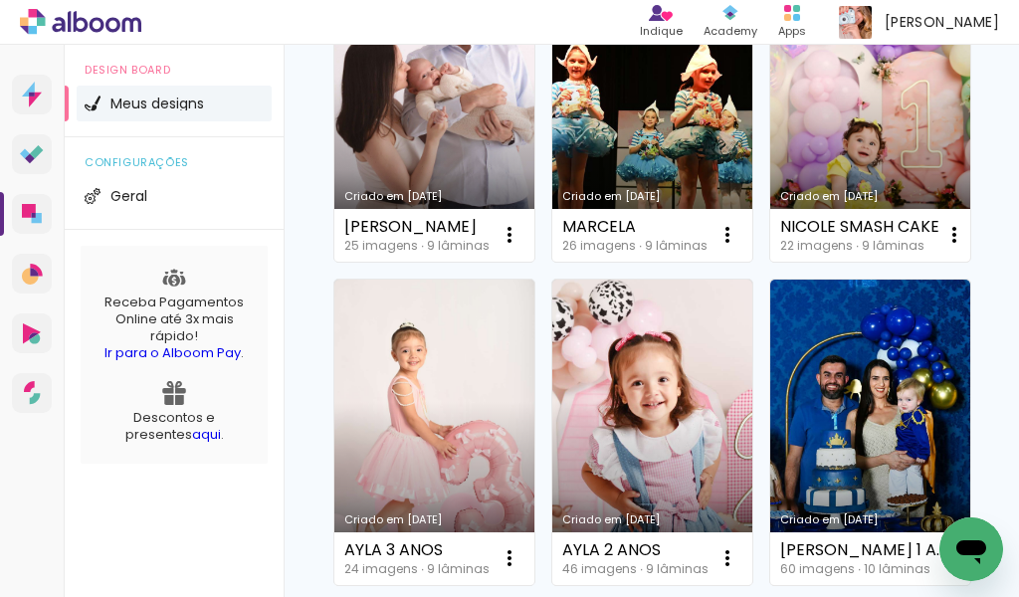
click at [770, 262] on link "Criado em [DATE]" at bounding box center [870, 109] width 200 height 306
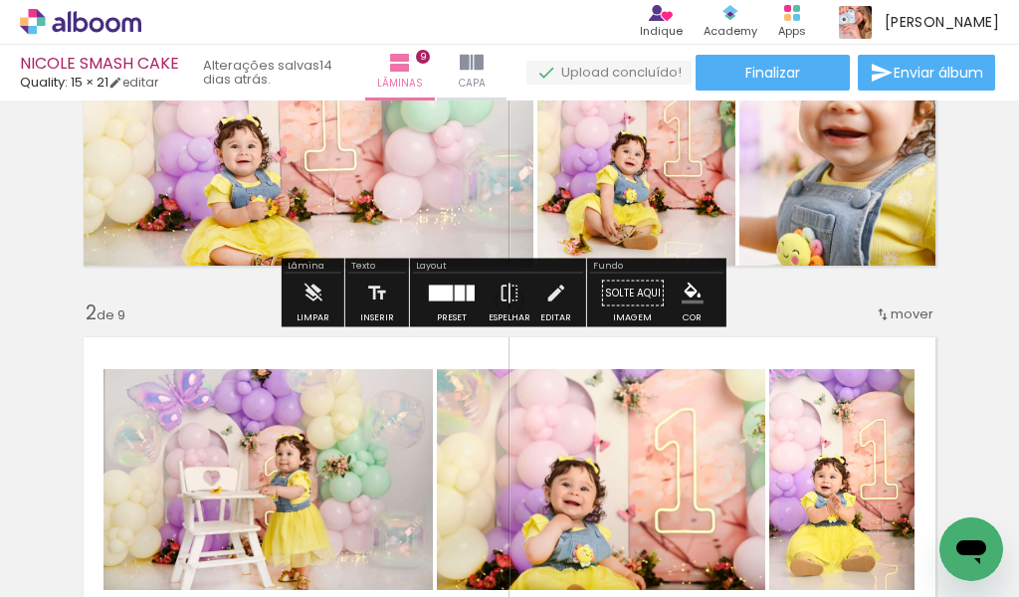
scroll to position [199, 0]
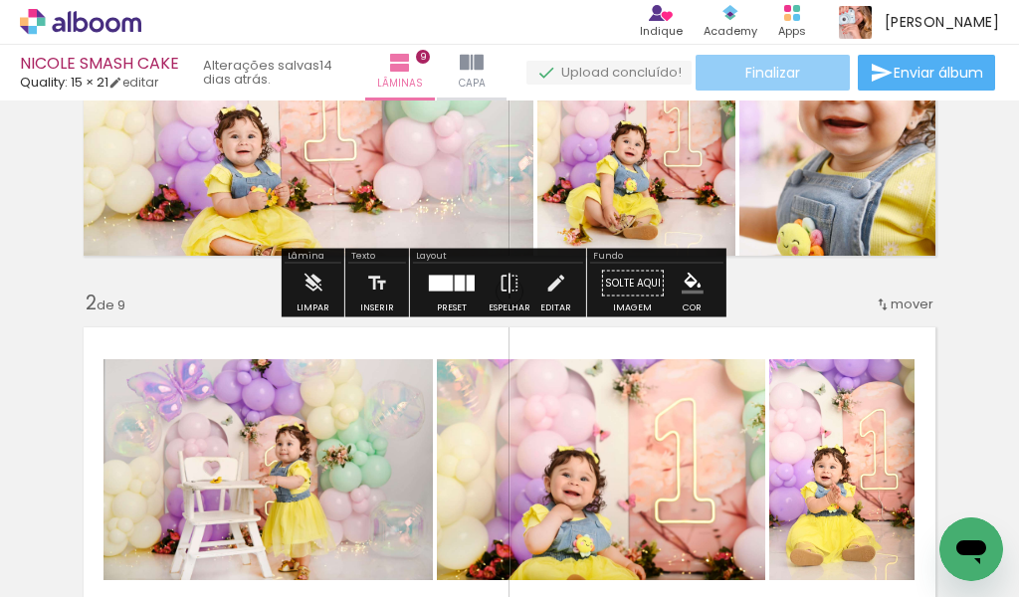
click at [726, 71] on paper-button "Finalizar" at bounding box center [773, 73] width 154 height 36
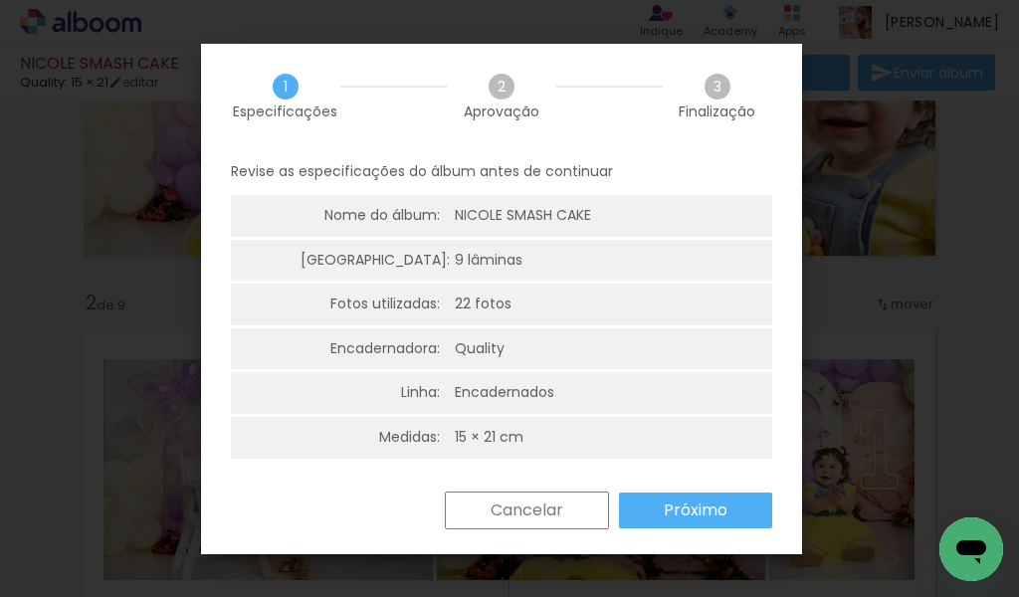
click at [0, 0] on slot "Próximo" at bounding box center [0, 0] width 0 height 0
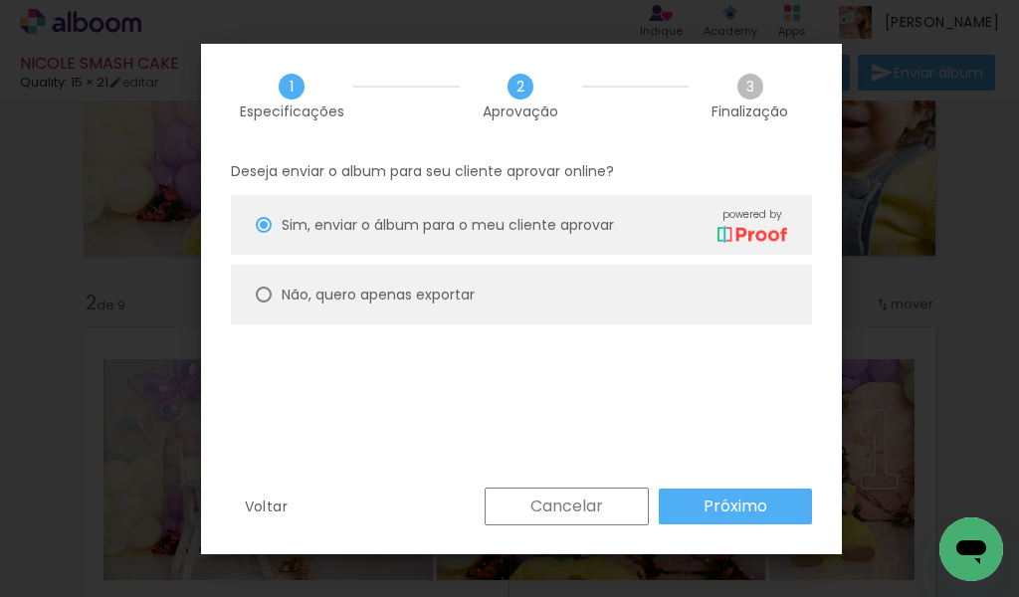
click at [0, 0] on slot "Não, quero apenas exportar" at bounding box center [0, 0] width 0 height 0
type paper-radio-button "on"
click at [0, 0] on slot "Próximo" at bounding box center [0, 0] width 0 height 0
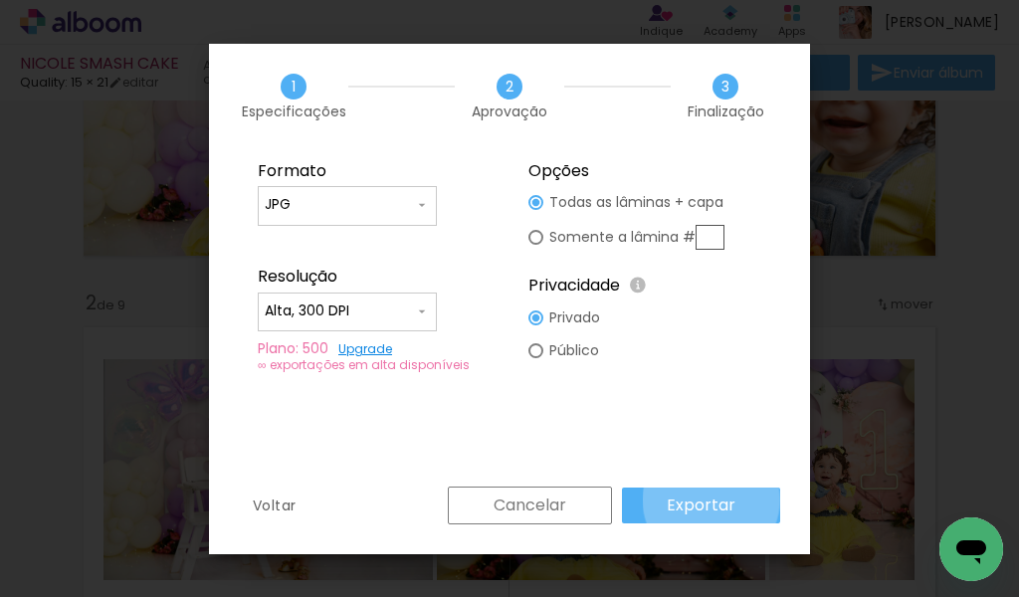
click at [0, 0] on slot "Exportar" at bounding box center [0, 0] width 0 height 0
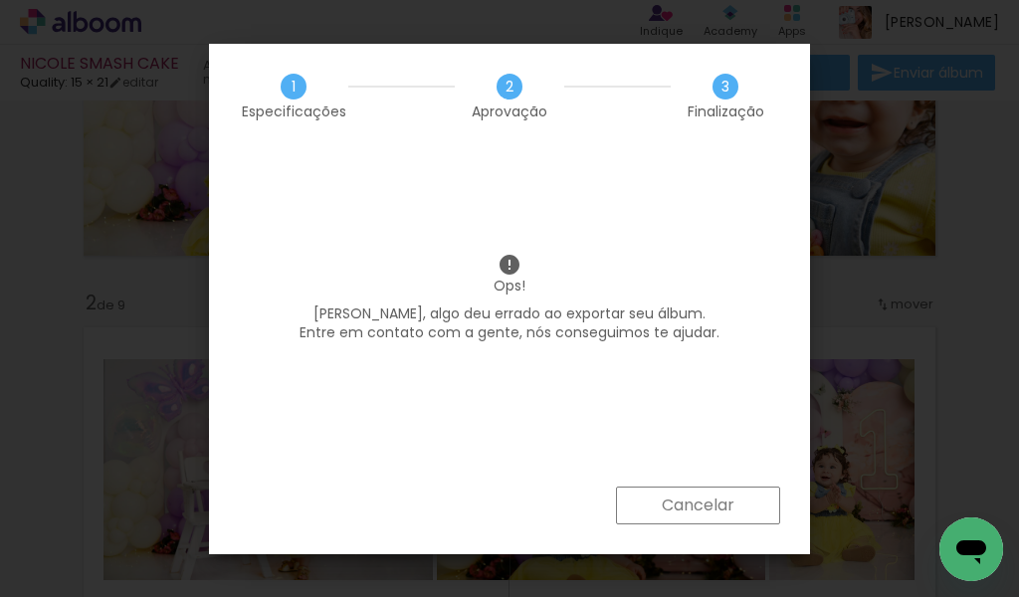
click at [660, 505] on paper-button "Cancelar" at bounding box center [698, 506] width 164 height 38
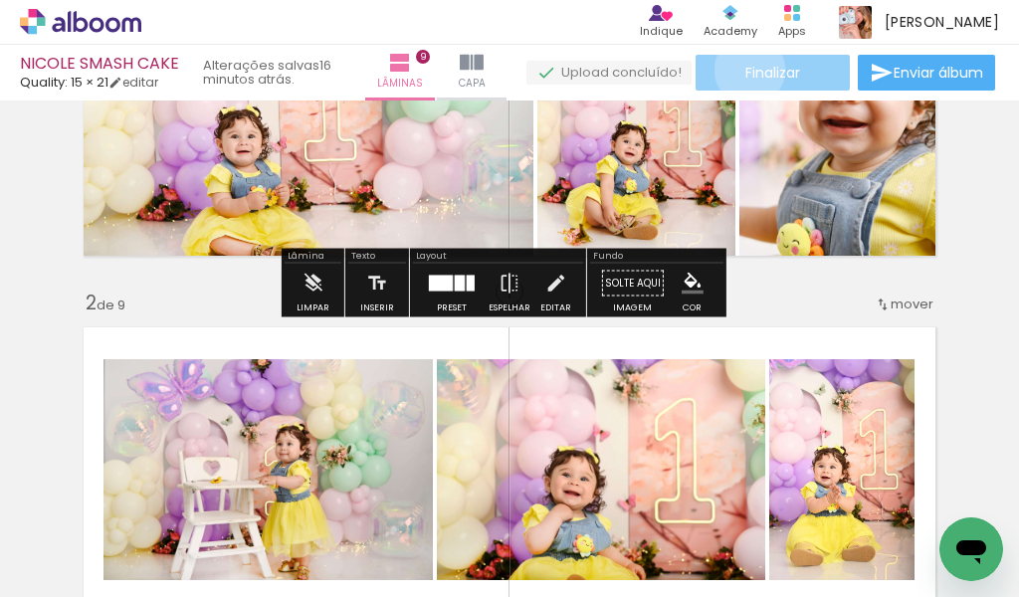
click at [745, 70] on span "Finalizar" at bounding box center [772, 73] width 55 height 14
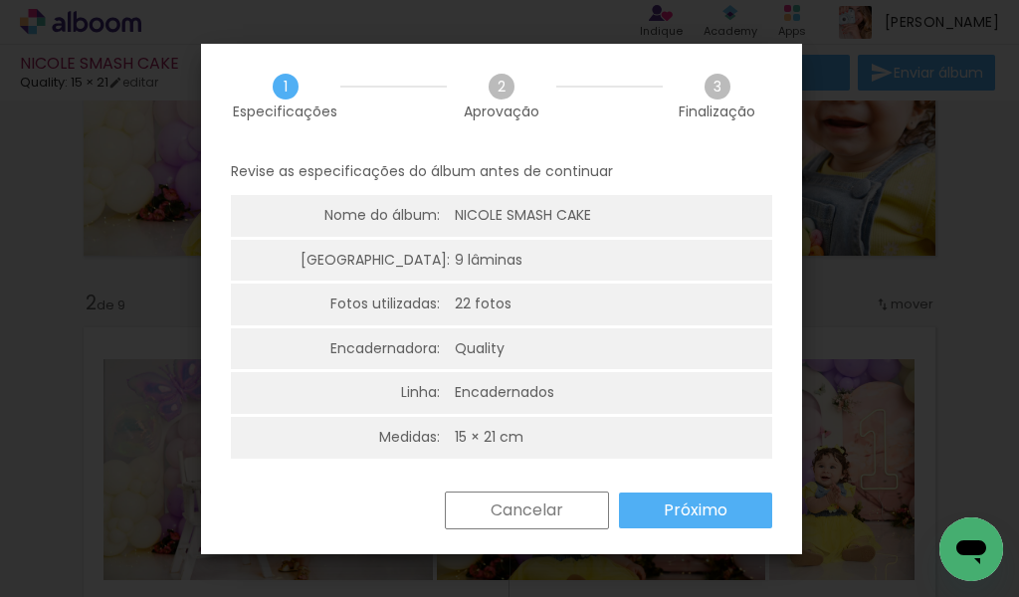
click at [652, 526] on paper-button "Próximo" at bounding box center [695, 511] width 153 height 36
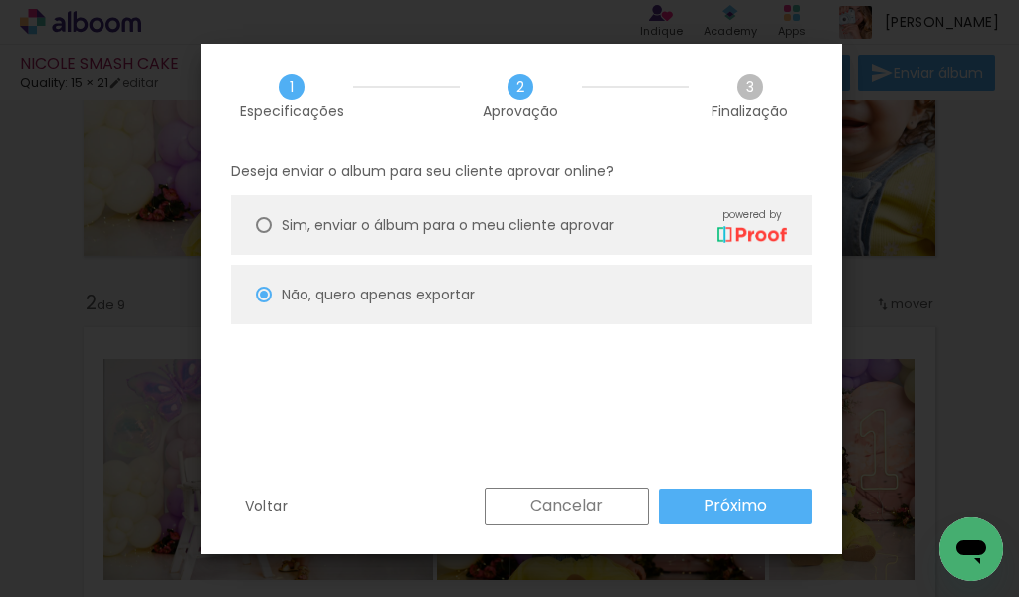
click at [0, 0] on slot "Próximo" at bounding box center [0, 0] width 0 height 0
type input "Alta, 300 DPI"
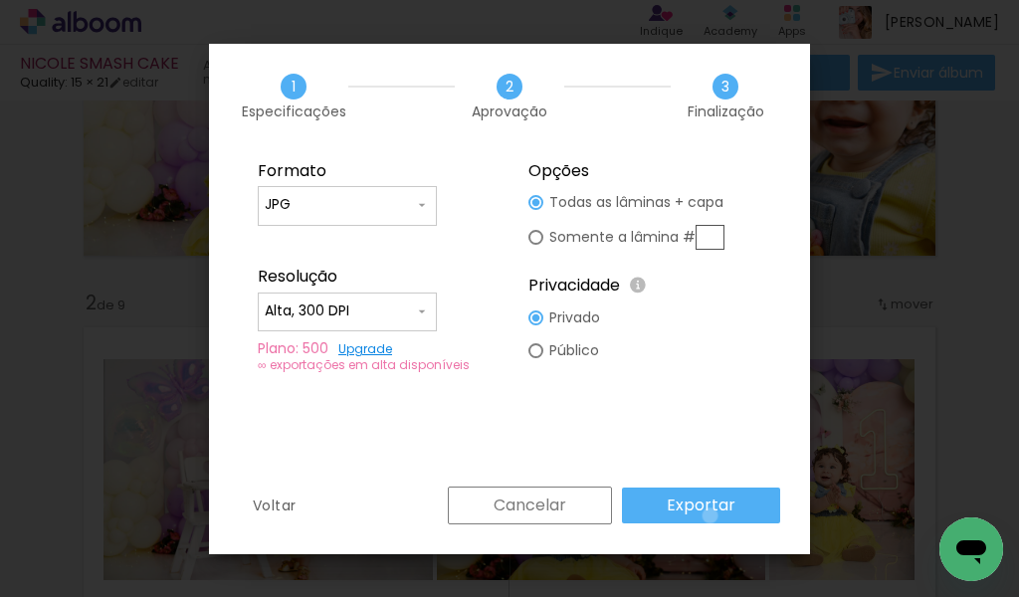
click at [0, 0] on slot "Exportar" at bounding box center [0, 0] width 0 height 0
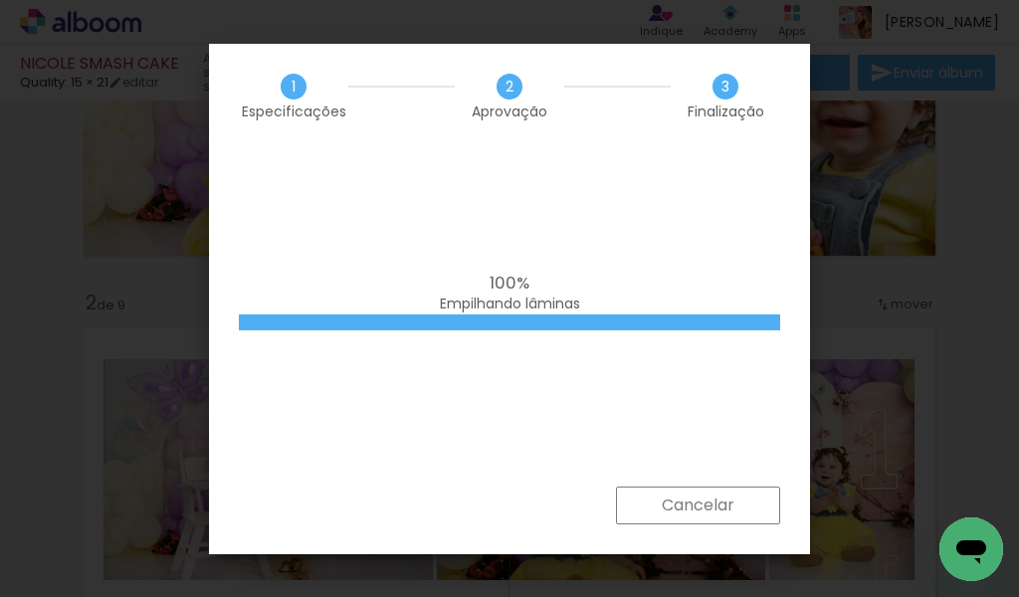
click at [378, 420] on div "100% Empilhando lâminas" at bounding box center [509, 317] width 601 height 338
